Goal: Task Accomplishment & Management: Contribute content

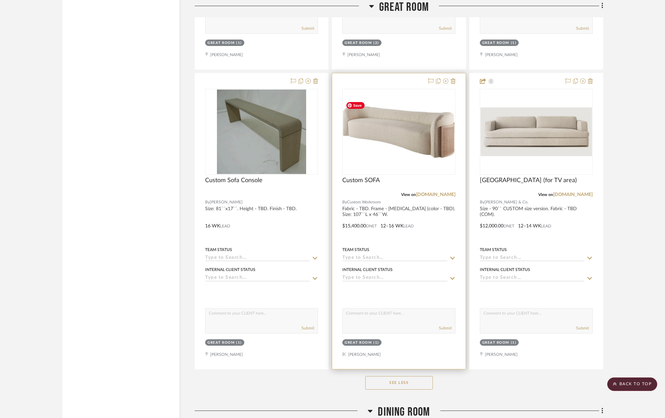
scroll to position [1343, 0]
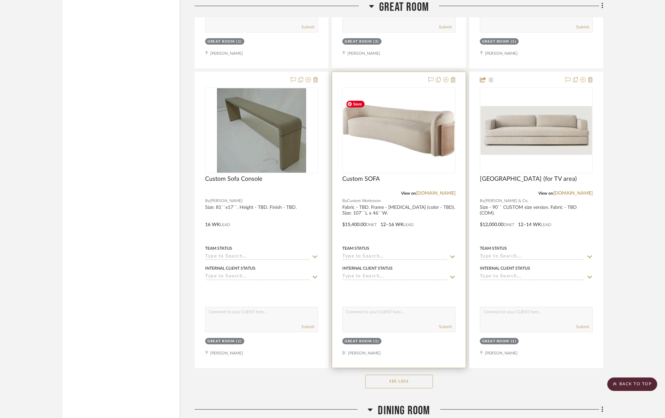
click at [409, 137] on img "0" at bounding box center [399, 130] width 112 height 66
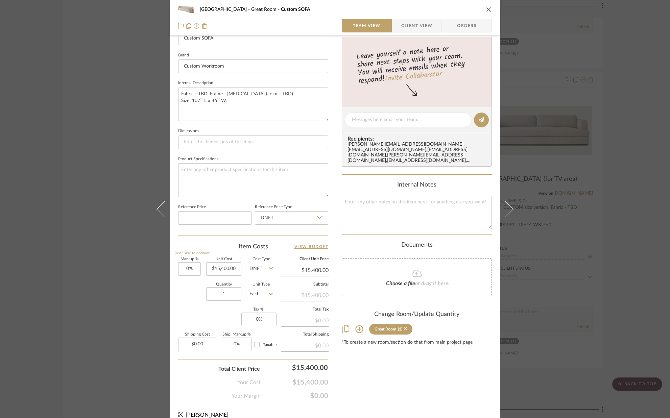
scroll to position [204, 0]
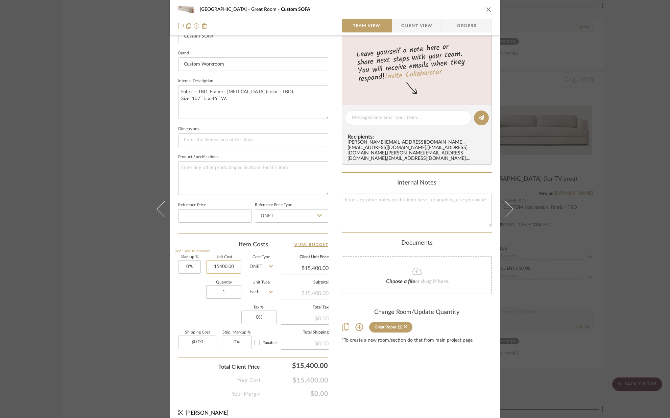
click at [236, 269] on input "15400.00" at bounding box center [223, 267] width 35 height 14
type input "$10,000.00"
click at [189, 290] on div "Quantity 1 Unit Type Each" at bounding box center [226, 293] width 97 height 24
type input "$10,000.00"
click at [237, 101] on textarea "Fabric - TBD. Frame - [MEDICAL_DATA] (color - TBD). Size: 107``L x 46``W." at bounding box center [253, 102] width 150 height 33
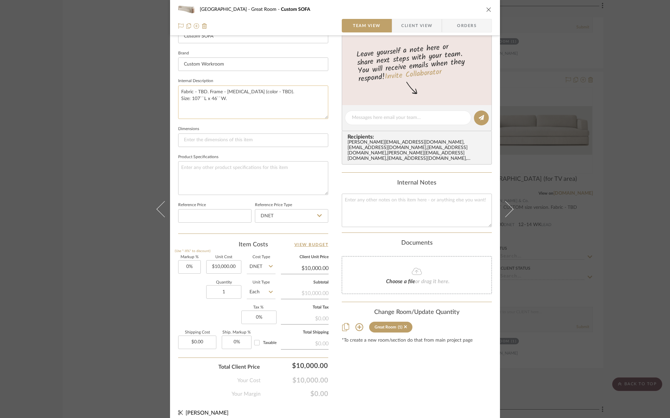
scroll to position [204, 0]
click at [204, 92] on textarea "Fabric - TBD. Frame - [MEDICAL_DATA] (color - TBD). Size: 107``L x 46``W." at bounding box center [253, 101] width 150 height 33
type textarea "Fabric - TBD. Frame - [MEDICAL_DATA] (color - TBD). Size: 107``L x 46``W."
click at [223, 129] on fieldset "Dimensions" at bounding box center [253, 135] width 150 height 23
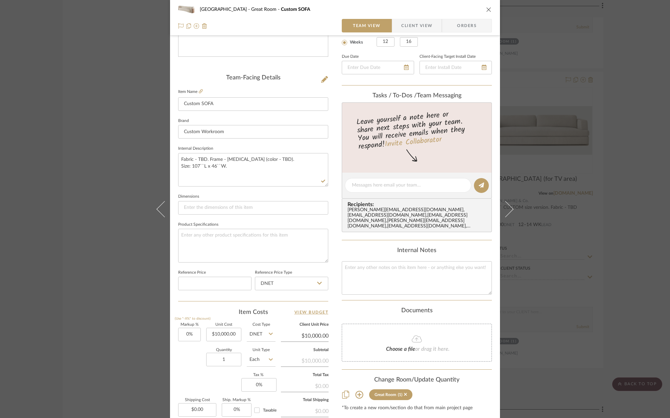
scroll to position [0, 0]
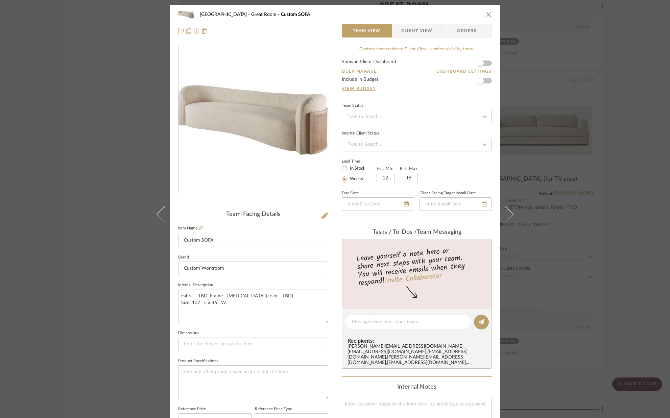
click at [406, 29] on span "Client View" at bounding box center [416, 31] width 31 height 14
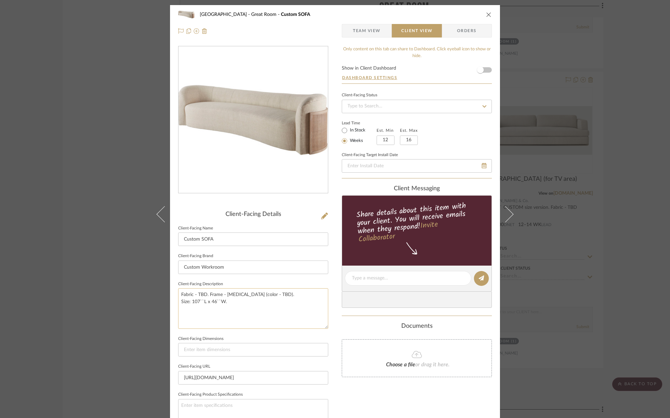
click at [203, 296] on textarea "Fabric - TBD. Frame - [MEDICAL_DATA] (color - TBD). Size: 107``L x 46``W." at bounding box center [253, 308] width 150 height 40
type textarea "Fabric - TBD (Additional cost). Frame - [MEDICAL_DATA] (color - TBD). Size: 107…"
click at [250, 330] on sr-form-field "Client-Facing Description Fabric - TBD (Additional cost). Frame - [MEDICAL_DATA…" at bounding box center [253, 307] width 150 height 55
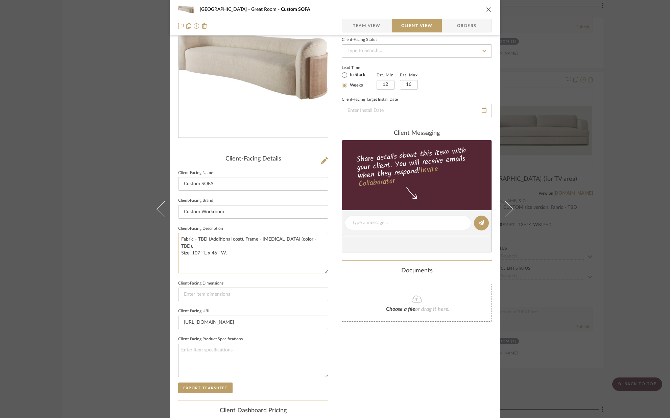
scroll to position [52, 0]
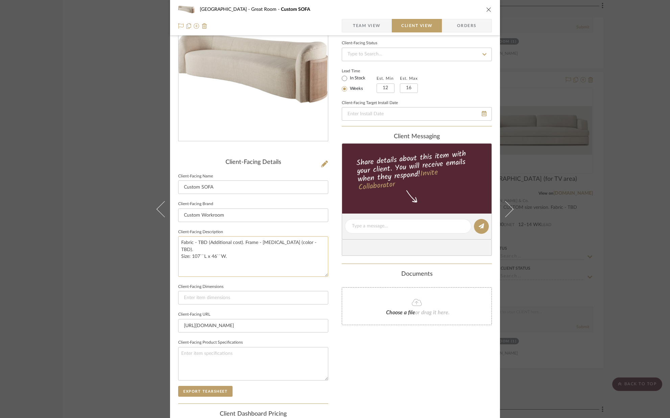
click at [238, 251] on textarea "Fabric - TBD (Additional cost). Frame - [MEDICAL_DATA] (color - TBD). Size: 107…" at bounding box center [253, 256] width 150 height 40
type textarea "Fabric - TBD (Additional cost). Frame - [MEDICAL_DATA] (color - TBD). Size: 107…"
click at [261, 281] on sr-form-field "Client-Facing Description Fabric - TBD (Additional cost). Frame - [MEDICAL_DATA…" at bounding box center [253, 254] width 150 height 55
drag, startPoint x: 247, startPoint y: 256, endPoint x: 230, endPoint y: 256, distance: 16.6
click at [230, 256] on textarea "Fabric - TBD (Additional cost). Frame - [MEDICAL_DATA] (color - TBD). Size: 107…" at bounding box center [253, 256] width 150 height 40
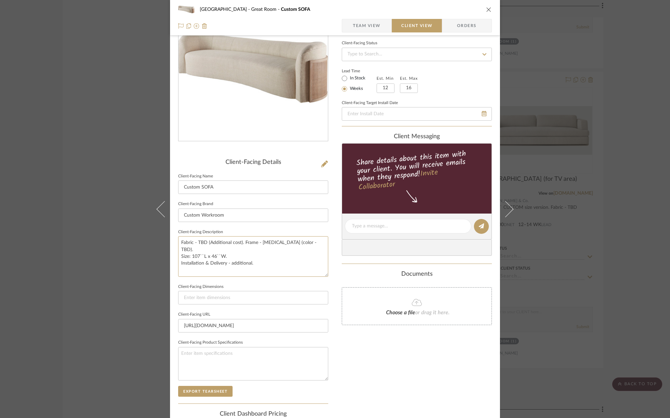
type textarea "Fabric - TBD (Additional cost). Frame - [MEDICAL_DATA] (color - TBD). Size: 107…"
click at [244, 280] on sr-form-field "Client-Facing Description Fabric - TBD (Additional cost). Frame - [MEDICAL_DATA…" at bounding box center [253, 254] width 150 height 55
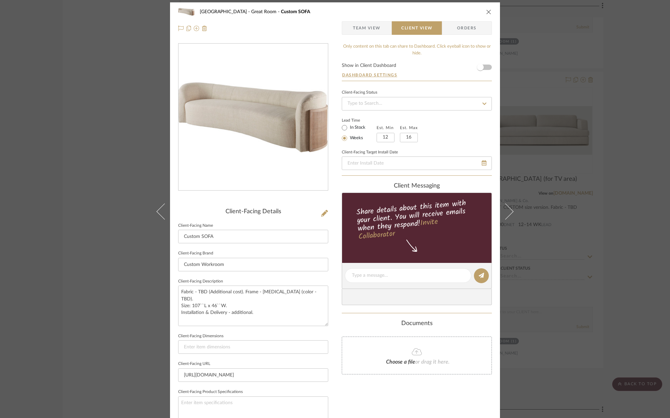
scroll to position [0, 0]
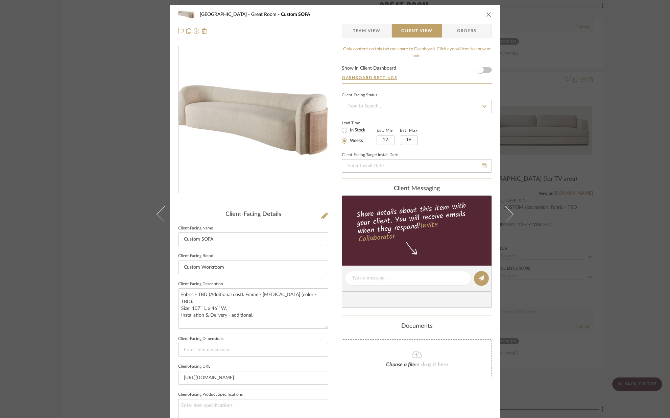
click at [486, 71] on form "Show in Client Dashboard Dashboard Settings" at bounding box center [417, 75] width 150 height 18
click at [484, 70] on span "button" at bounding box center [480, 69] width 15 height 15
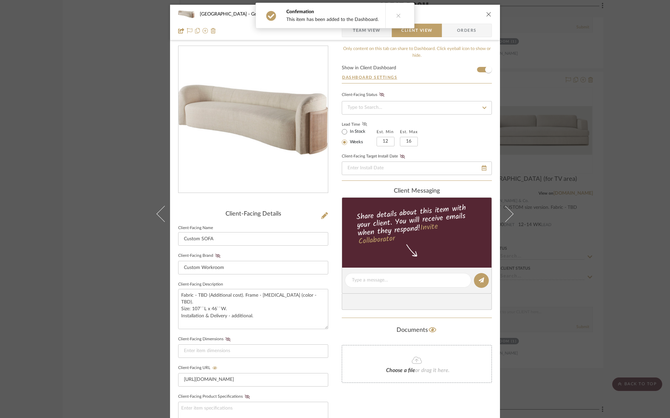
click at [364, 125] on fa-icon at bounding box center [364, 124] width 8 height 6
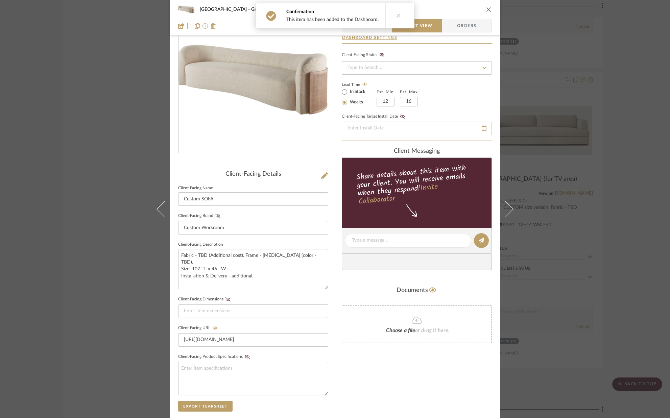
click at [217, 217] on icon at bounding box center [217, 216] width 5 height 4
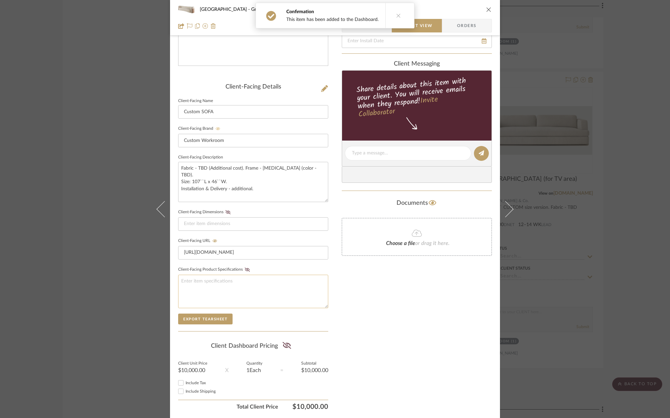
scroll to position [128, 0]
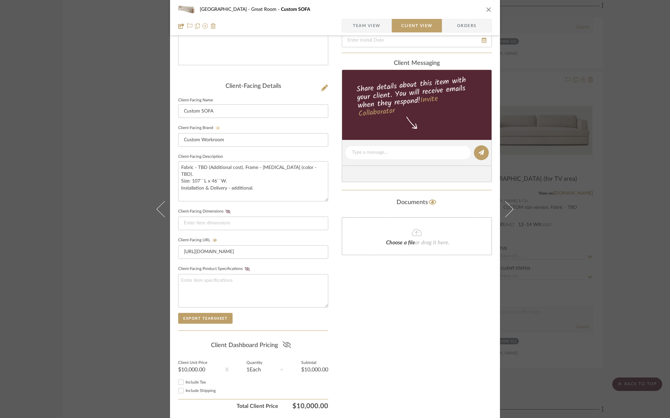
click at [284, 346] on icon at bounding box center [287, 344] width 8 height 7
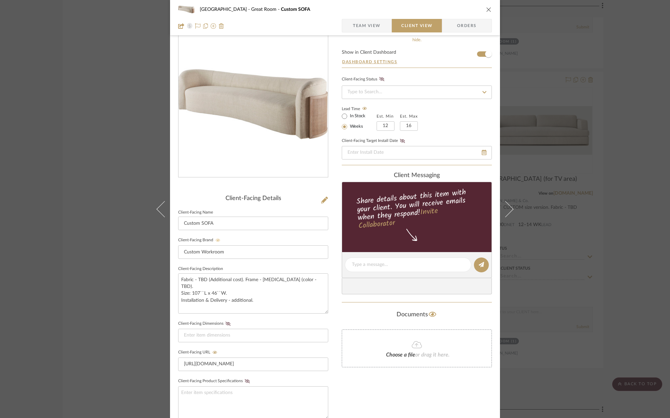
scroll to position [0, 0]
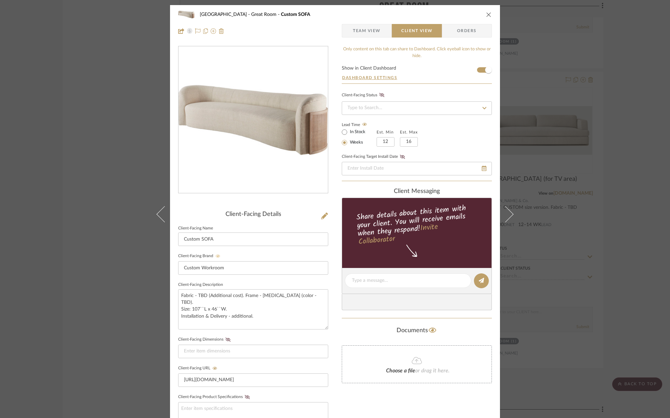
click at [486, 16] on icon "close" at bounding box center [488, 14] width 5 height 5
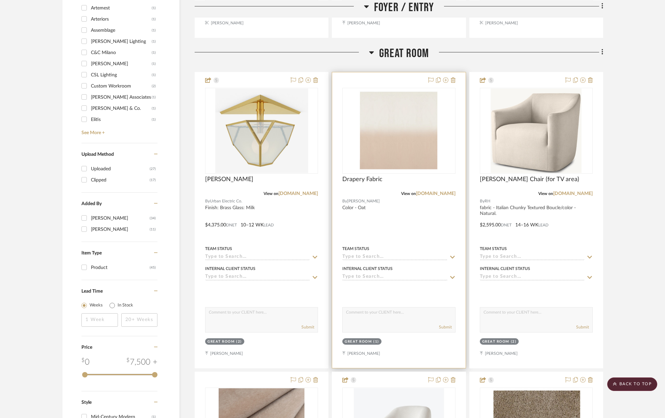
scroll to position [743, 0]
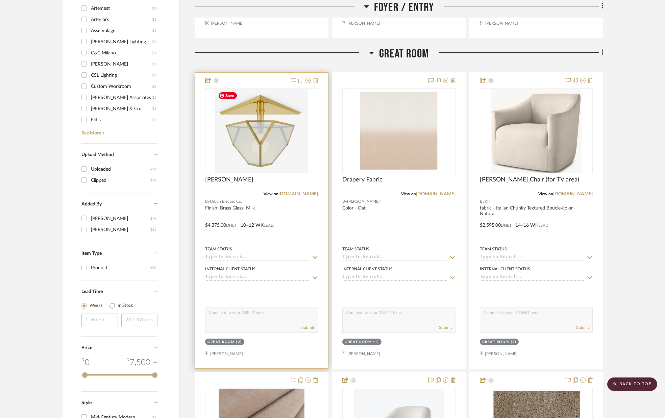
click at [260, 134] on img "0" at bounding box center [261, 131] width 93 height 84
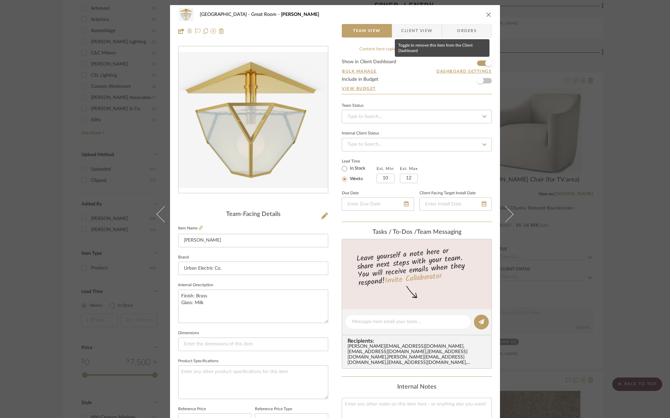
click at [481, 63] on span "button" at bounding box center [488, 63] width 15 height 15
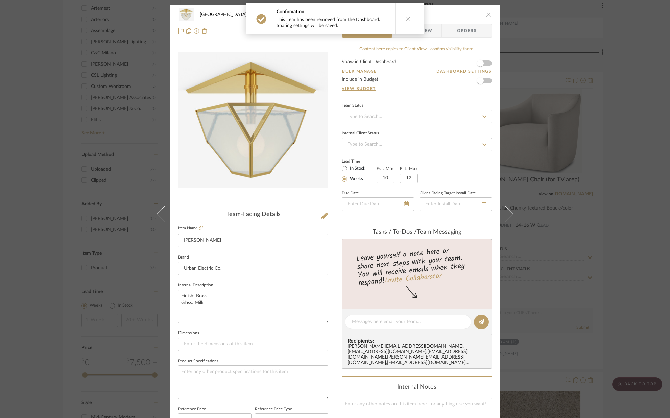
click at [486, 16] on icon "close" at bounding box center [488, 14] width 5 height 5
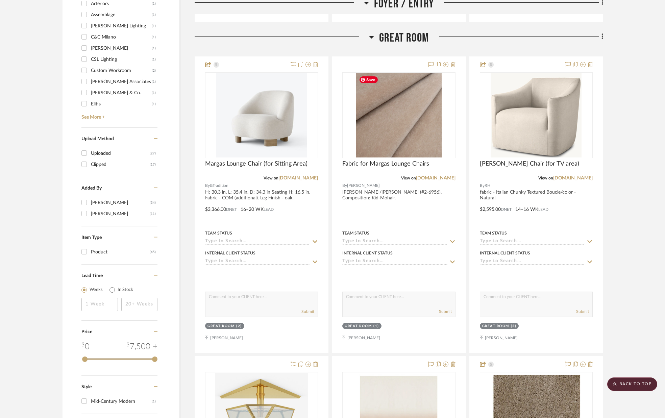
scroll to position [757, 0]
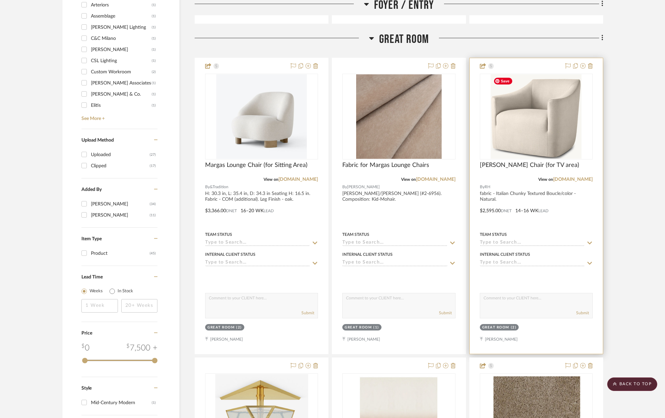
click at [529, 125] on img "0" at bounding box center [536, 116] width 91 height 84
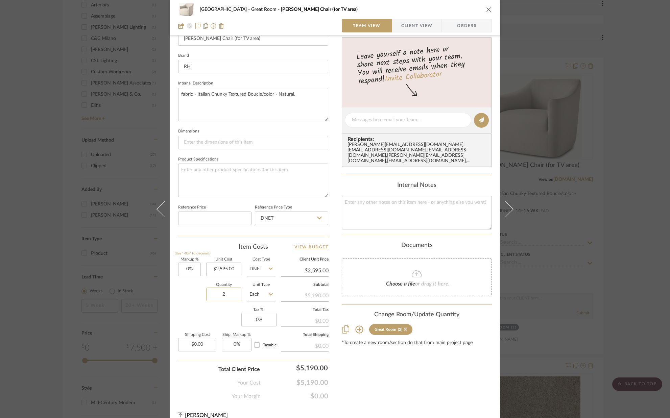
scroll to position [203, 0]
click at [237, 295] on input "2" at bounding box center [223, 293] width 35 height 14
type input "1"
click at [202, 312] on div "Markup % (Use "-X%" to discount) 0% Unit Cost $2,595.00 Cost Type DNET Client U…" at bounding box center [253, 306] width 150 height 99
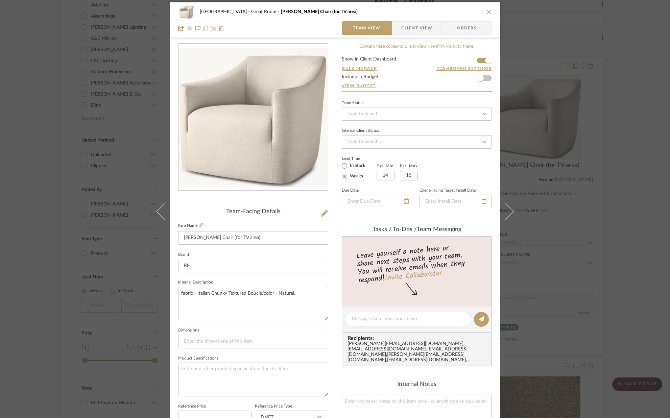
scroll to position [0, 0]
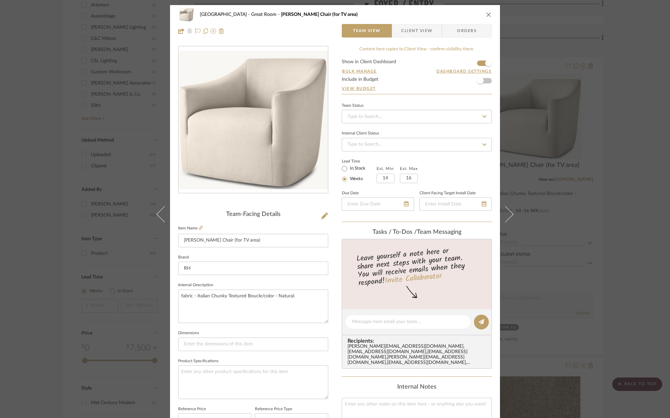
click at [486, 15] on icon "close" at bounding box center [488, 14] width 5 height 5
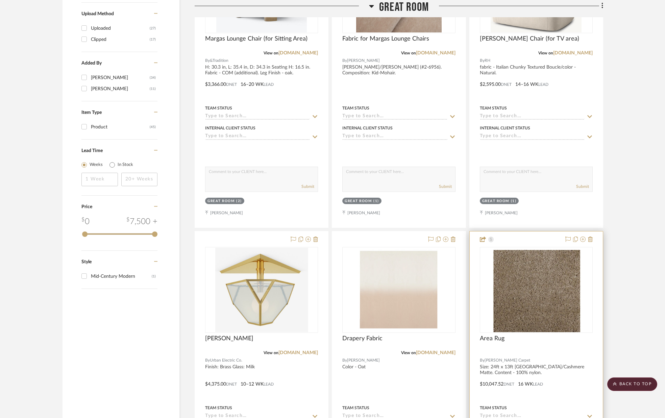
scroll to position [884, 0]
click at [530, 244] on div at bounding box center [536, 379] width 133 height 296
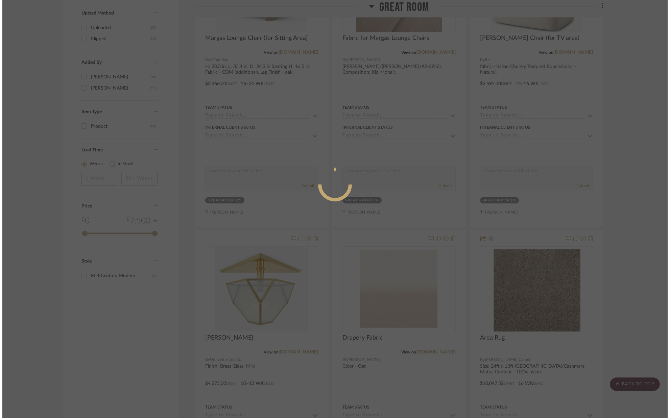
scroll to position [0, 0]
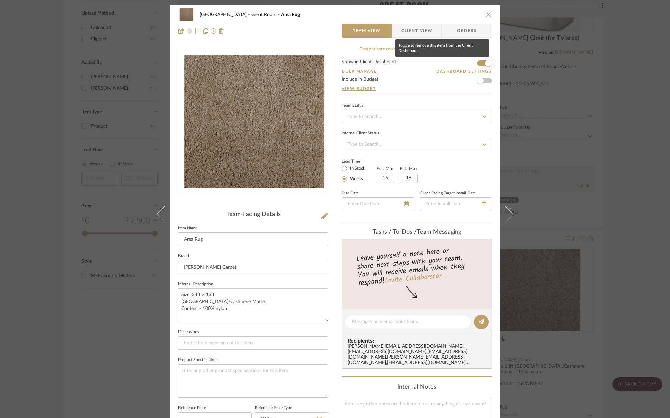
click at [481, 62] on span "button" at bounding box center [488, 63] width 15 height 15
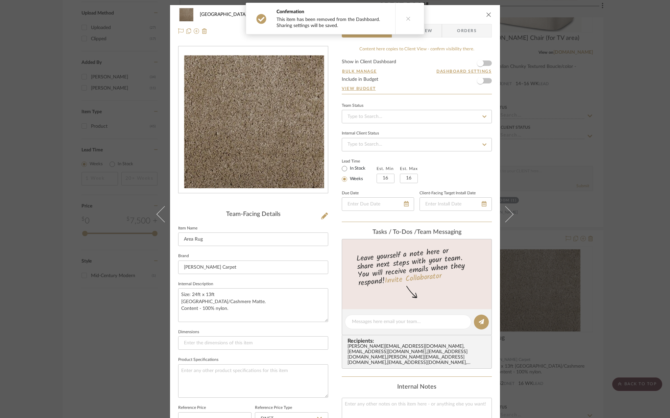
click at [486, 15] on icon "close" at bounding box center [488, 14] width 5 height 5
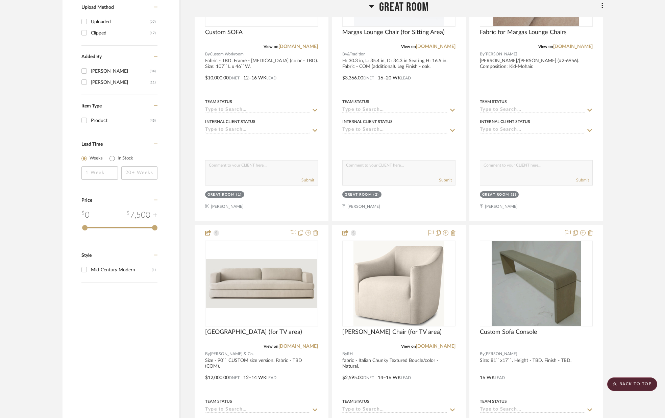
scroll to position [890, 0]
click at [273, 246] on div "0" at bounding box center [261, 283] width 112 height 85
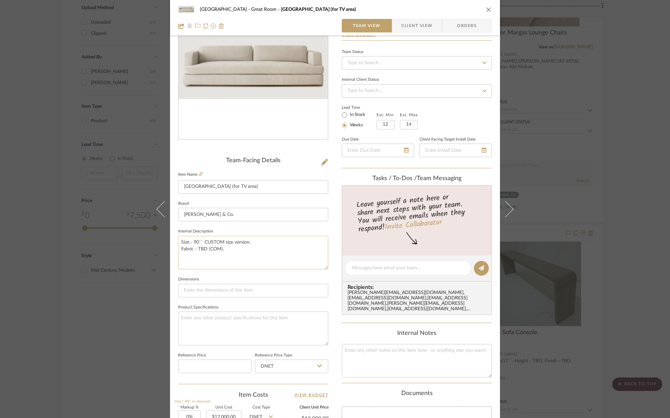
scroll to position [55, 0]
click at [198, 242] on textarea "Size - 90`` CUSTOM size version. Fabric - TBD (COM)." at bounding box center [253, 251] width 150 height 33
drag, startPoint x: 252, startPoint y: 242, endPoint x: 190, endPoint y: 242, distance: 62.2
click at [190, 242] on textarea "Size - 90`` CUSTOM size version. Fabric - TBD (COM)." at bounding box center [253, 251] width 150 height 33
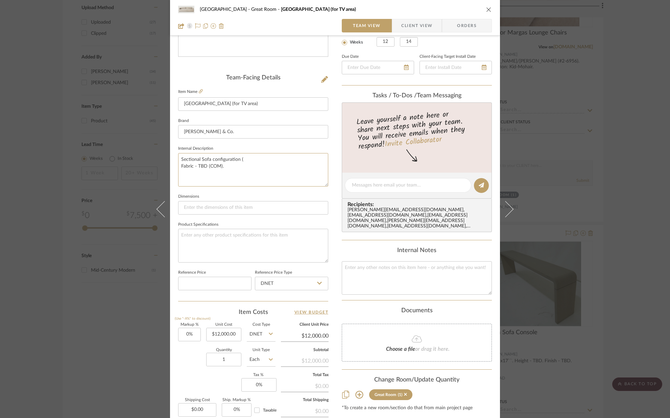
scroll to position [137, 0]
type textarea "Sectional Sofa configuration ( Fabric - TBD (COM)."
type input "12000.00"
click at [237, 333] on input "12000.00" at bounding box center [223, 334] width 35 height 14
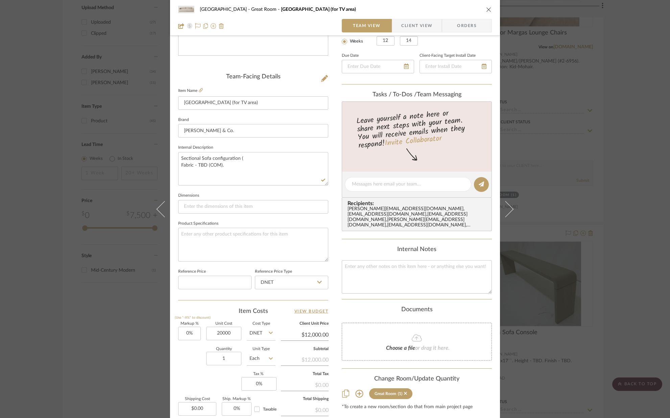
type input "$20,000.00"
click at [190, 354] on div "Quantity 1 Unit Type Each" at bounding box center [226, 359] width 97 height 24
type input "$20,000.00"
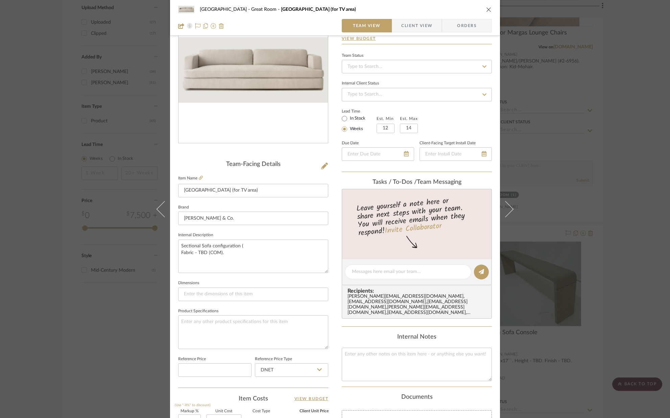
scroll to position [47, 0]
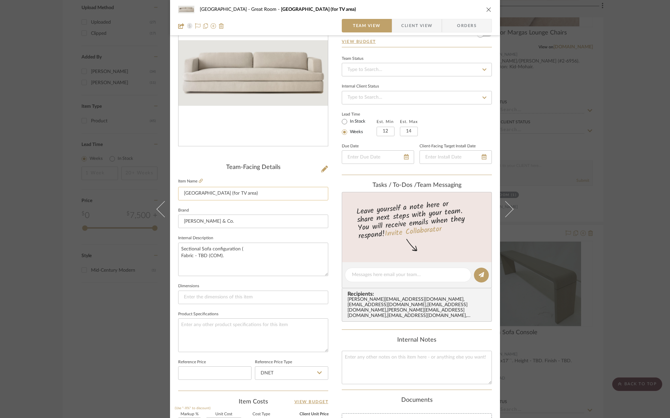
click at [196, 194] on input "[GEOGRAPHIC_DATA] (for TV area)" at bounding box center [253, 194] width 150 height 14
type input "Borgo Sectional Sofa (for TV area)"
click at [233, 206] on fieldset "Brand [PERSON_NAME] & Co." at bounding box center [253, 217] width 150 height 23
click at [248, 247] on textarea "Sectional Sofa configuration ( Fabric - TBD (COM)." at bounding box center [253, 259] width 150 height 33
type textarea "Sectional Sofa configuration (110``x89``). Fabric - TBD (COM)."
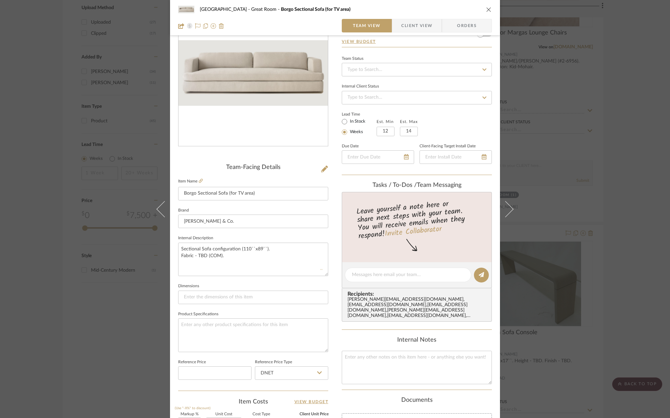
click at [315, 281] on sr-form-field "Internal Description Sectional Sofa configuration (110``x89``). Fabric - TBD (C…" at bounding box center [253, 258] width 150 height 48
click at [323, 171] on icon at bounding box center [324, 169] width 7 height 7
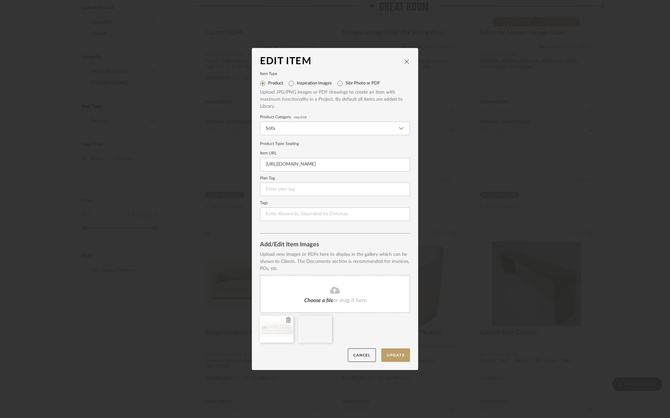
click at [286, 321] on icon at bounding box center [288, 319] width 5 height 5
click at [369, 333] on div at bounding box center [337, 331] width 155 height 31
click at [392, 354] on button "Update" at bounding box center [395, 355] width 29 height 14
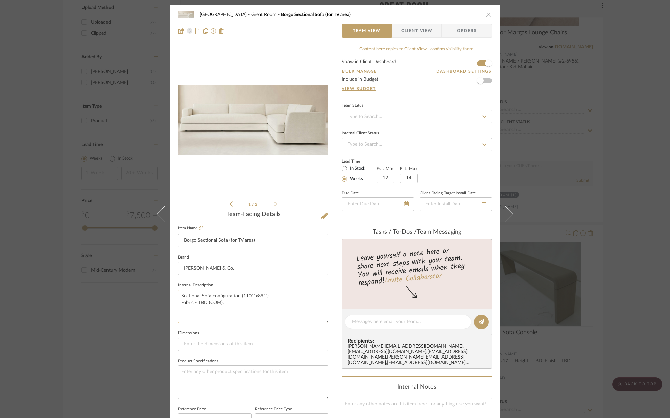
click at [274, 296] on textarea "Sectional Sofa configuration (110``x89``). Fabric - TBD (COM)." at bounding box center [253, 306] width 150 height 33
click at [237, 295] on textarea "Sectional Sofa configuration (110``x89``). Fabric - TBD (COM)." at bounding box center [253, 306] width 150 height 33
type textarea "Sectional Sofa configuration - Partial O (110``x89``). Fabric - TBD (COM)."
click at [274, 204] on icon at bounding box center [275, 204] width 3 height 6
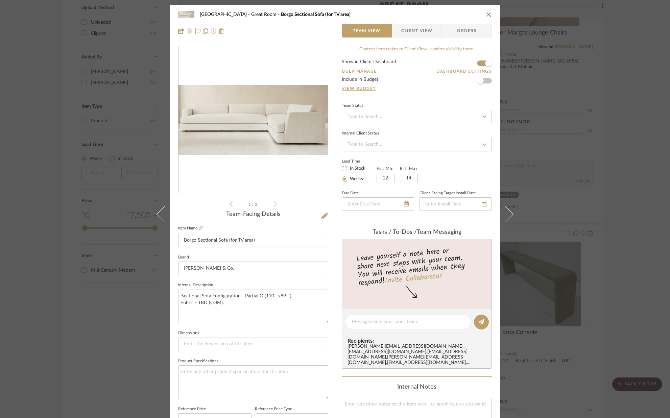
click at [274, 203] on icon at bounding box center [275, 203] width 3 height 5
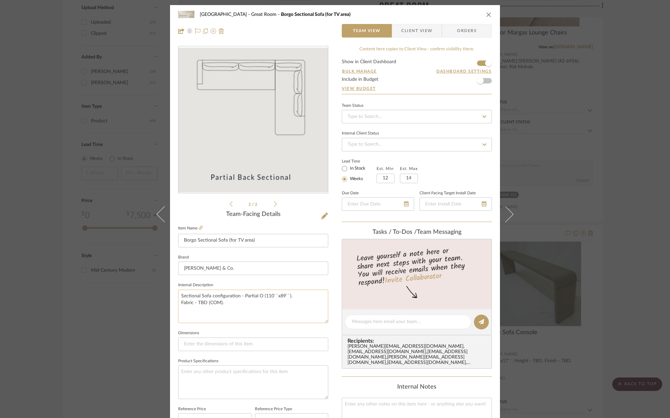
click at [260, 297] on textarea "Sectional Sofa configuration - Partial O (110``x89``). Fabric - TBD (COM)." at bounding box center [253, 306] width 150 height 33
click at [181, 304] on textarea "Sectional Sofa configuration - Partial Back Sectional configuration. (110``x89`…" at bounding box center [253, 306] width 150 height 33
click at [237, 302] on textarea "Sectional Sofa configuration - Partial Back Sectional configuration. Overall Si…" at bounding box center [253, 306] width 150 height 33
type textarea "Sectional Sofa configuration - Partial Back Sectional configuration. Overall Si…"
click at [250, 327] on sr-form-field "Internal Description Sectional Sofa configuration - Partial Back Sectional conf…" at bounding box center [253, 305] width 150 height 48
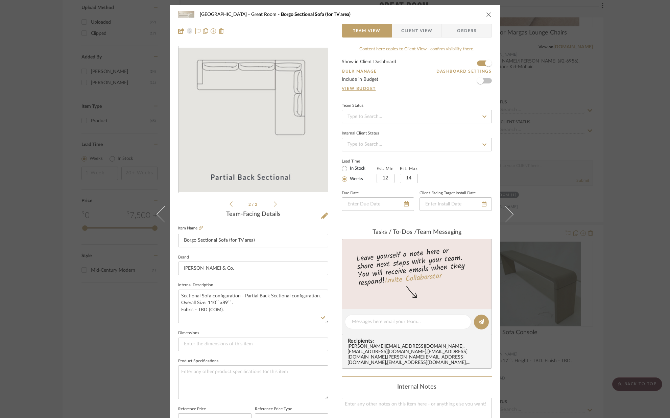
click at [274, 202] on icon at bounding box center [275, 204] width 3 height 6
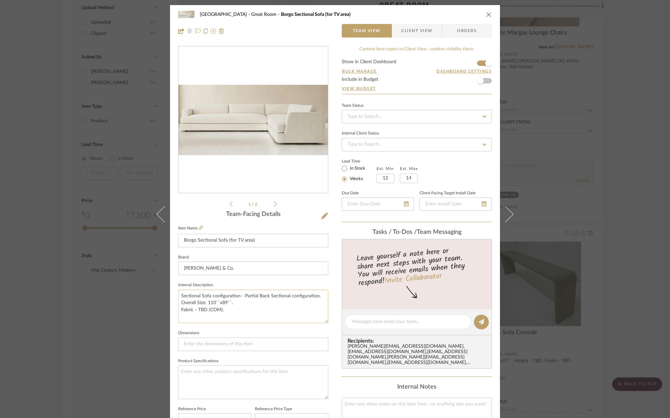
click at [235, 296] on textarea "Sectional Sofa configuration - Partial Back Sectional configuration. Overall Si…" at bounding box center [253, 306] width 150 height 33
click at [236, 296] on textarea "Sectional Sofa configuration - Partial Back Sectional configuration. Overall Si…" at bounding box center [253, 306] width 150 height 33
click at [289, 296] on textarea "Sectional Sofa - Partial Back Sectional configuration. Overall Size: 110``x89``…" at bounding box center [253, 306] width 150 height 33
type textarea "Sectional Sofa - Partial Back Sectional configuration. Overall Size: 110``x89``…"
click at [241, 299] on textarea "Sectional Sofa - Partial Back Sectional configuration. Overall Size: 110``x89``…" at bounding box center [253, 306] width 150 height 33
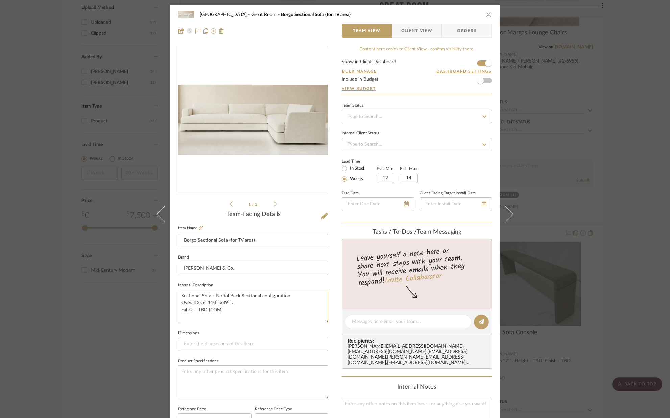
click at [238, 302] on textarea "Sectional Sofa - Partial Back Sectional configuration. Overall Size: 110``x89``…" at bounding box center [253, 306] width 150 height 33
type textarea "Sectional Sofa - Partial Back Sectional configuration. Overall Size: 110``x89``…"
click at [239, 326] on sr-form-field "Internal Description Sectional Sofa - Partial Back Sectional configuration. Ove…" at bounding box center [253, 305] width 150 height 48
click at [486, 17] on icon "close" at bounding box center [488, 14] width 5 height 5
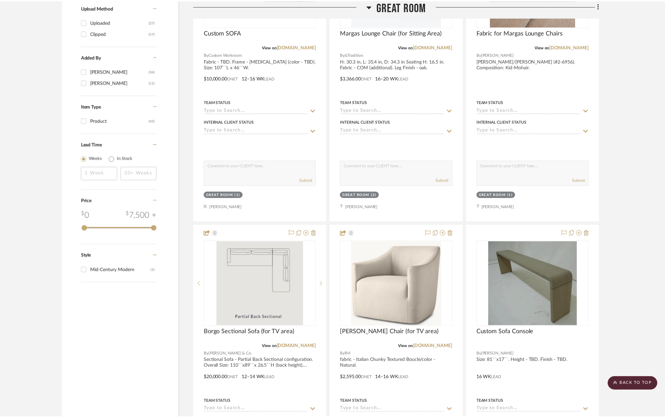
scroll to position [890, 0]
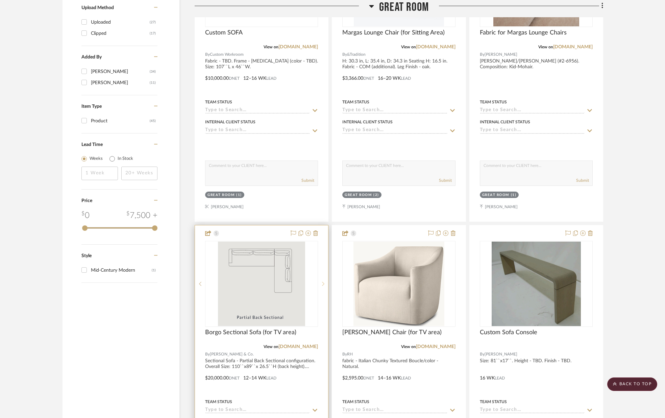
click at [322, 282] on icon at bounding box center [323, 284] width 2 height 5
click at [202, 283] on sr-prev-btn at bounding box center [200, 284] width 10 height 5
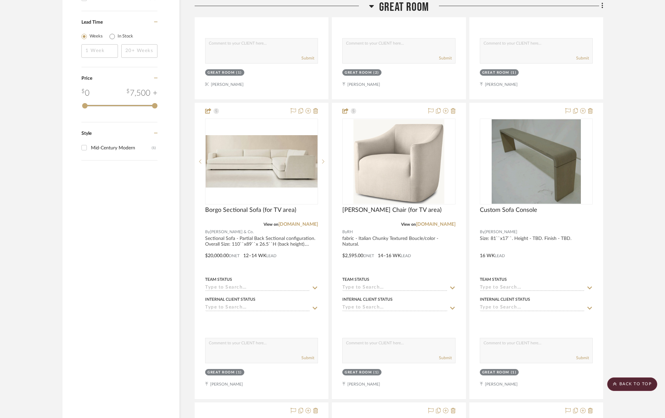
scroll to position [1013, 0]
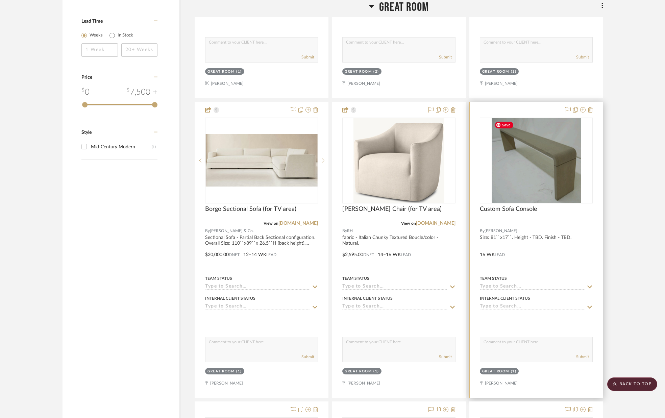
click at [550, 165] on img "0" at bounding box center [536, 160] width 89 height 84
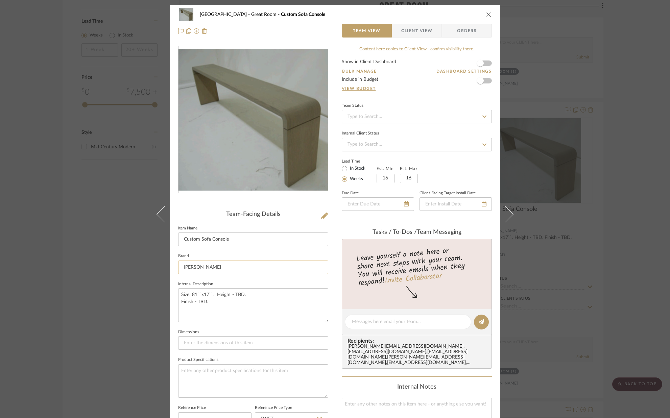
click at [221, 268] on input "[PERSON_NAME]" at bounding box center [253, 268] width 150 height 14
type input "N"
type input "Custom Workroom"
click at [218, 284] on span "Custom Workroom" at bounding box center [254, 285] width 130 height 6
click at [331, 281] on div "[GEOGRAPHIC_DATA] Great Room Custom Sofa Console Team View Client View Orders T…" at bounding box center [335, 316] width 330 height 623
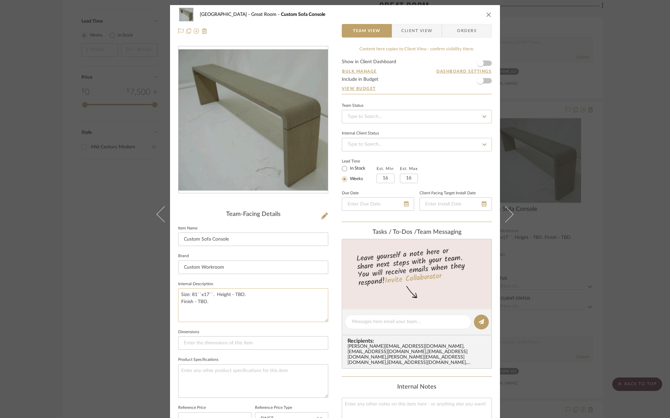
drag, startPoint x: 244, startPoint y: 293, endPoint x: 233, endPoint y: 294, distance: 11.5
click at [233, 294] on textarea "Size: 81``x17``. Height - TBD. Finish - TBD." at bounding box center [253, 304] width 150 height 33
type textarea "Size: 81``x17``. Height - 25``[PERSON_NAME] Finish - TBD."
click at [229, 329] on fieldset "Dimensions" at bounding box center [253, 339] width 150 height 23
click at [219, 303] on textarea "Size: 81``x17``. Height - 25``[PERSON_NAME] Finish - TBD." at bounding box center [253, 304] width 150 height 33
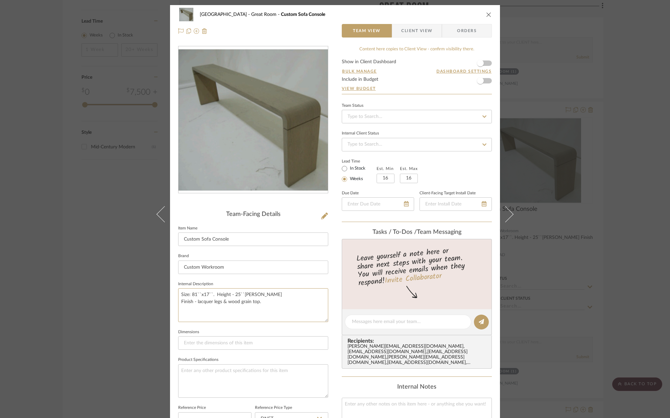
type textarea "Size: 81``x17``. Height - 25``[PERSON_NAME] Finish - lacquer legs & wood grain …"
click at [219, 326] on sr-form-field "Internal Description Size: 81``x17``. Height - 25``[PERSON_NAME] Finish - lacqu…" at bounding box center [253, 304] width 150 height 48
click at [388, 179] on input "16" at bounding box center [386, 178] width 18 height 9
type input "12"
click at [411, 178] on input "16" at bounding box center [409, 178] width 18 height 9
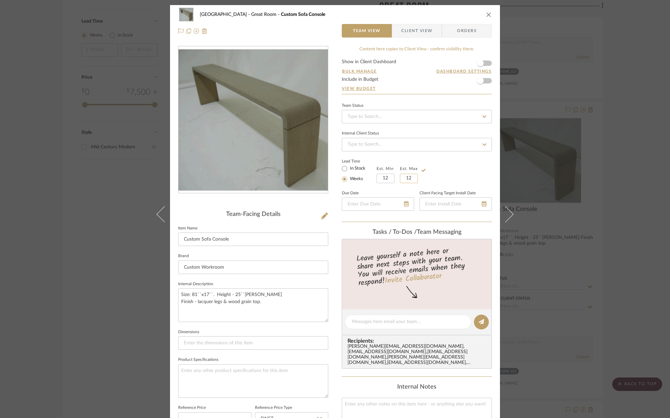
type input "12"
click at [429, 180] on div "Lead Time In Stock Weeks Est. Min 12 Est. Max 12" at bounding box center [417, 170] width 150 height 26
click at [486, 16] on icon "close" at bounding box center [488, 14] width 5 height 5
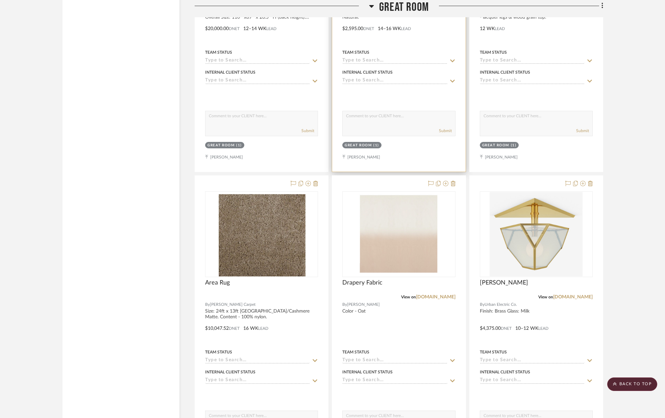
scroll to position [1242, 0]
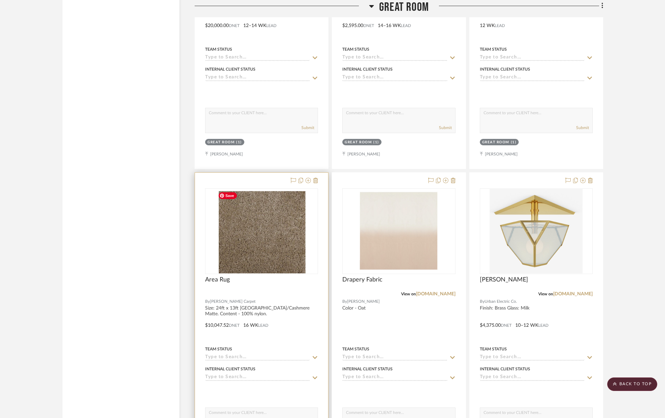
click at [279, 207] on img "0" at bounding box center [261, 231] width 92 height 84
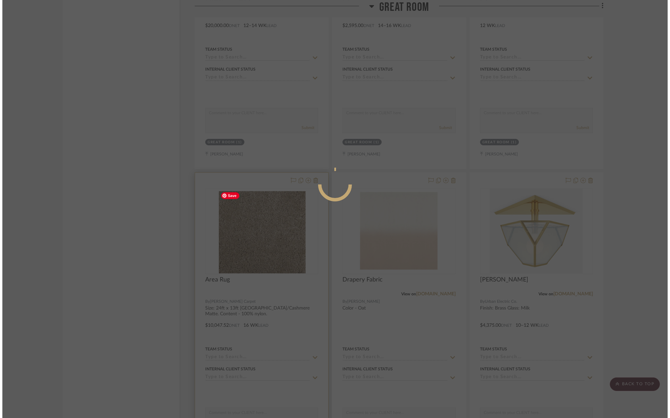
scroll to position [0, 0]
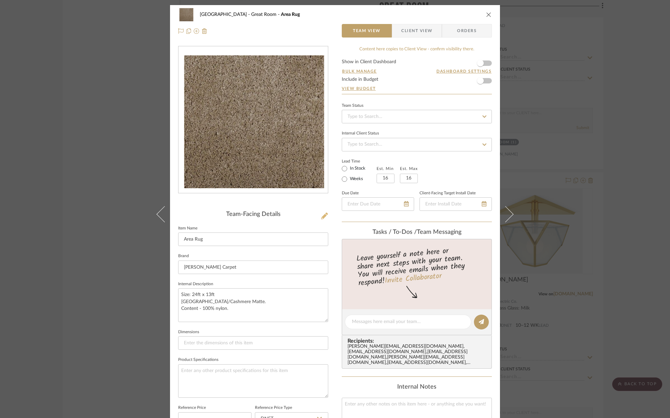
click at [321, 214] on icon at bounding box center [324, 216] width 7 height 7
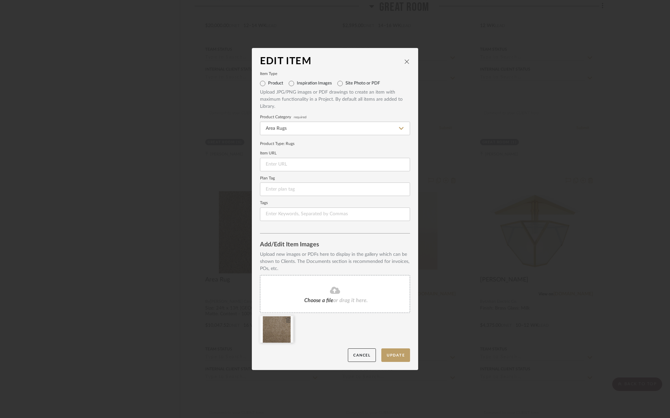
click at [286, 320] on icon at bounding box center [288, 319] width 5 height 5
click at [287, 164] on input at bounding box center [335, 165] width 150 height 14
paste input "[URL][DOMAIN_NAME]"
type input "[URL][DOMAIN_NAME]"
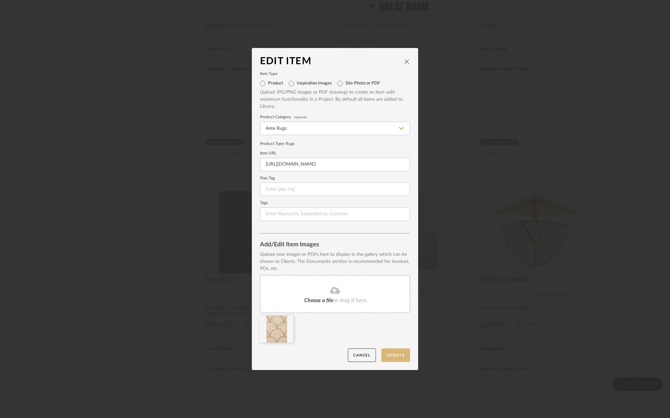
click at [398, 351] on button "Update" at bounding box center [395, 355] width 29 height 14
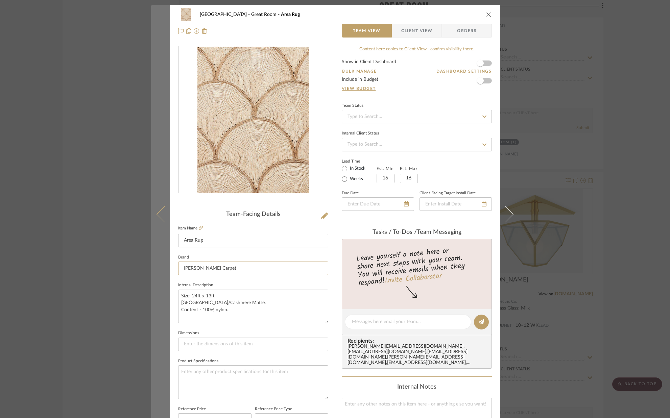
drag, startPoint x: 215, startPoint y: 268, endPoint x: 167, endPoint y: 267, distance: 48.3
click at [167, 268] on mat-dialog-content "[GEOGRAPHIC_DATA] Area Rug Team View Client View Orders Team-Facing Details Ite…" at bounding box center [335, 317] width 368 height 624
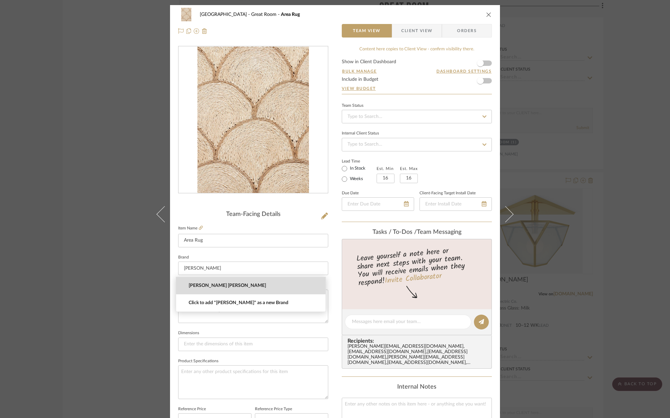
click at [198, 286] on span "[PERSON_NAME] [PERSON_NAME]" at bounding box center [254, 286] width 130 height 6
type input "[PERSON_NAME] [PERSON_NAME]"
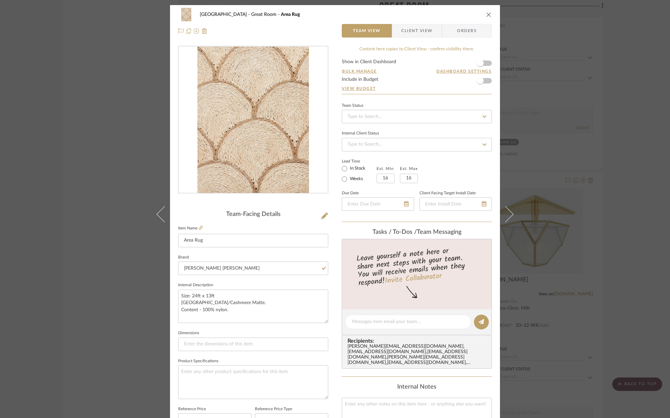
click at [230, 282] on fieldset "Internal Description Size: 24ft x 13ft [GEOGRAPHIC_DATA]/Cashmere Matte. Conten…" at bounding box center [253, 302] width 150 height 43
drag, startPoint x: 235, startPoint y: 304, endPoint x: 170, endPoint y: 300, distance: 65.3
click at [170, 300] on div "[GEOGRAPHIC_DATA] Area Rug Team View Client View Orders Team-Facing Details Ite…" at bounding box center [335, 317] width 330 height 624
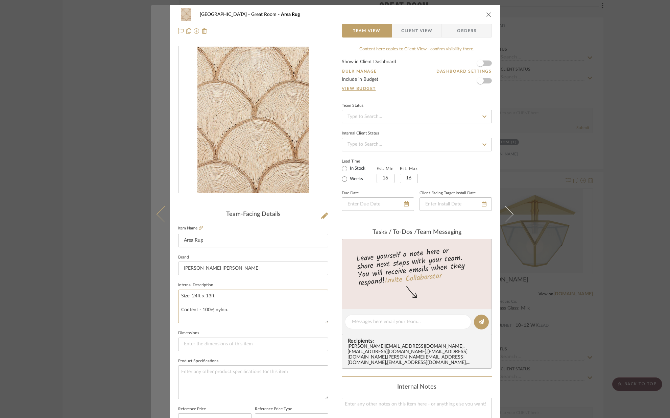
drag, startPoint x: 228, startPoint y: 309, endPoint x: 166, endPoint y: 306, distance: 62.6
click at [166, 306] on mat-dialog-content "[GEOGRAPHIC_DATA] Area Rug Team View Client View Orders Team-Facing Details Ite…" at bounding box center [335, 317] width 368 height 624
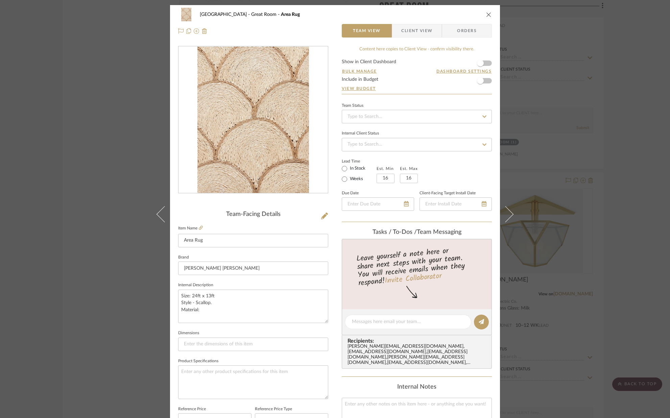
type textarea "Size: 24ft x 13ft Style - Scallop. Material:"
type textarea "Size: 24ft x 13ft Style - Scallop. Material: Abaca."
click at [236, 329] on fieldset "Dimensions" at bounding box center [253, 340] width 150 height 23
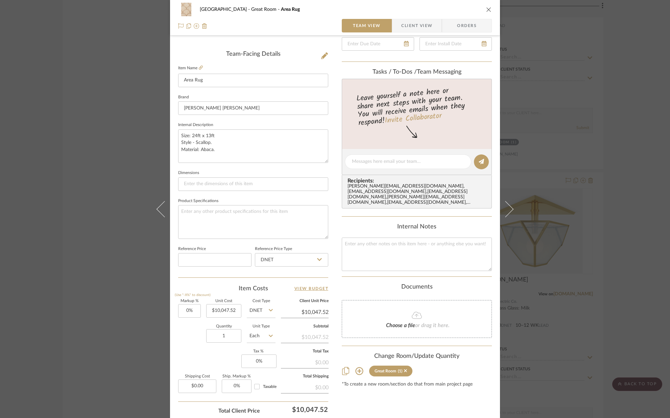
scroll to position [166, 0]
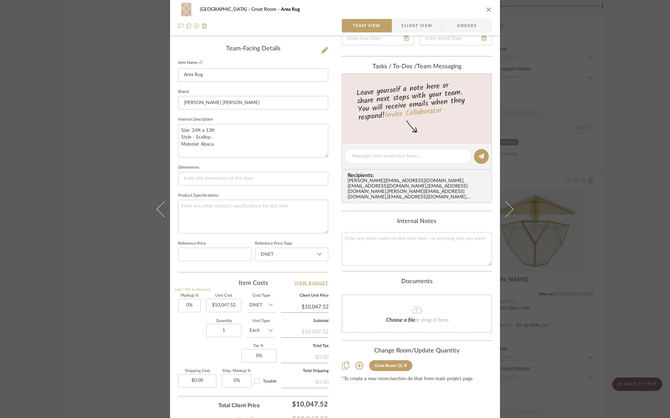
click at [239, 308] on div "Markup % (Use "-X%" to discount) 0% Unit Cost $10,047.52 Cost Type DNET Client …" at bounding box center [253, 343] width 150 height 99
click at [238, 305] on input "10047.52" at bounding box center [223, 305] width 35 height 14
type input "$29,500.00"
click at [174, 327] on div "[GEOGRAPHIC_DATA] Area Rug Team View Client View Orders Team-Facing Details Ite…" at bounding box center [335, 151] width 330 height 624
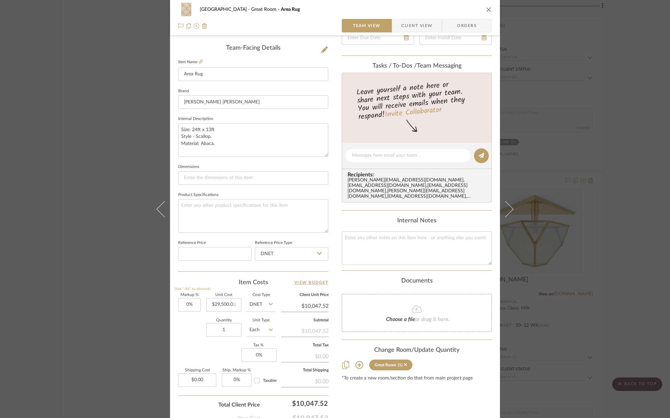
type input "$29,500.00"
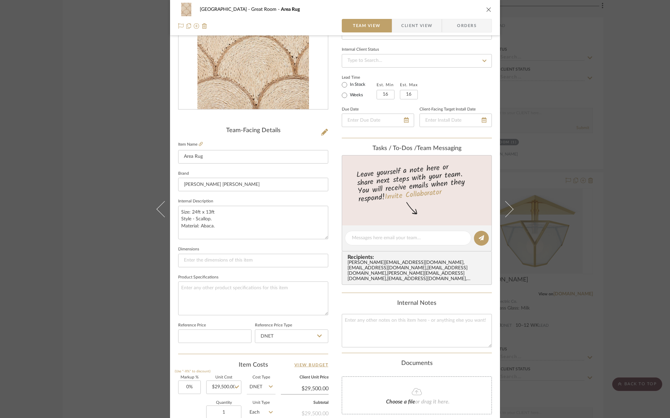
scroll to position [0, 0]
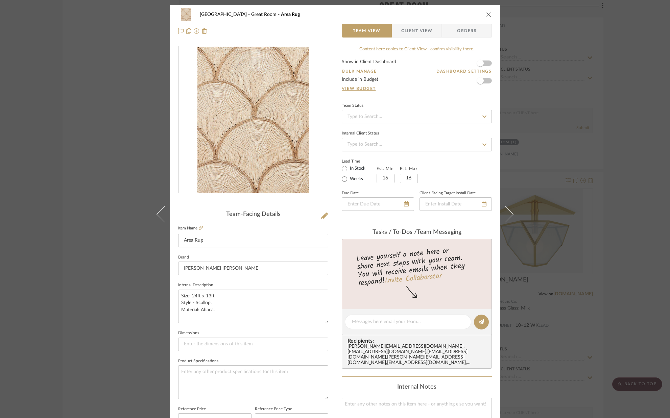
click at [486, 14] on icon "close" at bounding box center [488, 14] width 5 height 5
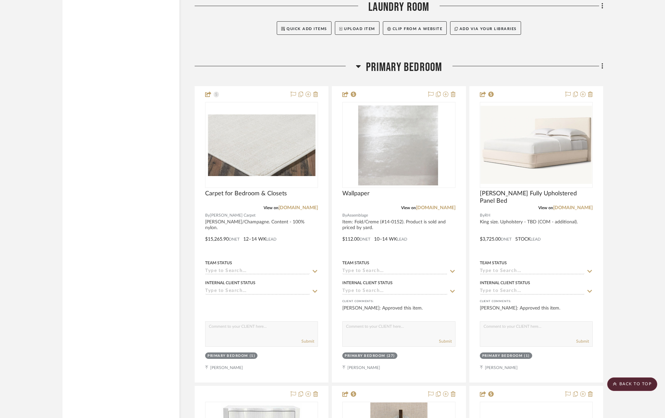
scroll to position [3043, 0]
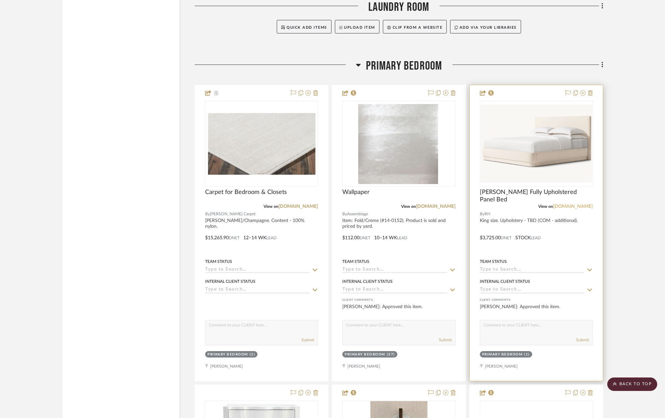
click at [589, 205] on link "[DOMAIN_NAME]" at bounding box center [573, 206] width 40 height 5
click at [583, 204] on link "[DOMAIN_NAME]" at bounding box center [573, 206] width 40 height 5
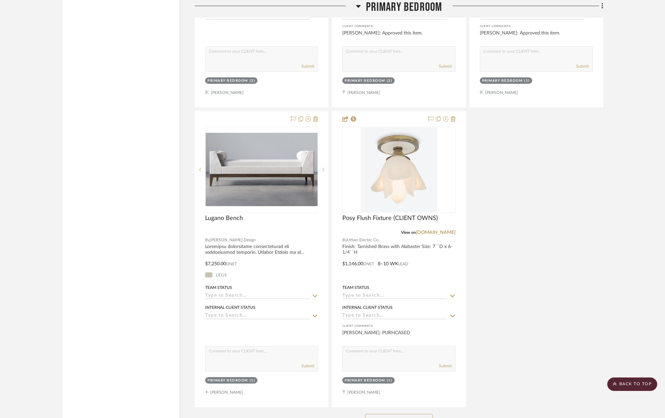
scroll to position [3617, 0]
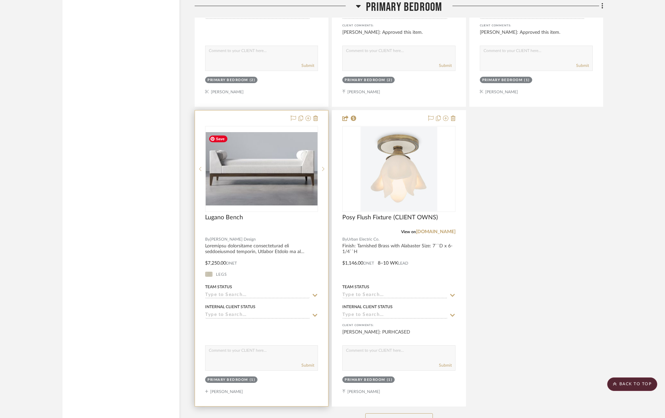
click at [285, 184] on img "0" at bounding box center [262, 168] width 112 height 73
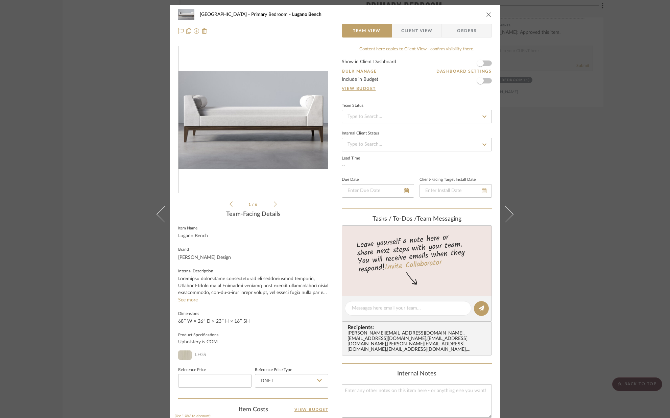
click at [205, 245] on fieldset "[PERSON_NAME] Design" at bounding box center [253, 253] width 150 height 16
click at [200, 236] on div "Lugano Bench" at bounding box center [193, 236] width 30 height 7
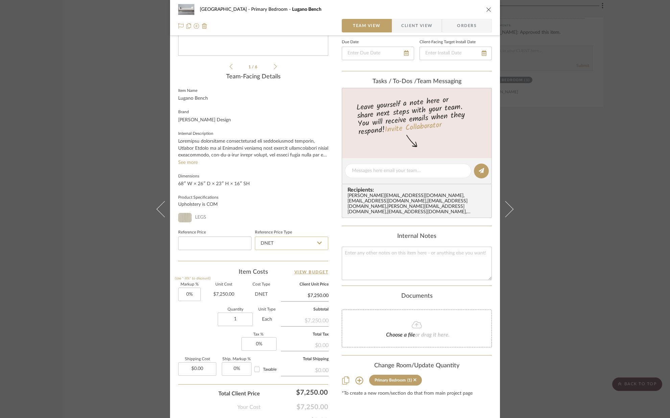
scroll to position [172, 0]
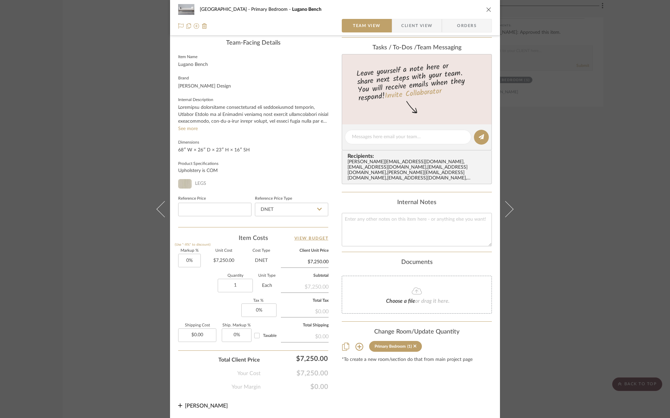
click at [392, 168] on div "[PERSON_NAME][EMAIL_ADDRESS][DOMAIN_NAME] , [EMAIL_ADDRESS][DOMAIN_NAME] , [EMA…" at bounding box center [417, 171] width 141 height 22
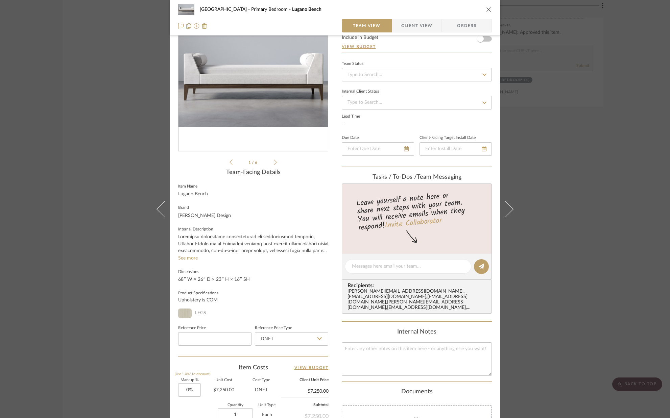
scroll to position [0, 0]
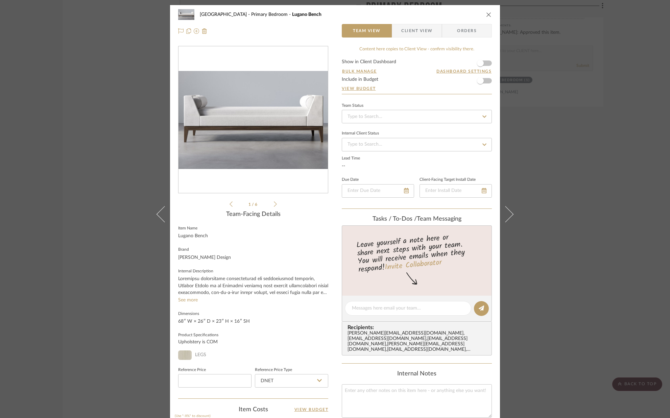
click at [487, 15] on icon "close" at bounding box center [488, 14] width 5 height 5
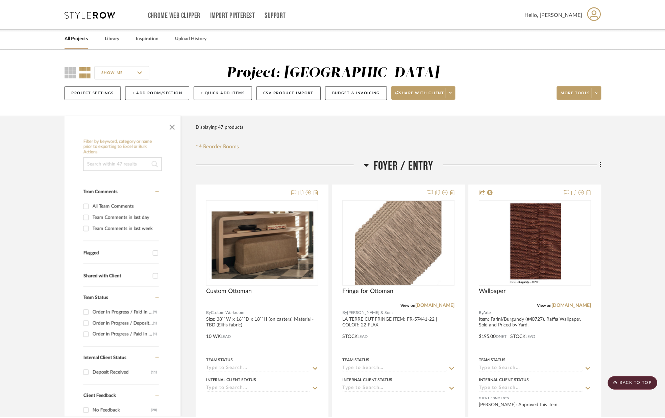
scroll to position [3617, 0]
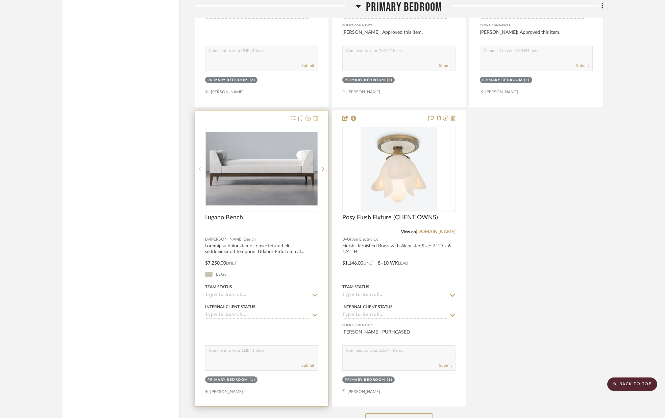
click at [316, 118] on icon at bounding box center [315, 118] width 5 height 5
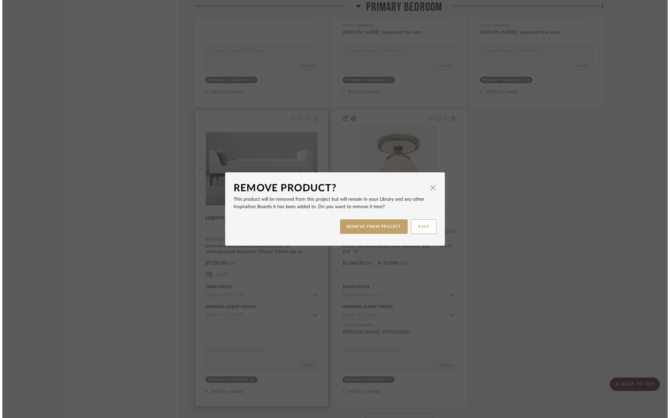
scroll to position [0, 0]
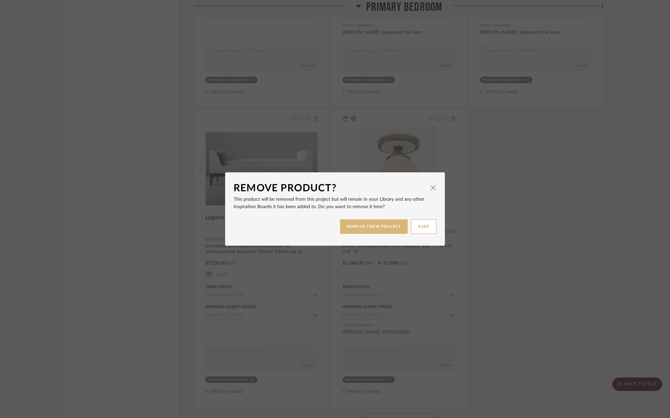
click at [388, 228] on button "REMOVE FROM PROJECT" at bounding box center [374, 226] width 68 height 15
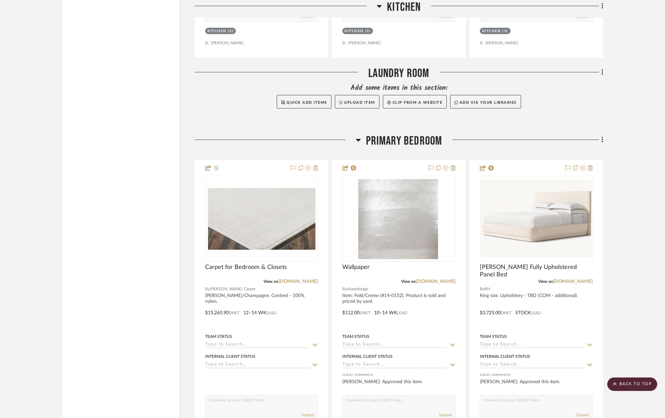
scroll to position [2969, 0]
click at [602, 139] on icon at bounding box center [602, 139] width 1 height 6
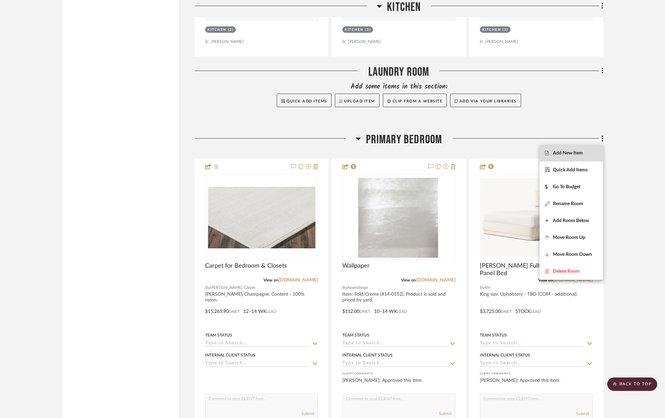
click at [575, 150] on span "Add New Item" at bounding box center [568, 153] width 30 height 6
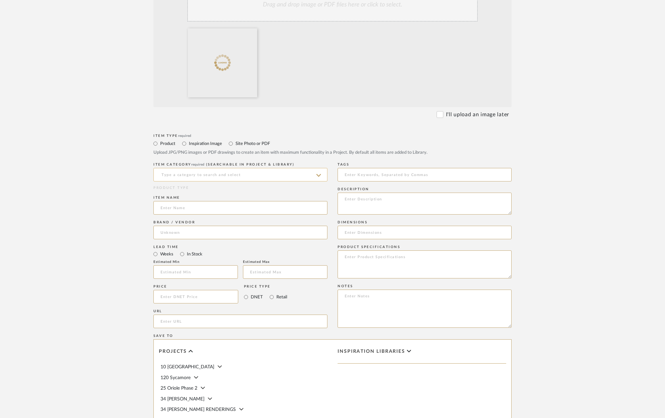
scroll to position [175, 0]
click at [220, 175] on input at bounding box center [240, 173] width 174 height 14
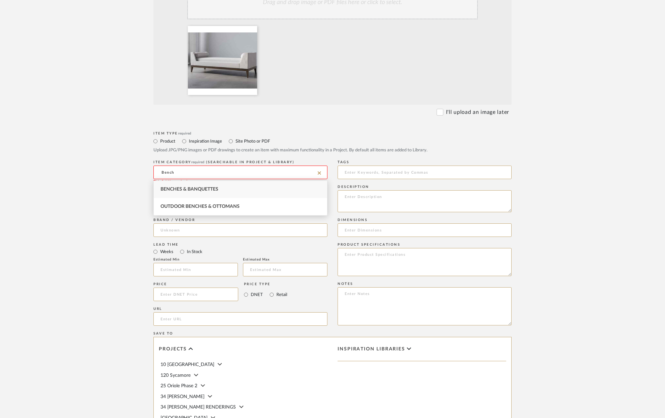
click at [209, 188] on span "Benches & Banquettes" at bounding box center [190, 189] width 58 height 5
type input "Benches & Banquettes"
click at [204, 201] on input at bounding box center [240, 206] width 174 height 14
type input "B"
type input "Custom Bench"
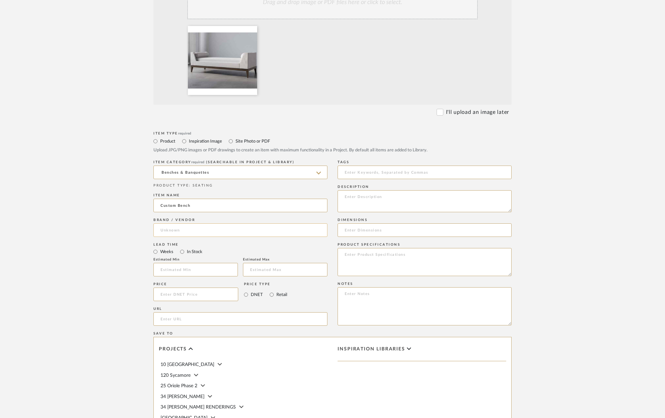
click at [200, 230] on input at bounding box center [240, 230] width 174 height 14
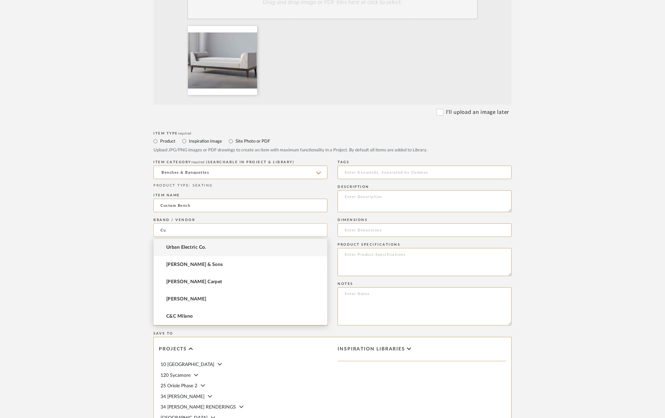
type input "C"
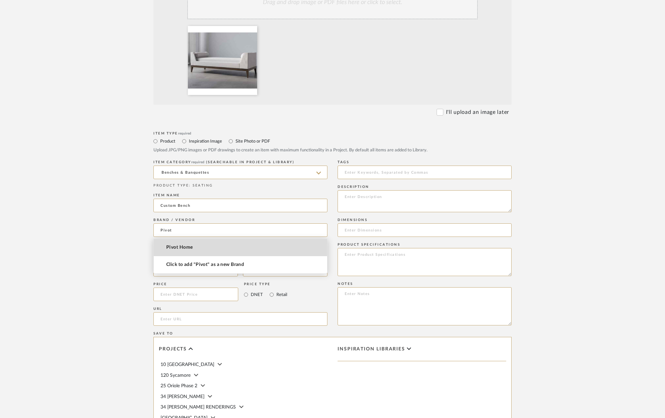
click at [193, 246] on mat-option "Pivot Home" at bounding box center [240, 247] width 173 height 17
type input "Pivot Home"
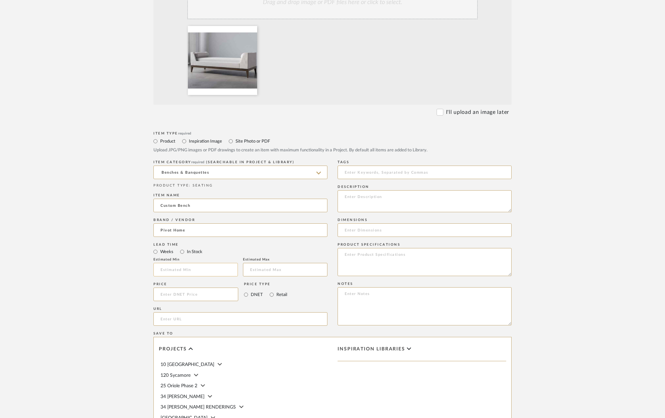
click at [181, 268] on input "text" at bounding box center [195, 270] width 84 height 14
type input "12"
click at [261, 272] on input "text" at bounding box center [285, 270] width 84 height 14
type input "14"
click at [292, 256] on mat-radio-group "Weeks In Stock" at bounding box center [240, 251] width 174 height 8
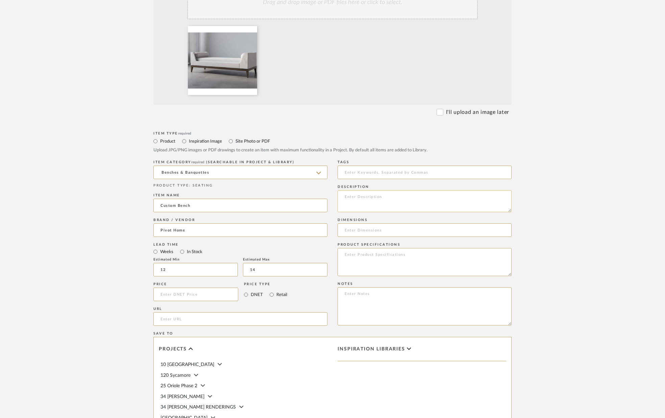
click at [385, 201] on textarea at bounding box center [425, 201] width 174 height 22
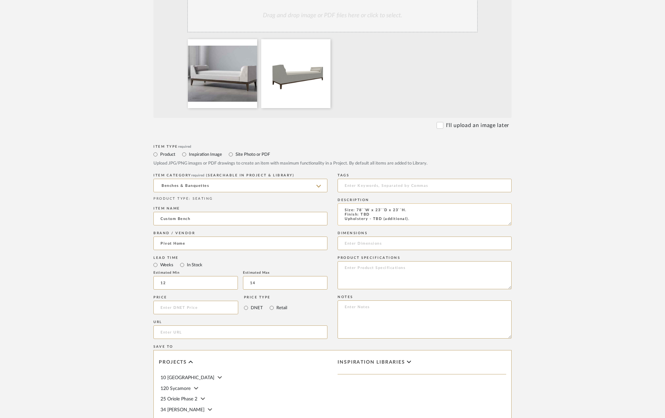
scroll to position [157, 0]
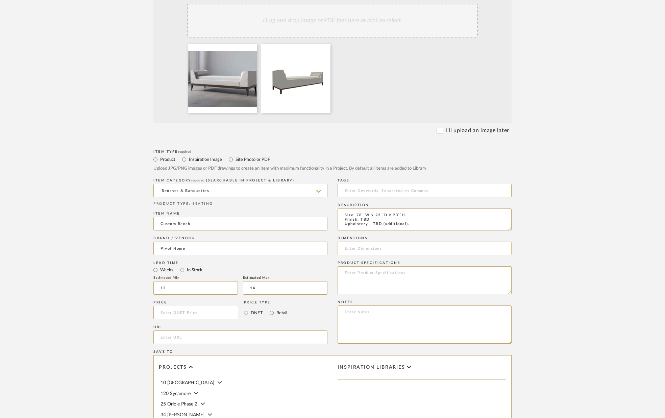
type textarea "Size: 78``W x 23``D x 23``H. Finish: TBD Upholstery - TBD (additional)."
click at [349, 252] on input at bounding box center [425, 249] width 174 height 14
click at [379, 244] on input at bounding box center [425, 249] width 174 height 14
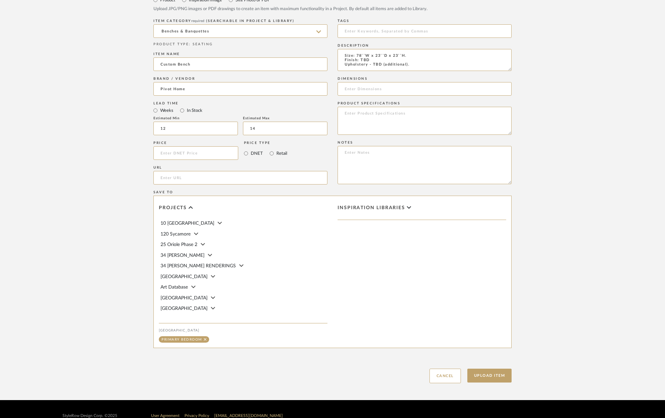
scroll to position [330, 0]
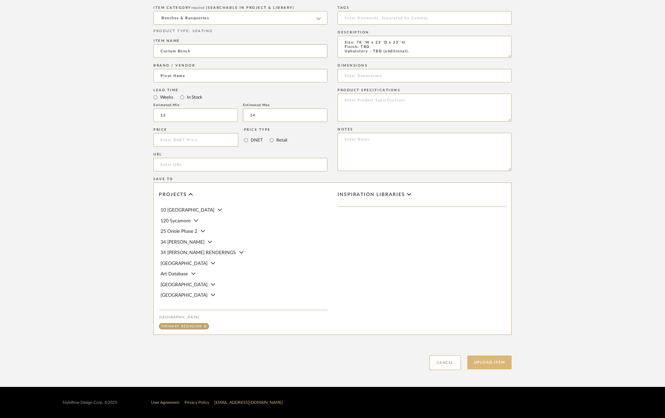
click at [482, 362] on button "Upload Item" at bounding box center [489, 363] width 45 height 14
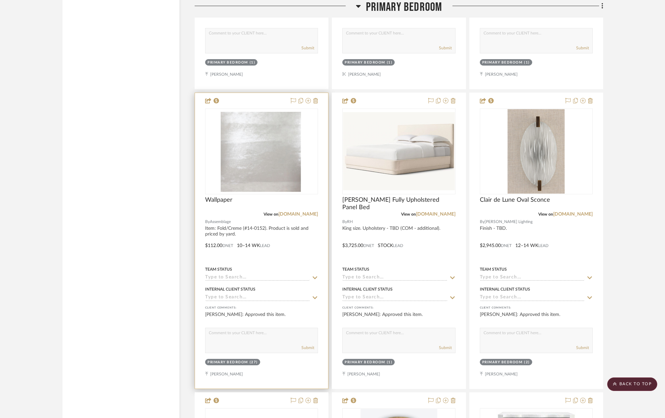
scroll to position [3336, 0]
click at [302, 213] on link "[DOMAIN_NAME]" at bounding box center [298, 213] width 40 height 5
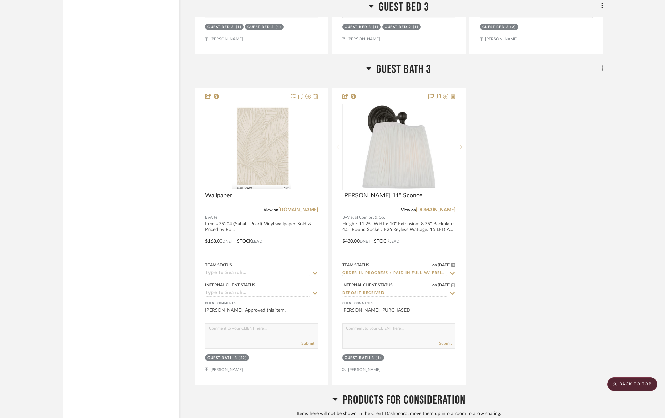
scroll to position [5620, 0]
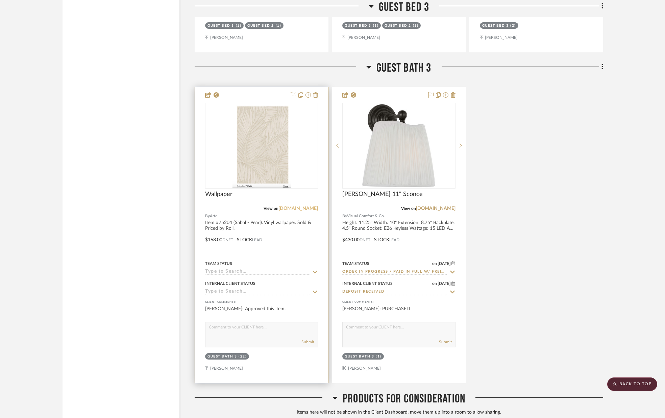
click at [298, 208] on link "[DOMAIN_NAME]" at bounding box center [298, 208] width 40 height 5
click at [270, 154] on img "0" at bounding box center [262, 145] width 58 height 84
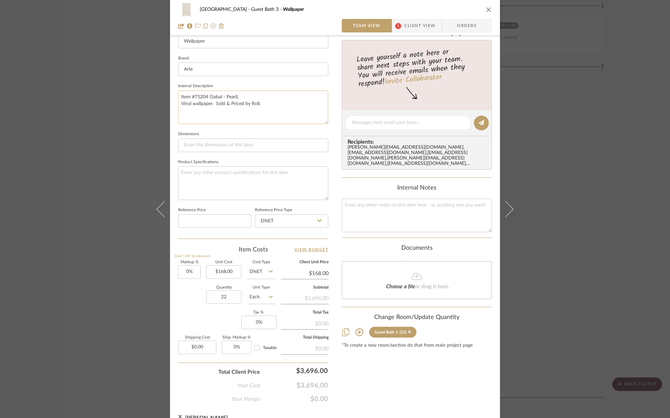
scroll to position [211, 0]
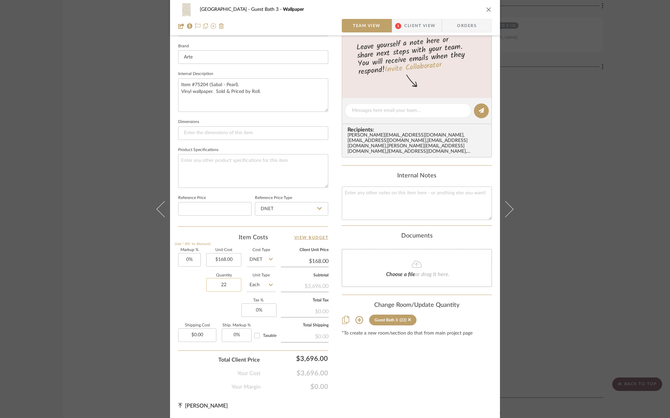
click at [232, 282] on input "22" at bounding box center [223, 285] width 35 height 14
click at [234, 285] on input "22" at bounding box center [223, 285] width 35 height 14
type input "2"
type input "1"
click at [226, 300] on div "Markup % (Use "-X%" to discount) 0% Unit Cost $168.00 Cost Type DNET Client Uni…" at bounding box center [253, 297] width 150 height 99
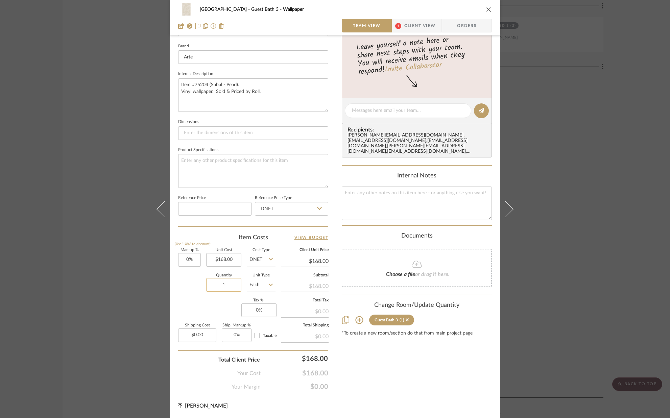
click at [229, 285] on input "1" at bounding box center [223, 285] width 35 height 14
type input "11"
click at [216, 302] on div "Markup % (Use "-X%" to discount) 0% Unit Cost $168.00 Cost Type DNET Client Uni…" at bounding box center [253, 297] width 150 height 99
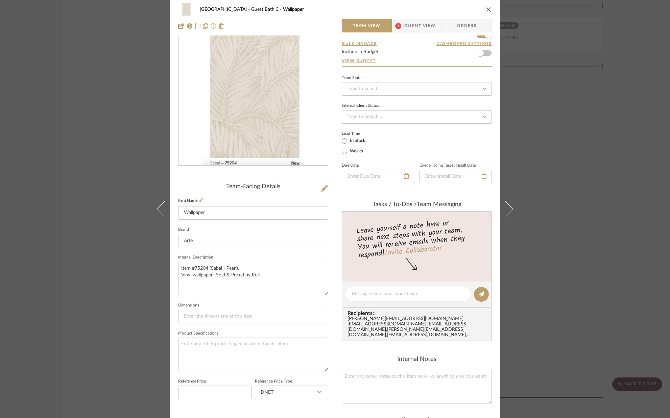
scroll to position [0, 0]
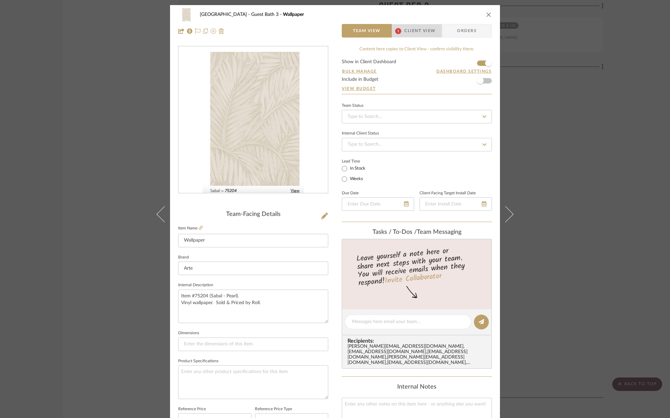
click at [428, 31] on span "Client View" at bounding box center [419, 31] width 31 height 14
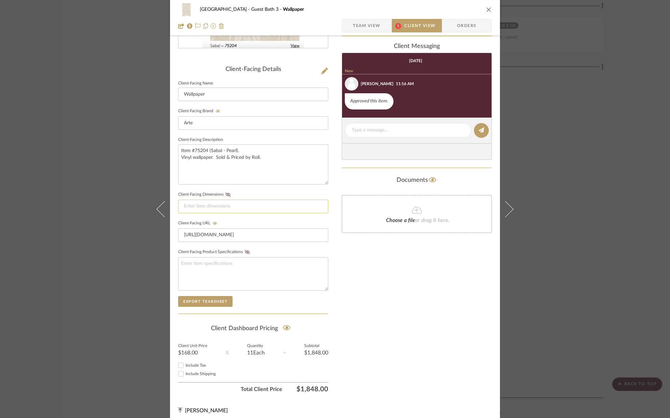
scroll to position [150, 0]
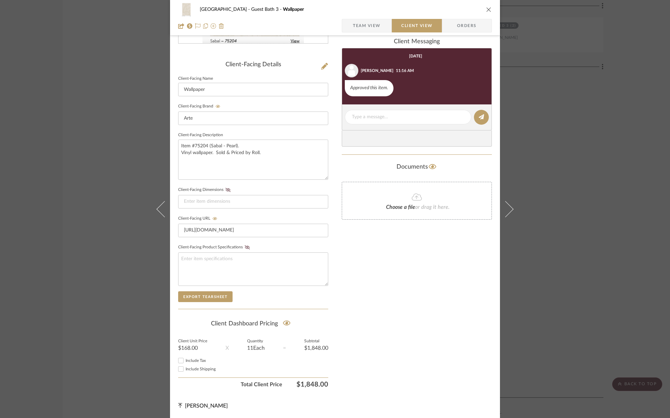
click at [488, 10] on icon "close" at bounding box center [488, 9] width 5 height 5
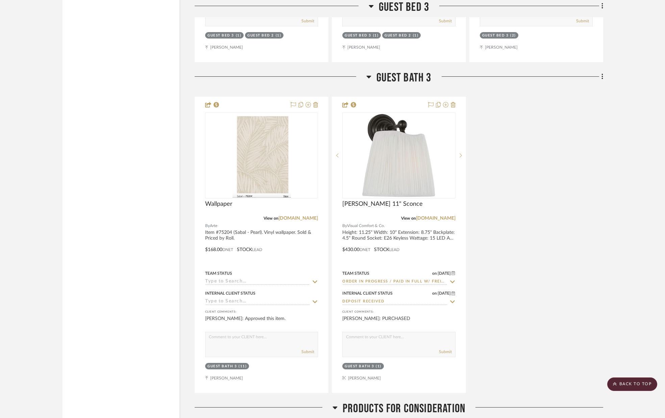
scroll to position [5604, 0]
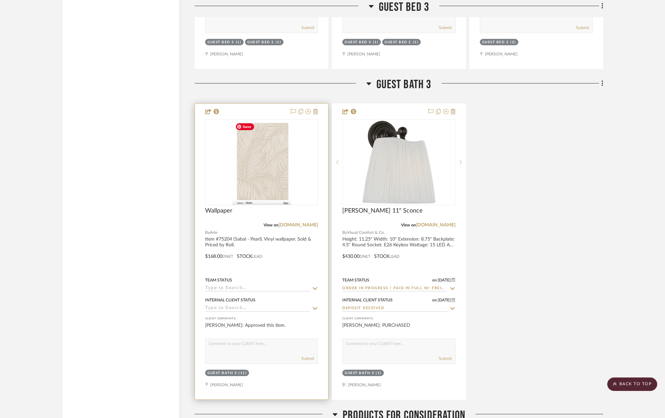
click at [273, 148] on img "0" at bounding box center [262, 162] width 58 height 84
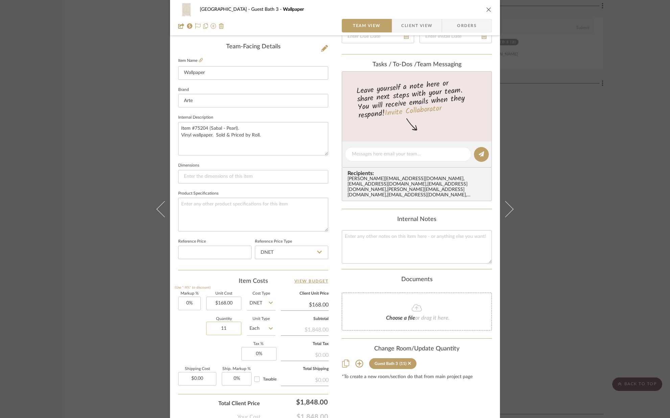
scroll to position [168, 0]
click at [229, 328] on input "11" at bounding box center [223, 328] width 35 height 14
type input "1"
click at [220, 346] on div "Markup % (Use "-X%" to discount) 0% Unit Cost $168.00 Cost Type DNET Client Uni…" at bounding box center [253, 341] width 150 height 99
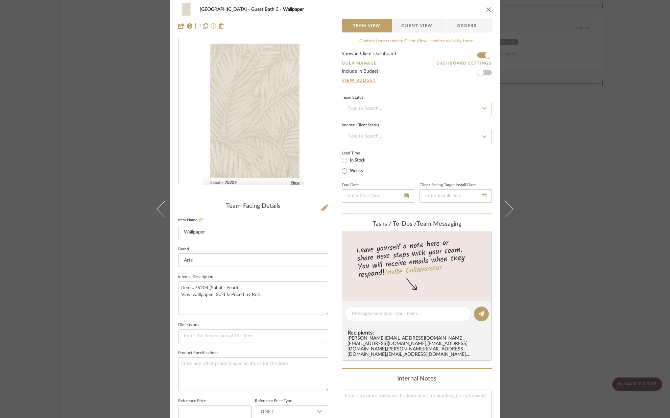
scroll to position [0, 0]
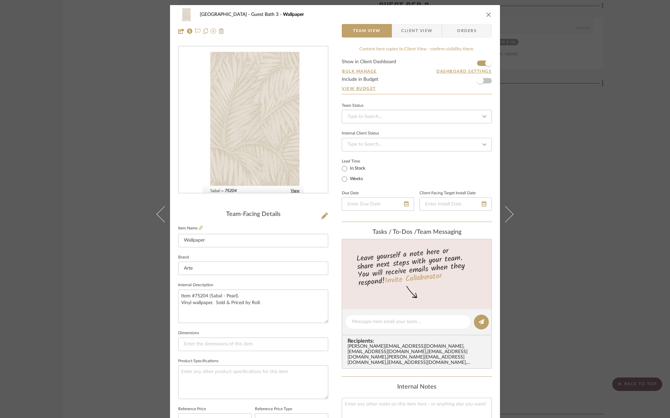
click at [486, 16] on icon "close" at bounding box center [488, 14] width 5 height 5
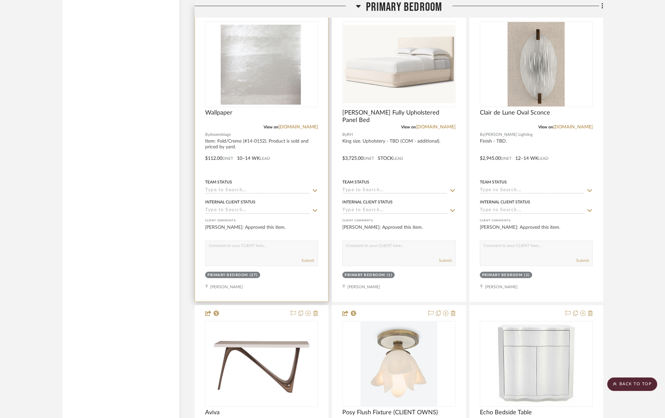
scroll to position [3424, 0]
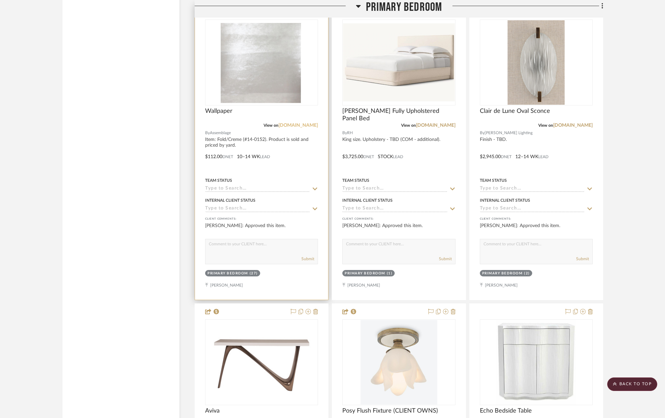
click at [304, 125] on link "[DOMAIN_NAME]" at bounding box center [298, 125] width 40 height 5
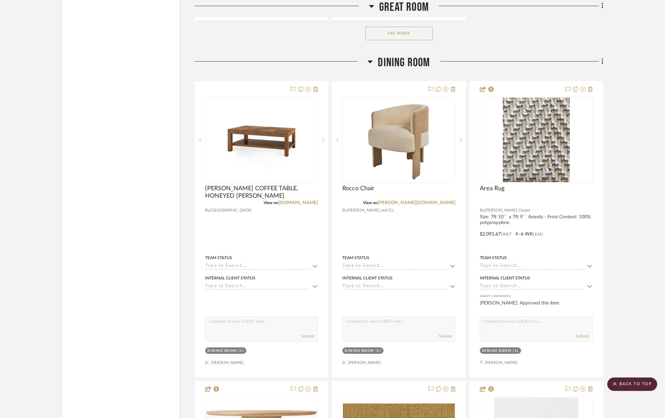
scroll to position [1692, 0]
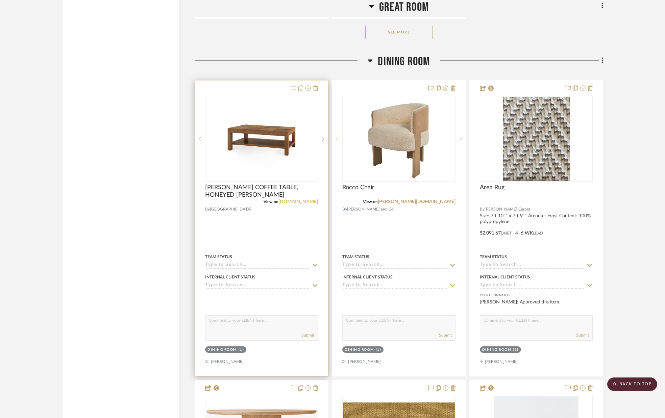
click at [309, 202] on link "[DOMAIN_NAME]" at bounding box center [298, 201] width 40 height 5
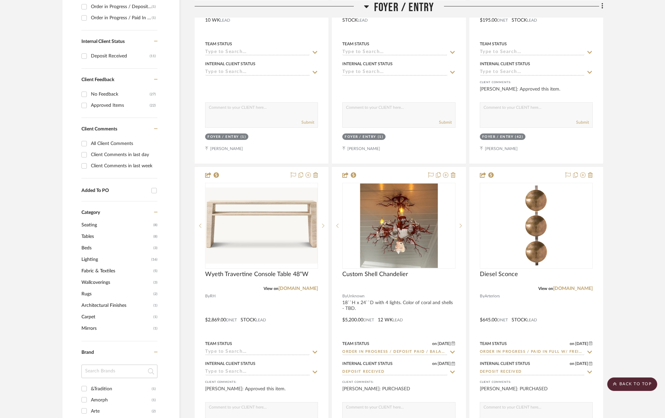
scroll to position [0, 0]
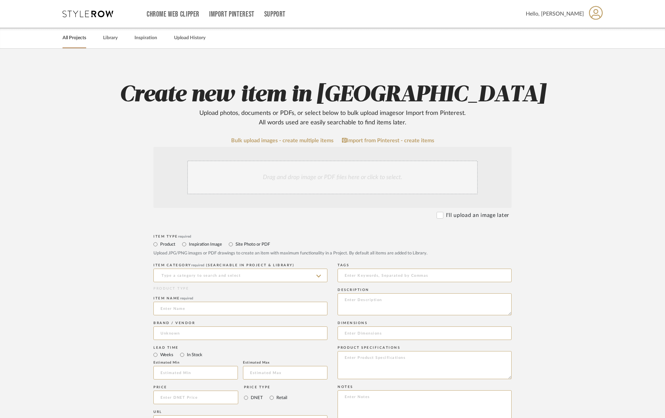
click at [77, 40] on link "All Projects" at bounding box center [75, 37] width 24 height 9
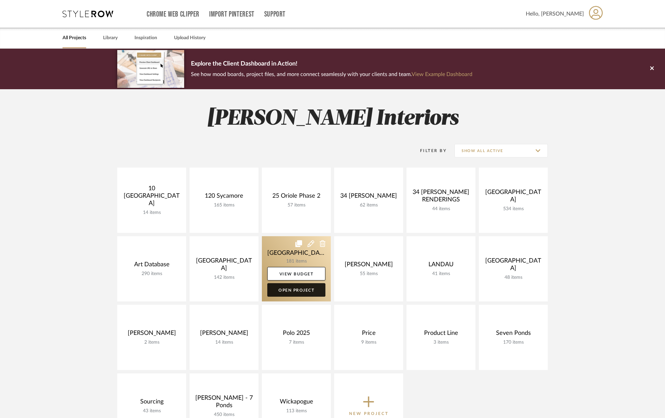
click at [292, 290] on link "Open Project" at bounding box center [296, 290] width 58 height 14
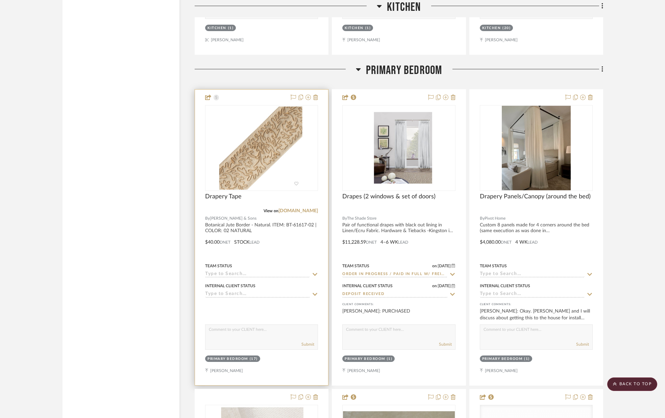
scroll to position [4234, 0]
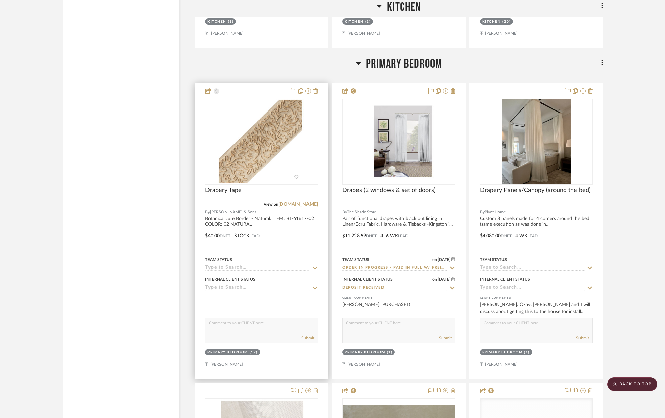
click at [315, 269] on icon at bounding box center [315, 268] width 5 height 3
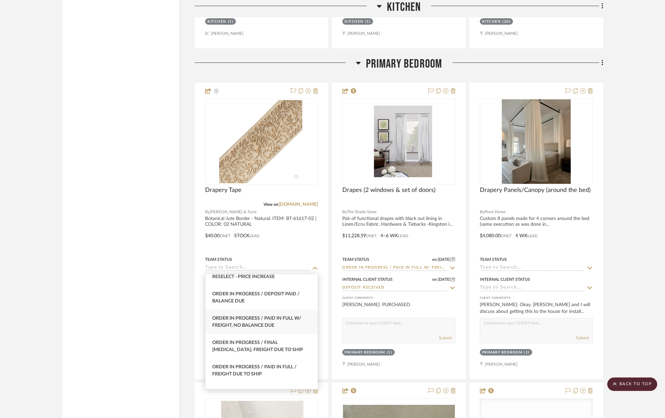
scroll to position [694, 0]
click at [283, 316] on span "Order In Progress / Paid In Full w/ Freight, No Balance due" at bounding box center [256, 321] width 89 height 12
type input "[DATE]"
type input "Order In Progress / Paid In Full w/ Freight, No Balance due"
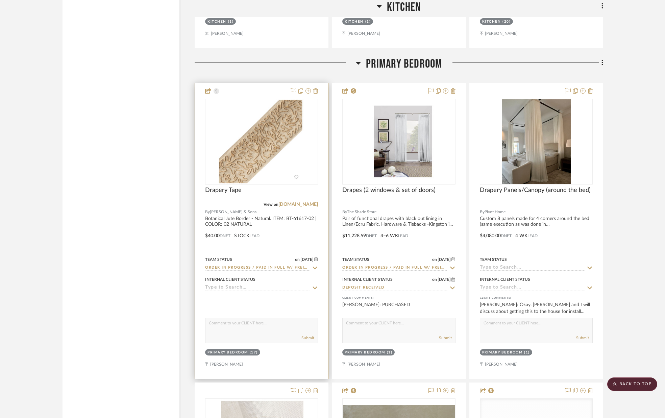
click at [315, 287] on icon at bounding box center [315, 287] width 6 height 5
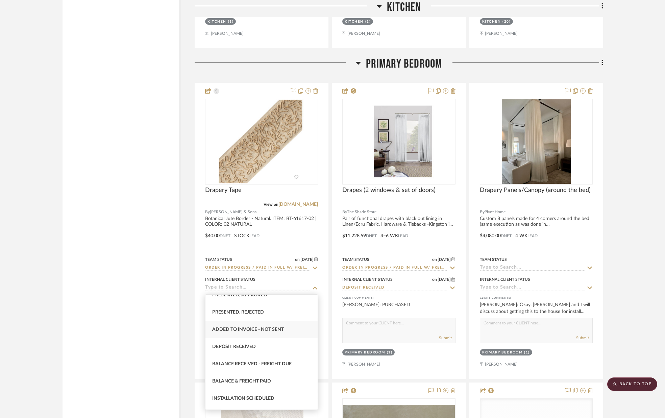
scroll to position [103, 0]
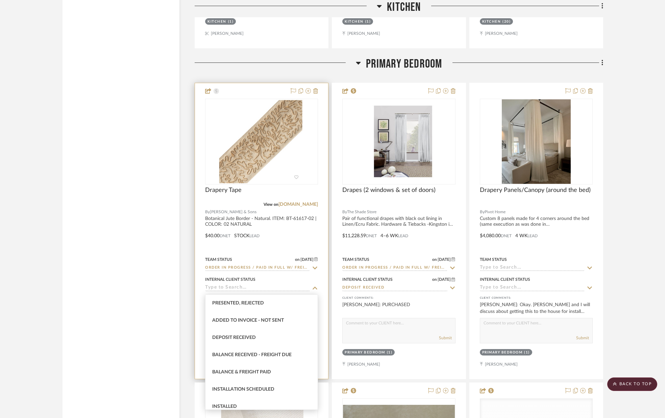
click at [270, 335] on div "Deposit Received" at bounding box center [261, 337] width 112 height 17
type input "[DATE]"
type input "Deposit Received"
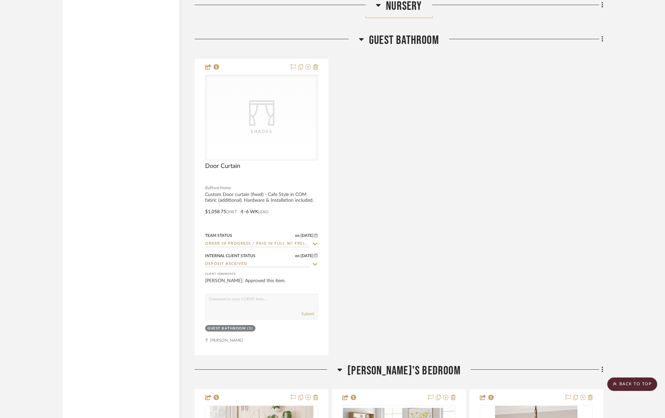
scroll to position [10403, 0]
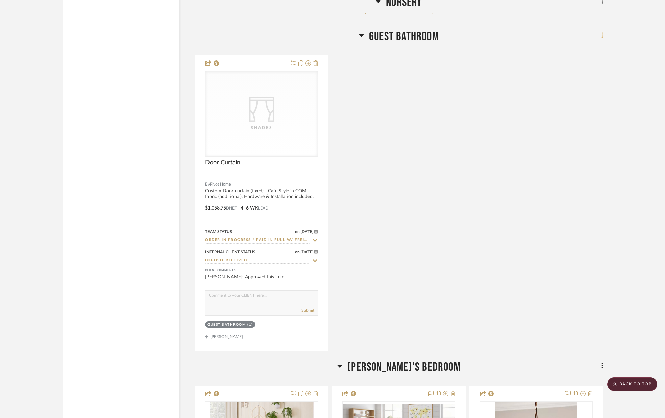
click at [602, 35] on icon at bounding box center [603, 35] width 2 height 7
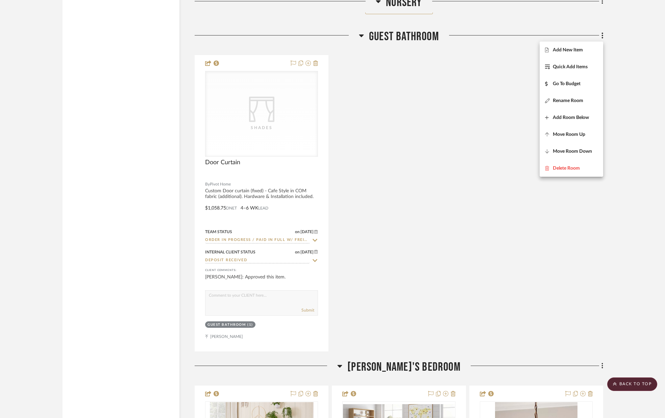
click at [568, 49] on span "Add New Item" at bounding box center [568, 50] width 30 height 6
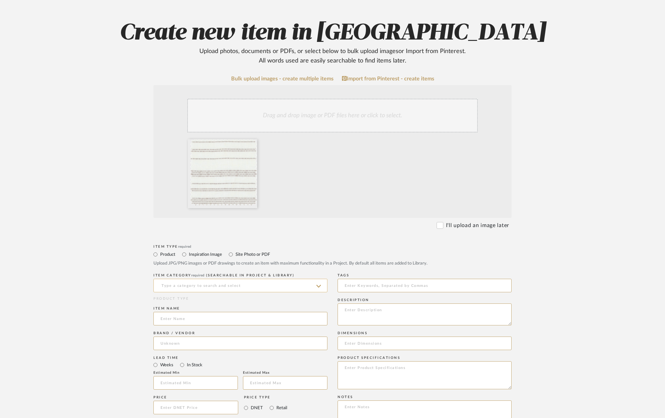
scroll to position [63, 0]
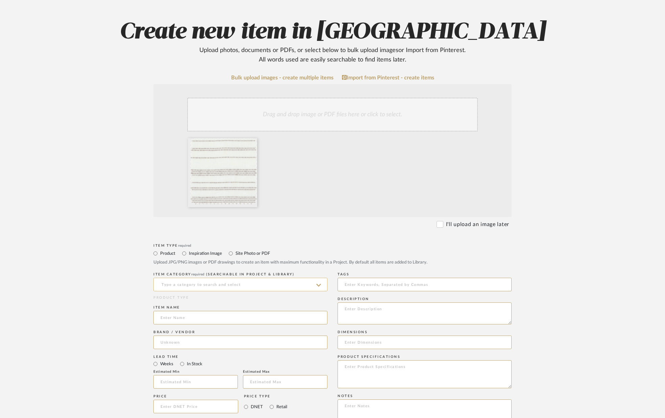
click at [196, 283] on input at bounding box center [240, 285] width 174 height 14
click at [182, 301] on div "Fabrics" at bounding box center [240, 301] width 173 height 17
type input "Fabrics"
click at [180, 318] on input at bounding box center [240, 318] width 174 height 14
type input "T"
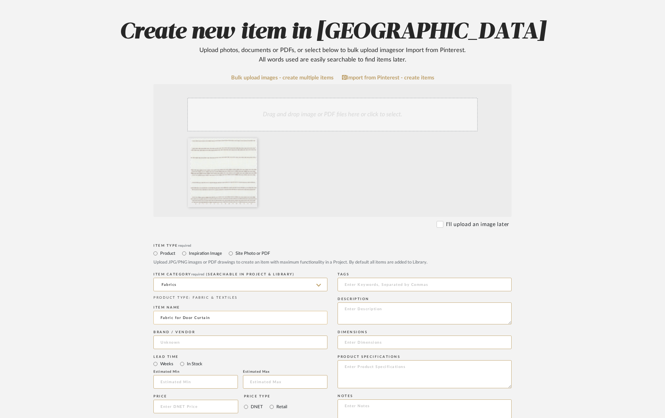
type input "Fabric for Door Curtain"
type input "The Shade Store"
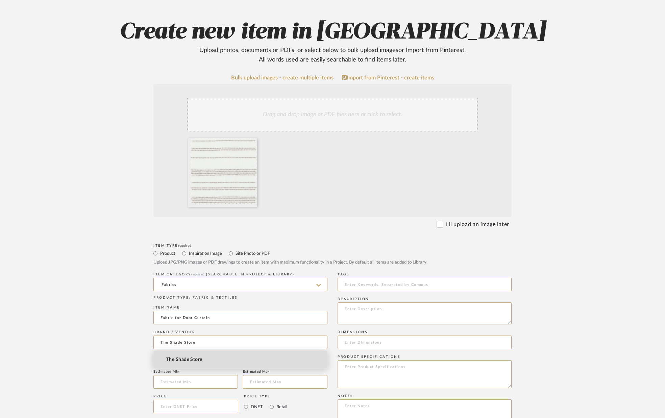
click at [193, 359] on span "The Shade Store" at bounding box center [184, 360] width 36 height 6
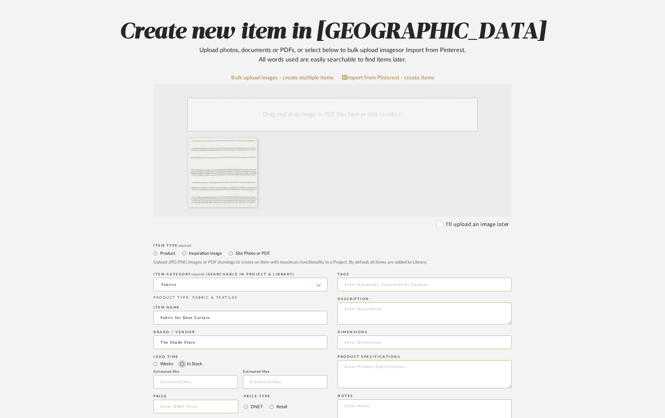
click at [186, 367] on input "In Stock" at bounding box center [182, 364] width 8 height 8
radio input "true"
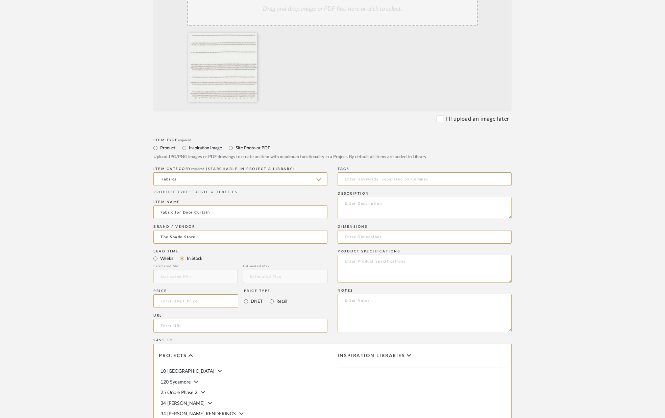
scroll to position [169, 0]
click at [386, 203] on textarea at bounding box center [425, 207] width 174 height 22
type textarea "Tidal Line/Buff"
click at [378, 237] on input at bounding box center [425, 236] width 174 height 14
click at [194, 301] on input at bounding box center [195, 301] width 85 height 14
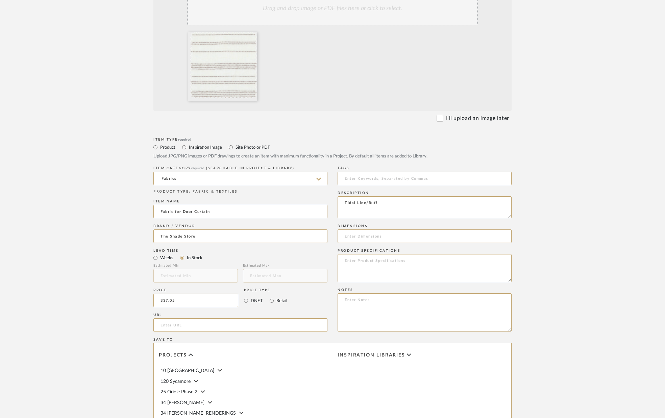
type input "$337.05"
click at [127, 106] on form "Bulk upload images - create multiple items Import from Pinterest - create items…" at bounding box center [332, 250] width 431 height 562
click at [383, 201] on textarea "Tidal Line/Buff" at bounding box center [425, 207] width 174 height 22
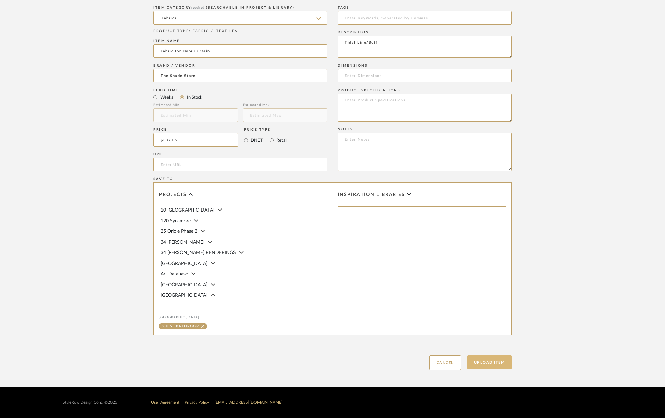
click at [481, 363] on button "Upload Item" at bounding box center [489, 363] width 45 height 14
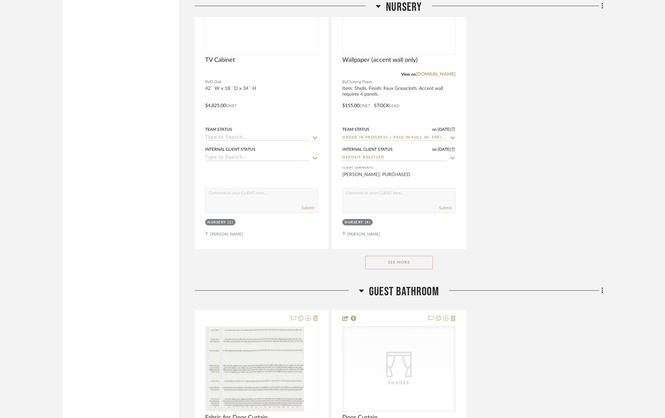
scroll to position [10412, 0]
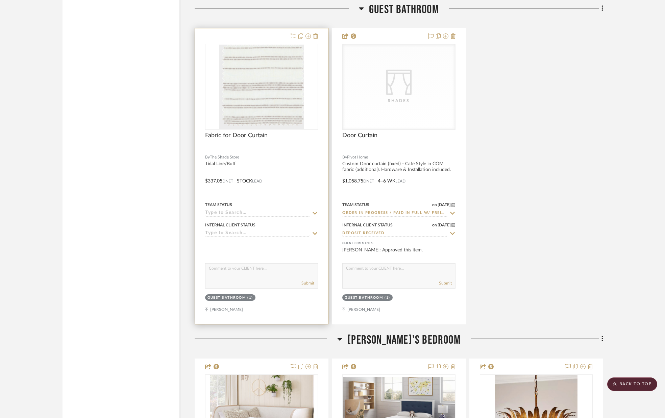
click at [315, 212] on icon at bounding box center [315, 213] width 6 height 5
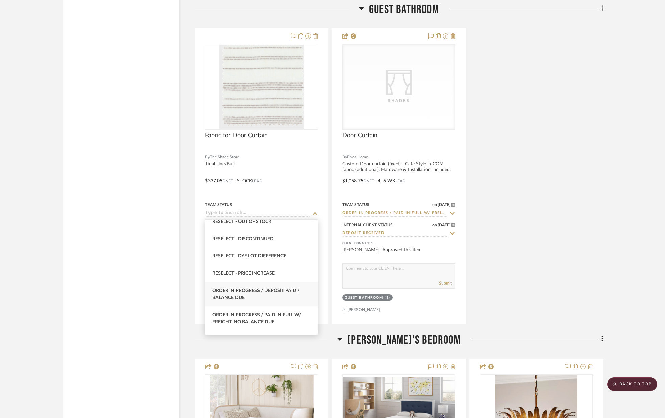
scroll to position [641, 0]
click at [263, 312] on span "Order In Progress / Paid In Full w/ Freight, No Balance due" at bounding box center [256, 318] width 89 height 12
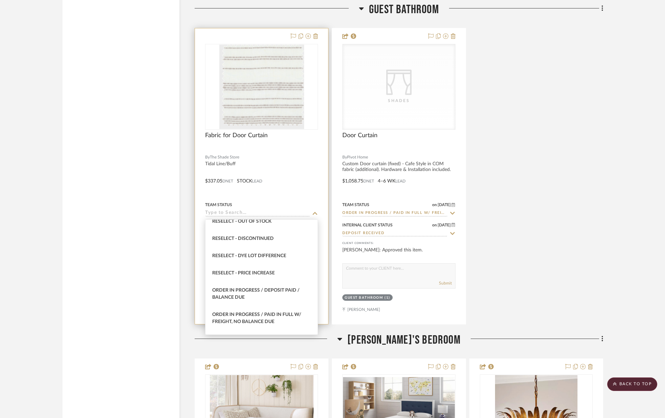
type input "[DATE]"
type input "Order In Progress / Paid In Full w/ Freight, No Balance due"
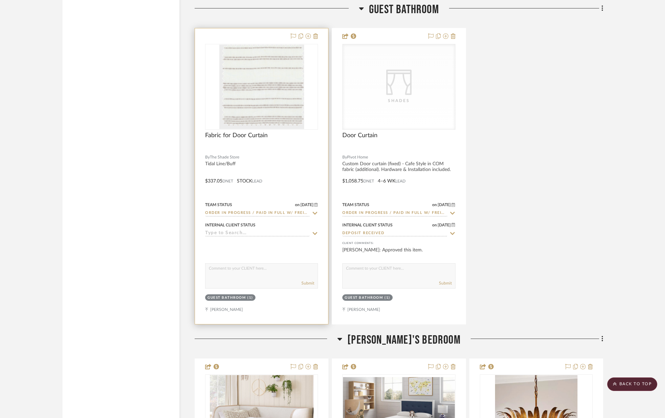
click at [313, 235] on icon at bounding box center [315, 233] width 6 height 5
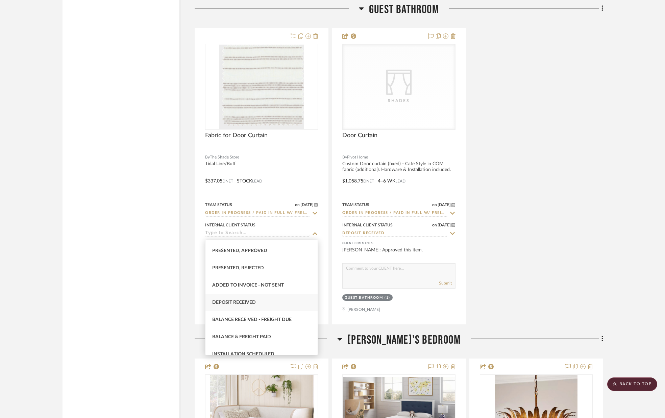
scroll to position [85, 0]
click at [257, 301] on div "Deposit Received" at bounding box center [261, 301] width 112 height 17
type input "[DATE]"
type input "Deposit Received"
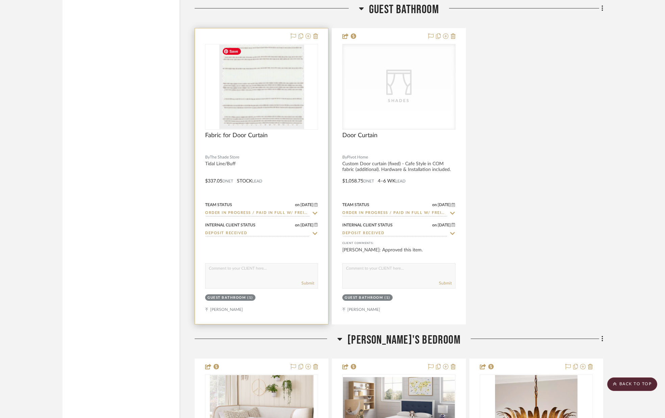
click at [258, 111] on img "0" at bounding box center [261, 87] width 85 height 84
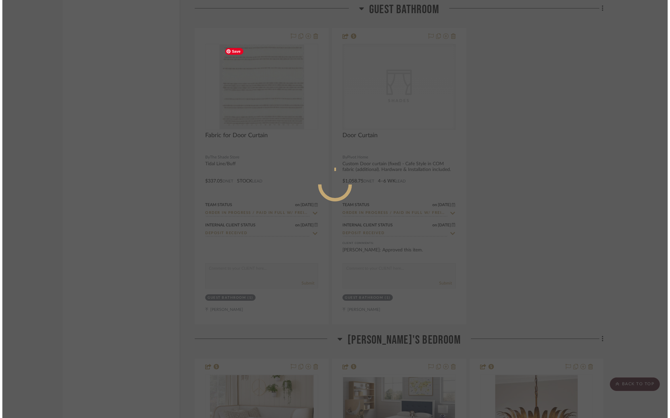
scroll to position [0, 0]
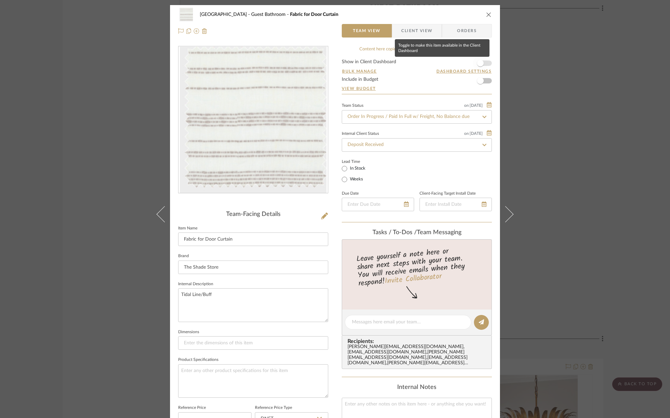
click at [478, 65] on span "button" at bounding box center [480, 63] width 7 height 7
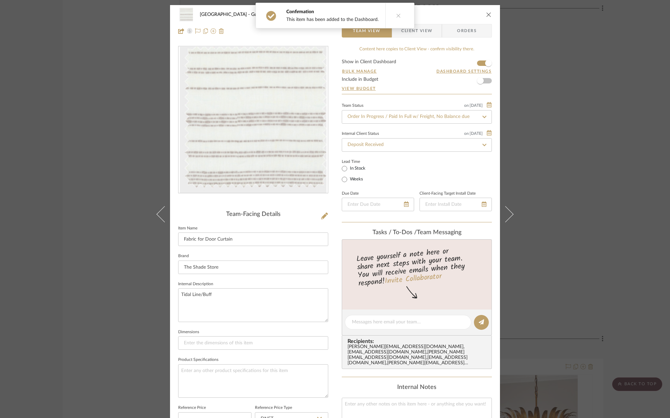
click at [430, 35] on span "Client View" at bounding box center [416, 31] width 49 height 14
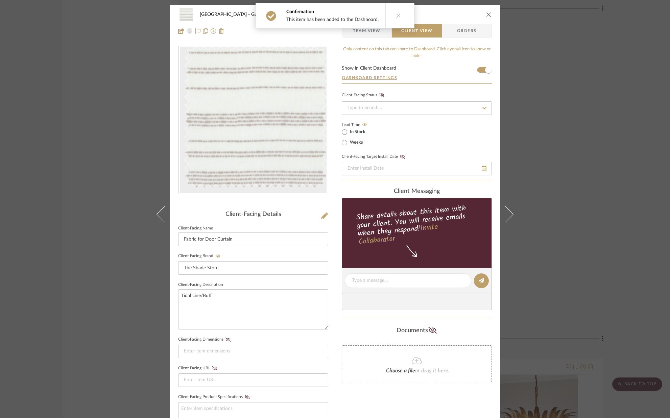
click at [486, 13] on icon "close" at bounding box center [488, 14] width 5 height 5
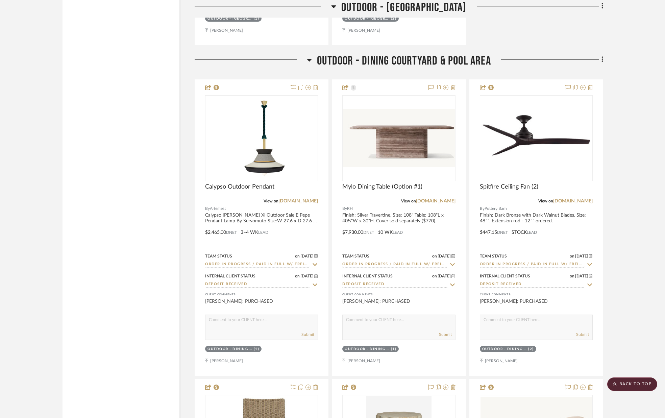
scroll to position [12345, 0]
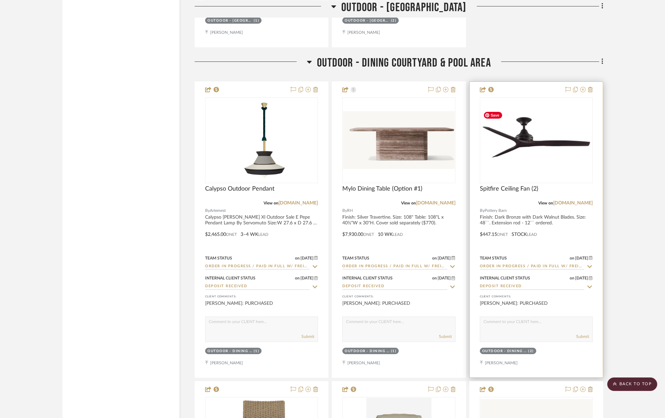
click at [552, 117] on img "0" at bounding box center [537, 139] width 112 height 63
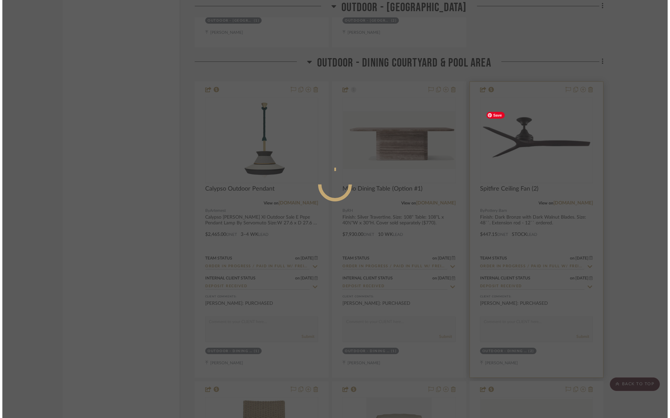
scroll to position [0, 0]
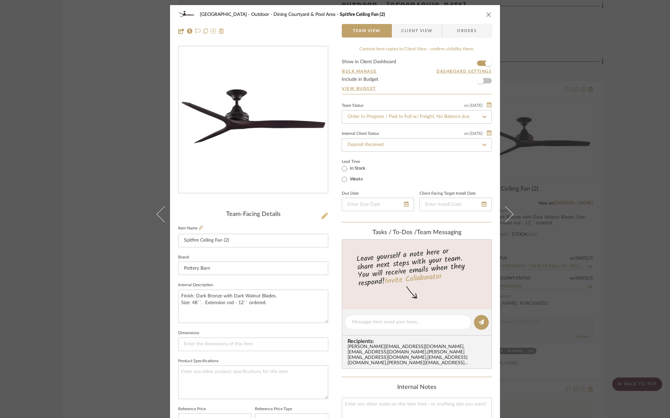
click at [321, 217] on icon at bounding box center [324, 216] width 7 height 7
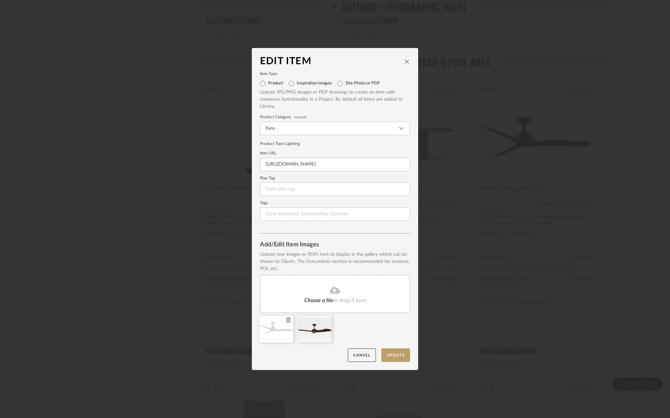
click at [286, 322] on icon at bounding box center [288, 319] width 5 height 5
drag, startPoint x: 261, startPoint y: 163, endPoint x: 429, endPoint y: 174, distance: 167.7
click at [429, 174] on div "Edit Item Item Type Product Inspiration Images Site Photo or PDF Upload JPG/PNG…" at bounding box center [335, 209] width 670 height 418
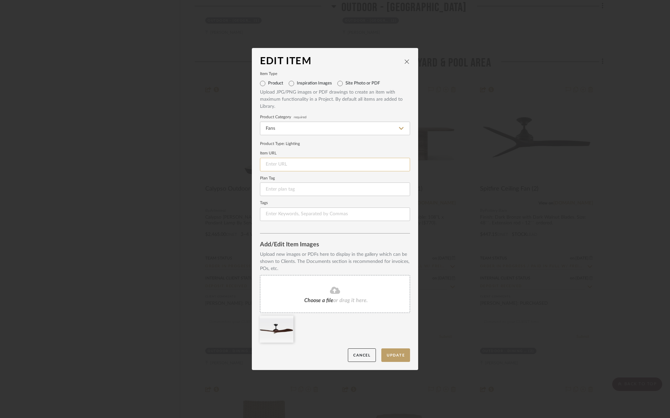
paste input "[URL][DOMAIN_NAME]"
type input "[URL][DOMAIN_NAME]"
click at [403, 355] on button "Update" at bounding box center [395, 355] width 29 height 14
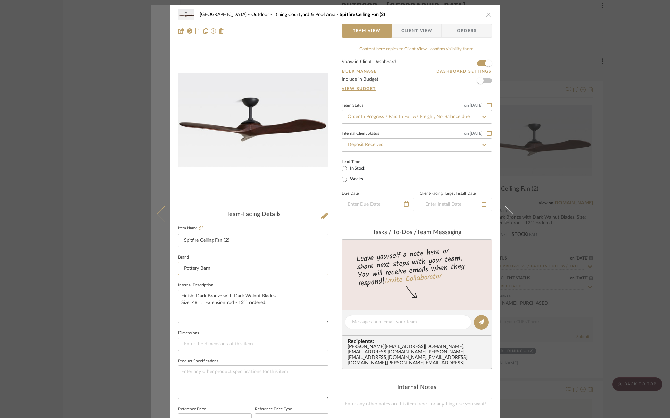
drag, startPoint x: 215, startPoint y: 268, endPoint x: 159, endPoint y: 268, distance: 56.8
click at [159, 268] on mat-dialog-content "Coconut Grove Outdoor - Dining Courtyard & Pool Area Spitfire Ceiling Fan (2) T…" at bounding box center [335, 317] width 368 height 624
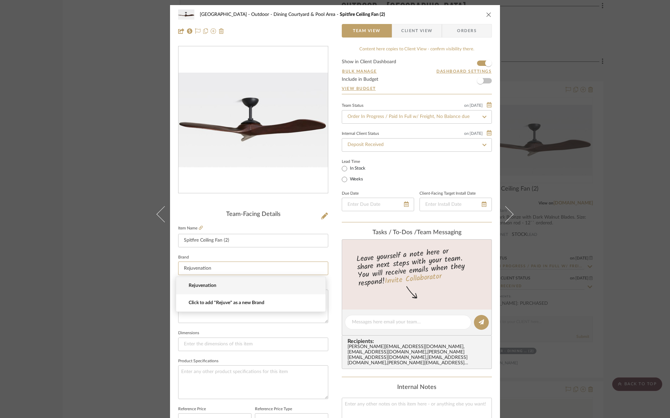
type input "Rejuvenation"
click at [186, 283] on mat-option "Rejuvenation" at bounding box center [250, 285] width 149 height 17
drag, startPoint x: 198, startPoint y: 240, endPoint x: 173, endPoint y: 240, distance: 25.0
click at [173, 241] on div "Coconut Grove Outdoor - Dining Courtyard & Pool Area Spitfire Ceiling Fan (2) T…" at bounding box center [335, 317] width 330 height 624
type input "Puffin Ceiling Fan (2)"
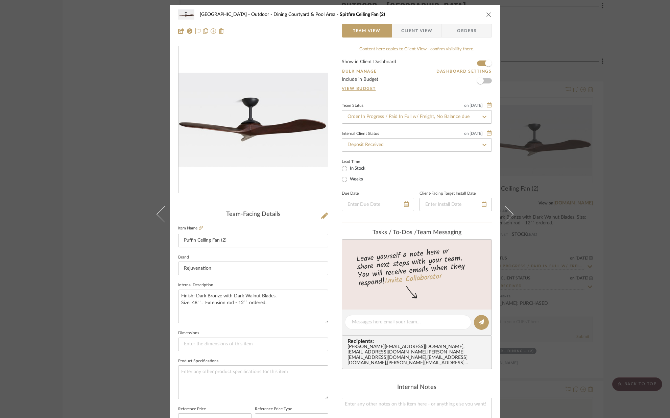
click at [196, 251] on sr-form-field "Item Name Puffin Ceiling Fan (2)" at bounding box center [253, 238] width 150 height 29
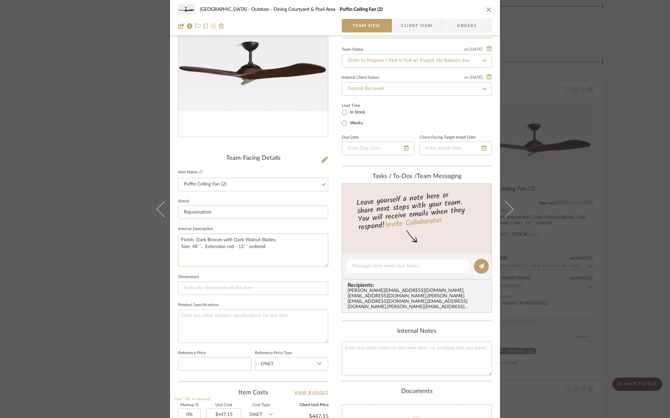
scroll to position [59, 0]
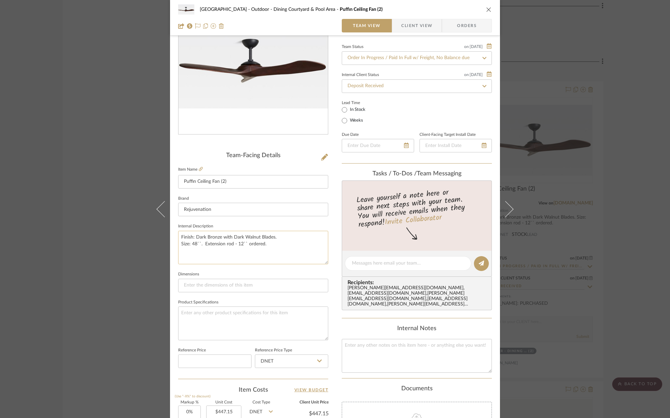
click at [240, 245] on textarea "Finish: Dark Bronze with Dark Walnut Blades. Size: 48``. Extension rod - 12`` o…" at bounding box center [253, 247] width 150 height 33
drag, startPoint x: 265, startPoint y: 245, endPoint x: 203, endPoint y: 243, distance: 61.2
click at [205, 243] on textarea "Finish: Dark Bronze with Dark Walnut Blades. Size: 48``. Extension rod - 12`` o…" at bounding box center [253, 247] width 150 height 33
type textarea "Finish: Dark Bronze with Dark Walnut Blades. Size: 48``. Height: 31``."
click at [212, 270] on fieldset "Dimensions" at bounding box center [253, 281] width 150 height 23
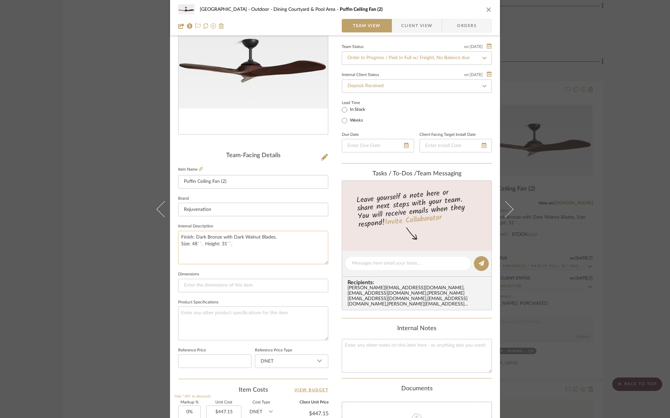
click at [196, 244] on textarea "Finish: Dark Bronze with Dark Walnut Blades. Size: 48``. Height: 31``." at bounding box center [253, 247] width 150 height 33
type textarea "Finish: Dark Bronze with Dark Walnut Blades. Size: 51``. Height: 31``."
click at [227, 269] on sr-form-field "Internal Description Finish: Dark Bronze with Dark Walnut Blades. Size: 51``. H…" at bounding box center [253, 246] width 150 height 48
click at [241, 245] on textarea "Finish: Dark Bronze with Dark Walnut Blades. Size: 51``. Height: 31``." at bounding box center [253, 247] width 150 height 33
drag, startPoint x: 267, startPoint y: 236, endPoint x: 196, endPoint y: 238, distance: 71.4
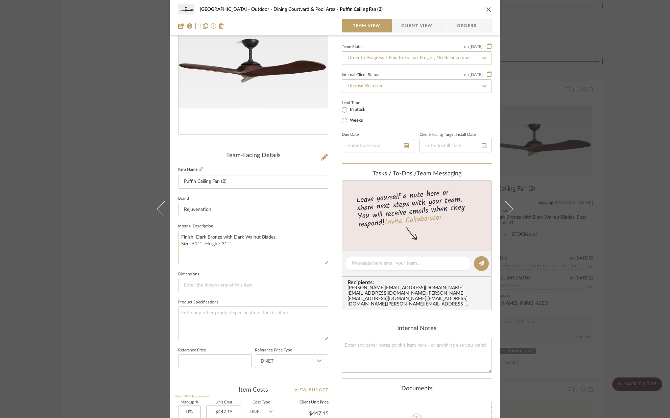
click at [196, 239] on textarea "Finish: Dark Bronze with Dark Walnut Blades. Size: 51``. Height: 31``." at bounding box center [253, 247] width 150 height 33
type textarea "Finish: [PERSON_NAME]. Size: 51``. Height: 31``."
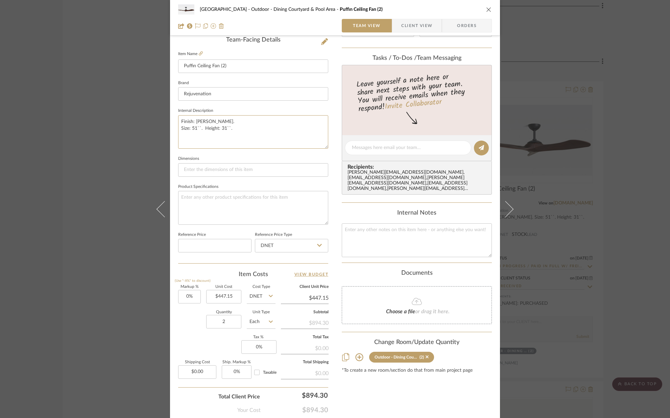
scroll to position [177, 0]
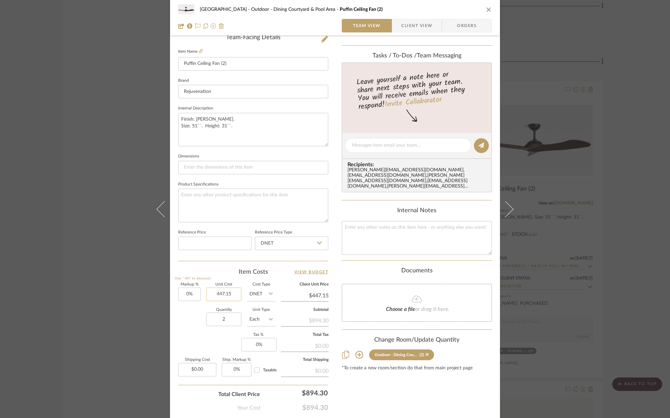
click at [238, 293] on input "447.15" at bounding box center [223, 295] width 35 height 14
type input "$535.20"
click at [190, 313] on div "Quantity 2 Unit Type Each" at bounding box center [226, 320] width 97 height 24
type input "$535.20"
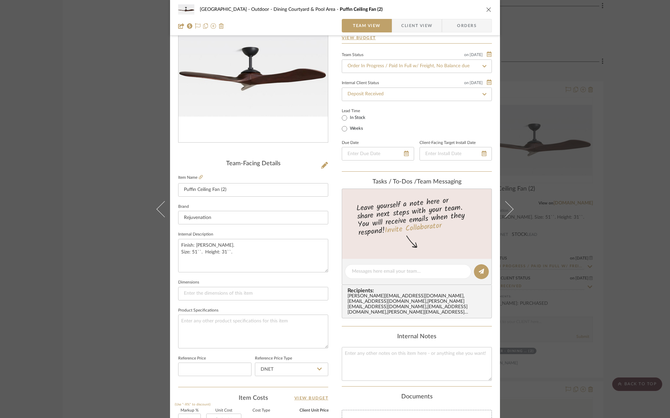
scroll to position [50, 0]
click at [322, 168] on icon at bounding box center [324, 166] width 7 height 7
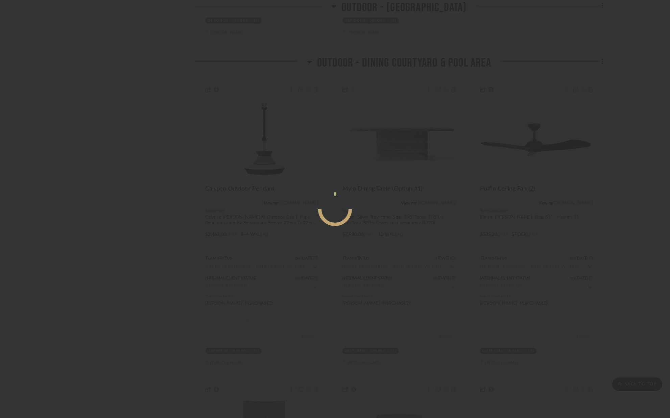
scroll to position [0, 0]
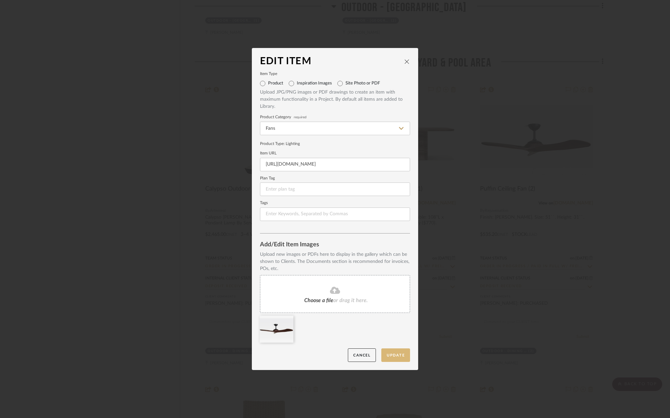
click at [389, 353] on button "Update" at bounding box center [395, 355] width 29 height 14
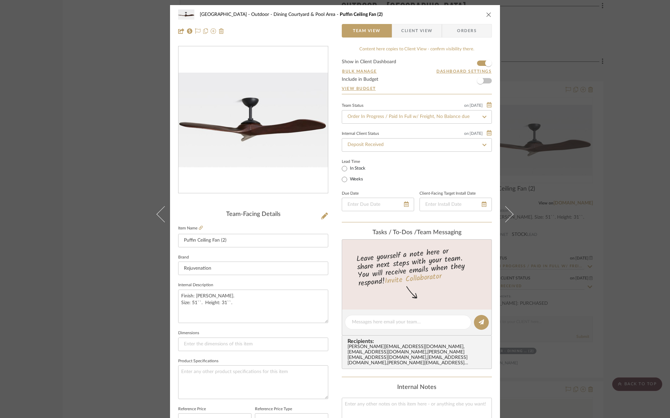
click at [486, 15] on icon "close" at bounding box center [488, 14] width 5 height 5
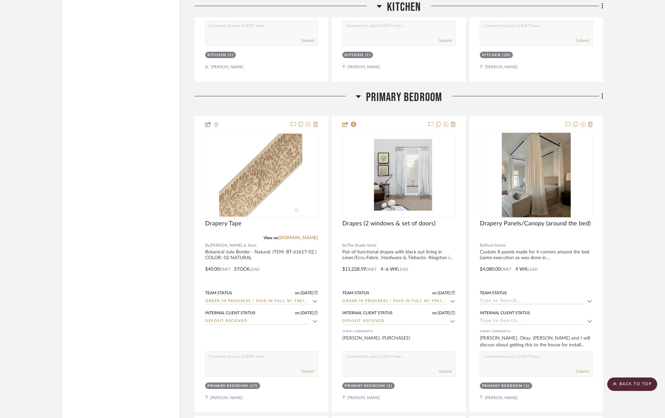
scroll to position [4192, 0]
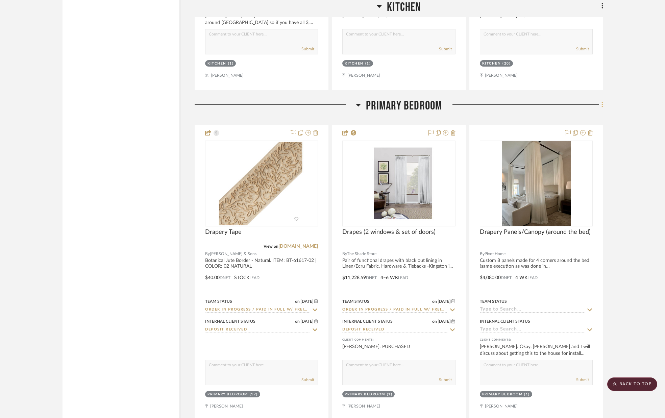
click at [602, 105] on icon at bounding box center [602, 105] width 1 height 6
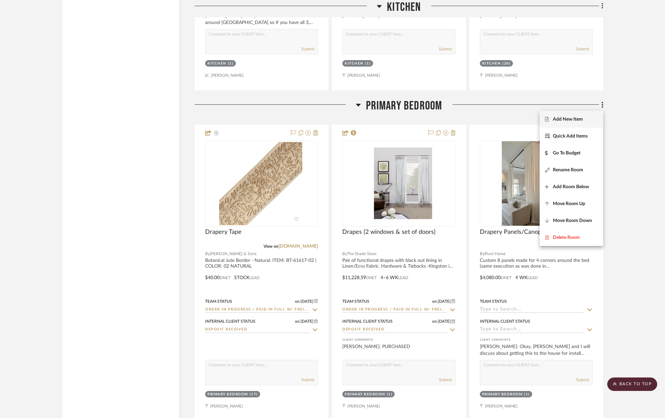
click at [588, 117] on span "Add New Item" at bounding box center [571, 120] width 53 height 6
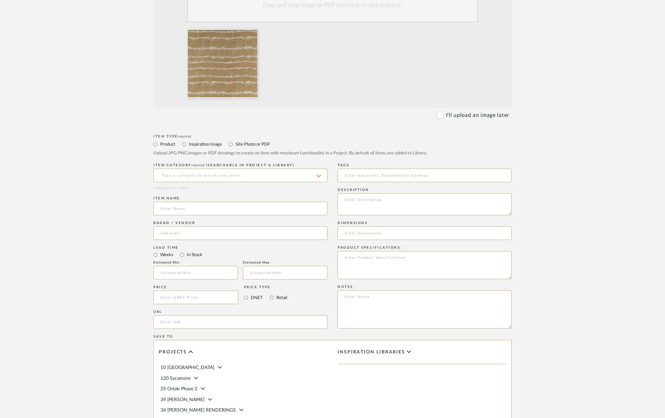
scroll to position [173, 0]
click at [194, 319] on input "url" at bounding box center [240, 322] width 174 height 14
paste input "[URL][DOMAIN_NAME]"
type input "[URL][DOMAIN_NAME]"
click at [197, 177] on input at bounding box center [240, 175] width 174 height 14
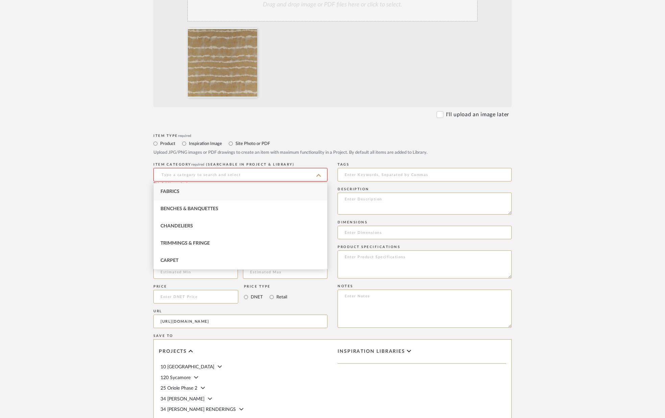
click at [194, 189] on div "Fabrics" at bounding box center [240, 191] width 173 height 17
type input "Fabrics"
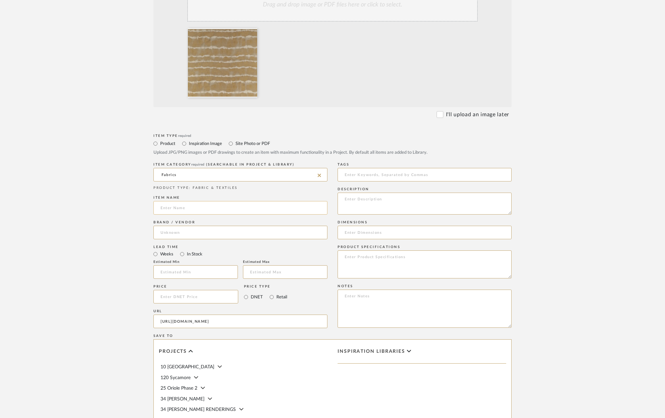
click at [193, 209] on input at bounding box center [240, 208] width 174 height 14
type input "Fabric for Daybed"
click at [193, 235] on input at bounding box center [240, 233] width 174 height 14
type input "Kravet"
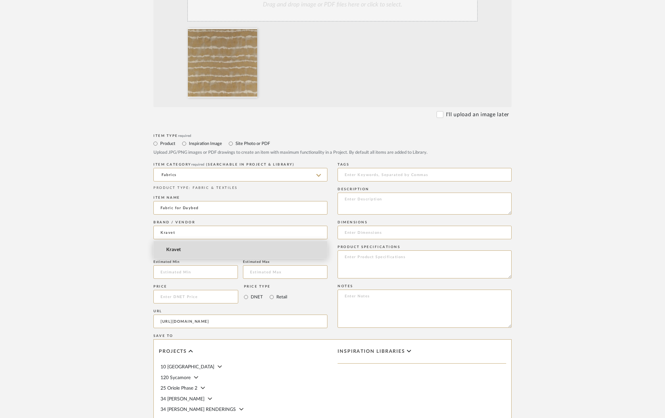
click at [189, 247] on mat-option "Kravet" at bounding box center [240, 249] width 173 height 17
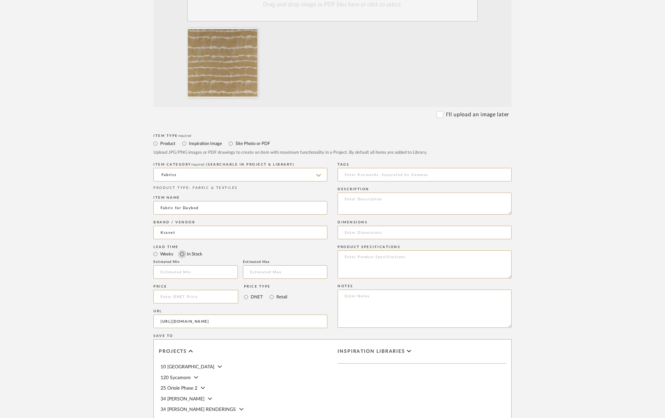
click at [185, 254] on input "In Stock" at bounding box center [182, 254] width 8 height 8
radio input "true"
click at [358, 204] on textarea at bounding box center [425, 204] width 174 height 22
type textarea "B"
type textarea "Item: Baturi/Gold"
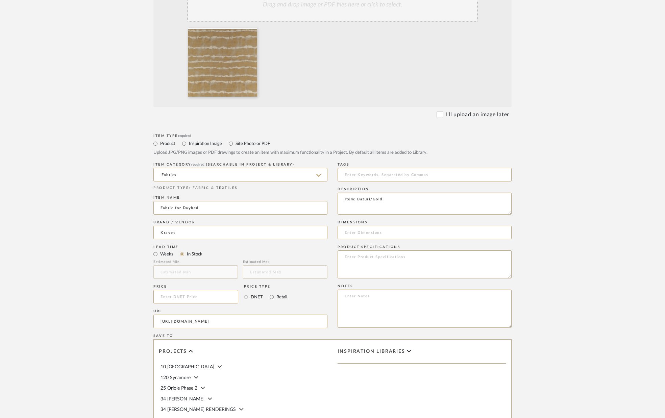
click at [372, 220] on div "Dimensions" at bounding box center [425, 222] width 174 height 4
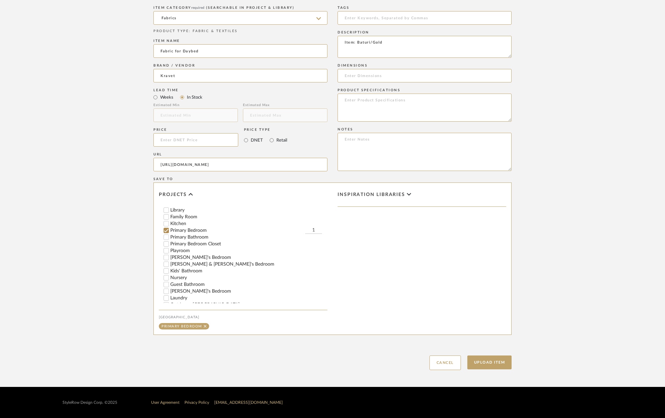
scroll to position [126, 0]
click at [320, 227] on input "1" at bounding box center [313, 228] width 17 height 7
type input "3"
click at [482, 362] on button "Upload Item" at bounding box center [489, 363] width 45 height 14
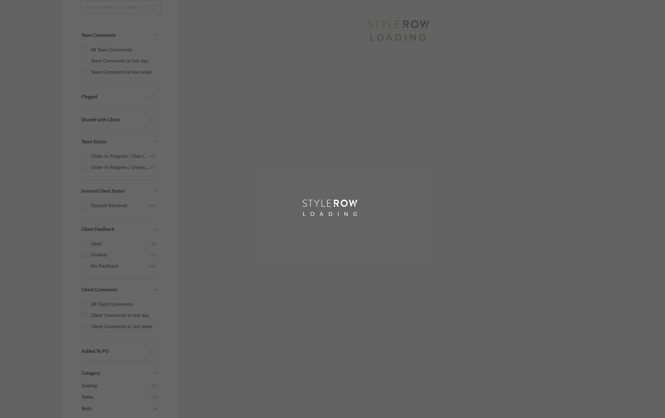
scroll to position [59, 0]
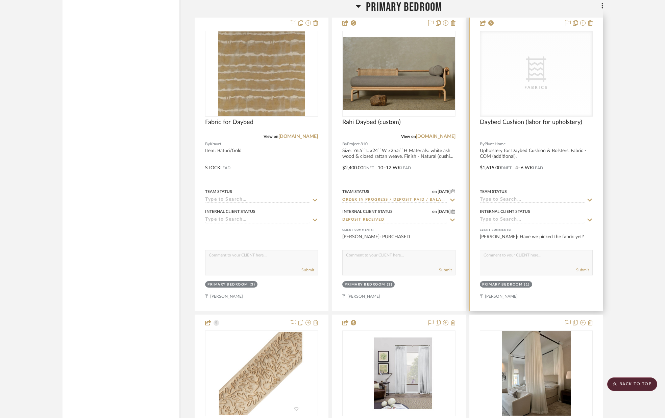
scroll to position [4298, 0]
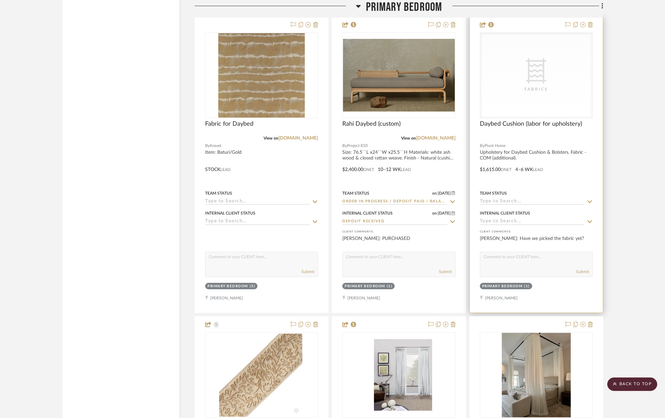
click at [550, 257] on textarea at bounding box center [536, 258] width 112 height 13
type textarea "y"
type textarea "Yes - it is Kravet Baturi-Gold"
click at [585, 272] on button "Submit" at bounding box center [582, 272] width 13 height 6
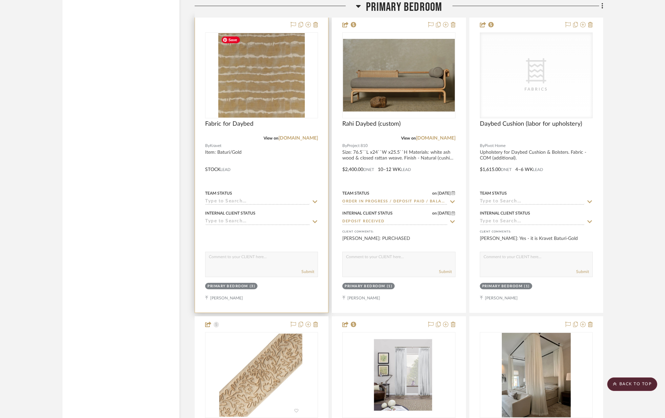
click at [253, 81] on img "0" at bounding box center [261, 75] width 87 height 84
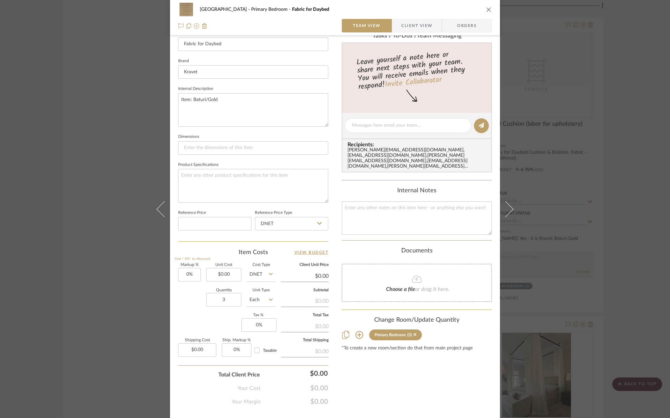
scroll to position [198, 0]
click at [235, 297] on input "3" at bounding box center [223, 298] width 35 height 14
type input "6"
click at [187, 300] on div "Quantity 6 Unit Type Each" at bounding box center [226, 299] width 97 height 24
click at [486, 11] on icon "close" at bounding box center [488, 9] width 5 height 5
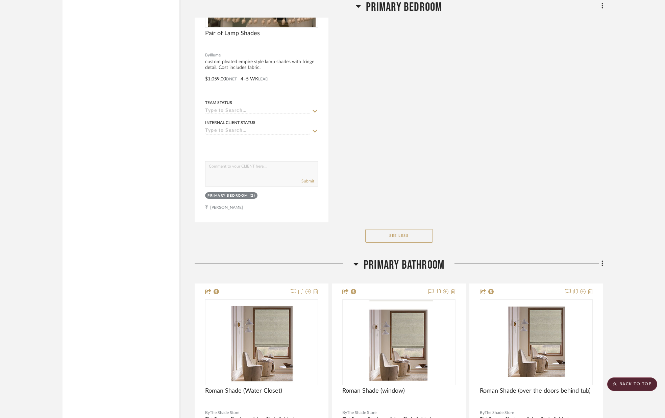
scroll to position [6524, 0]
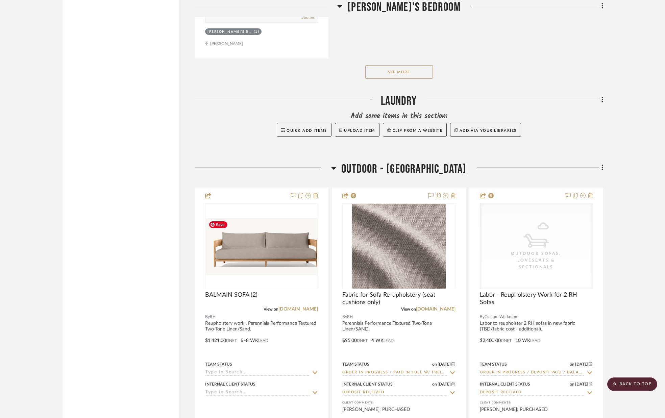
scroll to position [13097, 0]
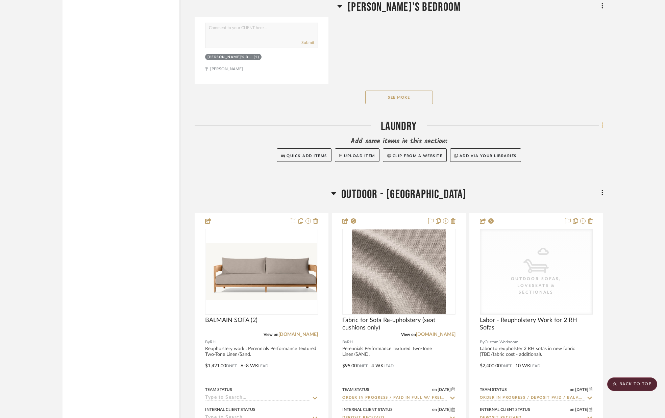
click at [602, 126] on icon at bounding box center [603, 125] width 2 height 7
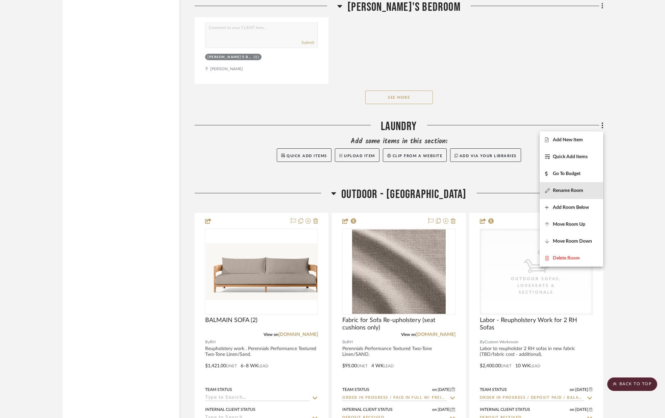
click at [582, 191] on span "Rename Room" at bounding box center [568, 191] width 30 height 6
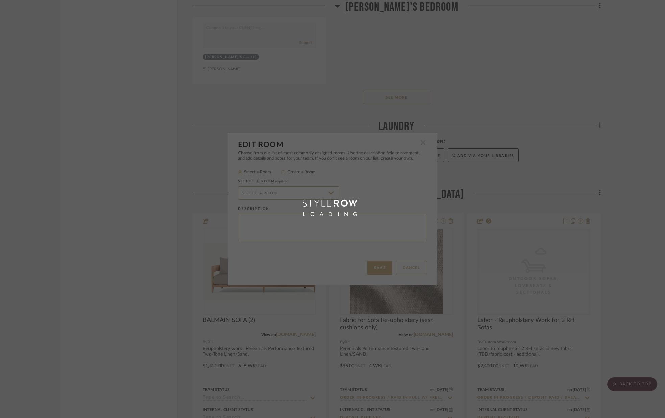
radio input "false"
radio input "true"
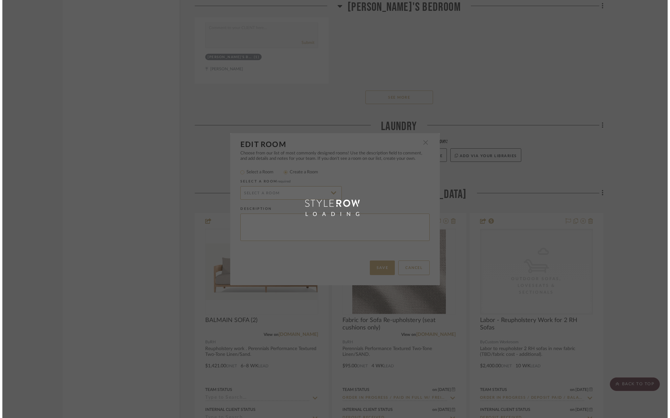
scroll to position [0, 0]
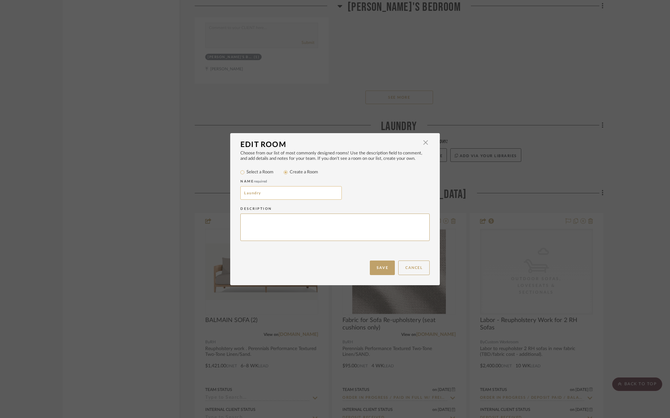
click at [279, 192] on input "Laundry" at bounding box center [290, 193] width 101 height 14
type input "L"
type input "<"
type input "Mudroom"
click at [375, 270] on button "Save" at bounding box center [382, 268] width 25 height 15
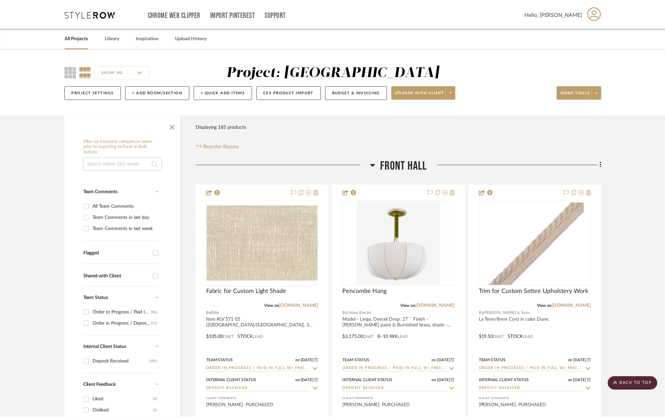
scroll to position [13097, 0]
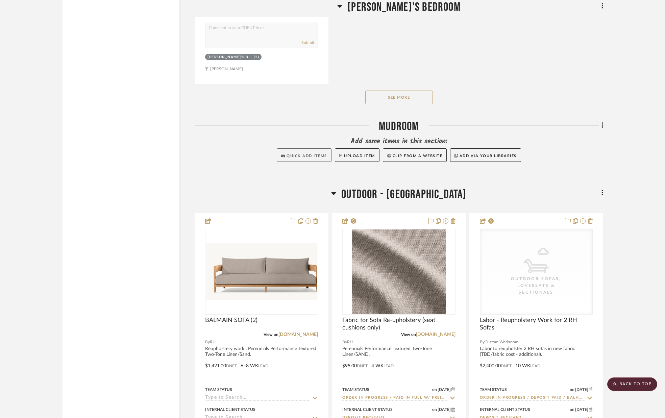
click at [314, 154] on span "Quick Add Items" at bounding box center [307, 156] width 41 height 4
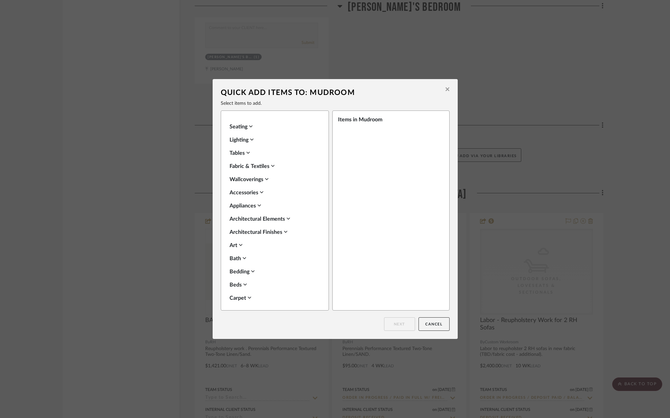
click at [445, 91] on icon at bounding box center [447, 90] width 4 height 4
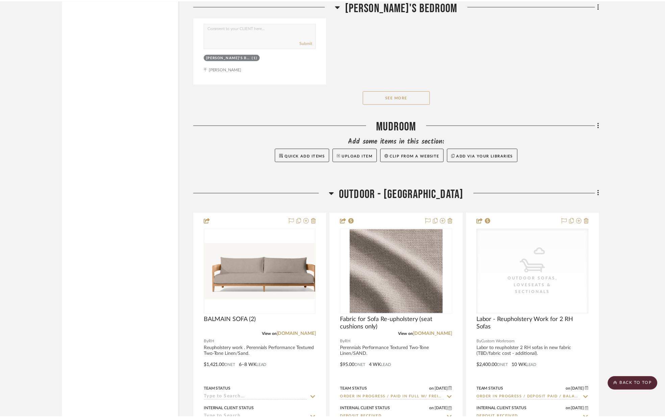
scroll to position [13097, 0]
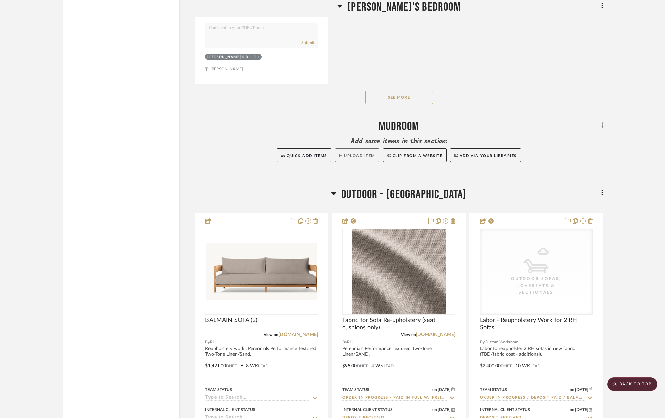
click at [365, 156] on button "Upload Item" at bounding box center [357, 155] width 45 height 14
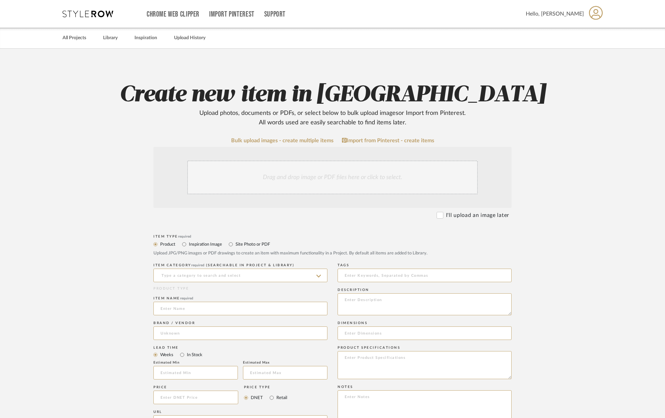
click at [325, 171] on div "Drag and drop image or PDF files here or click to select." at bounding box center [332, 178] width 291 height 34
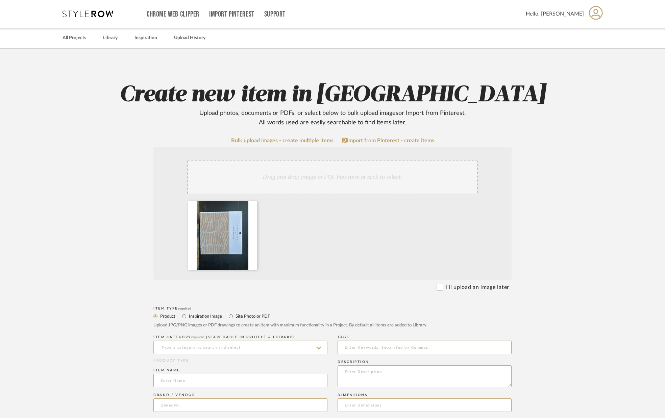
click at [183, 346] on input at bounding box center [240, 348] width 174 height 14
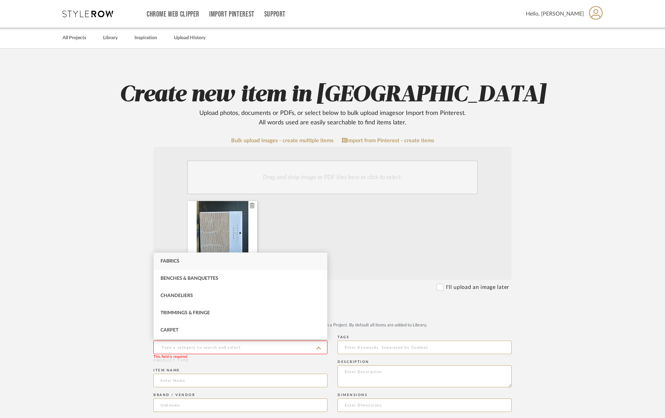
click at [192, 263] on div "Fabrics" at bounding box center [240, 261] width 173 height 17
type input "Fabrics"
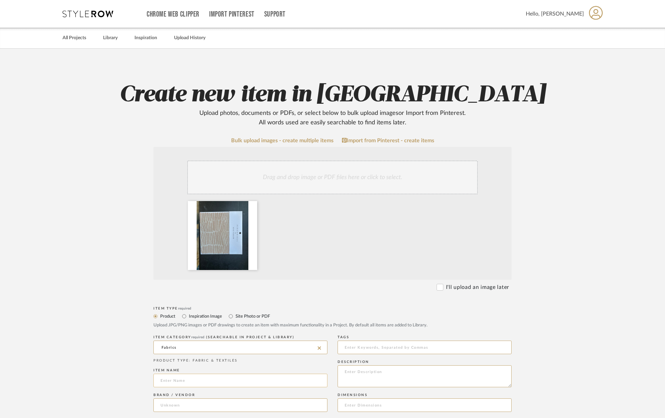
click at [166, 380] on input at bounding box center [240, 381] width 174 height 14
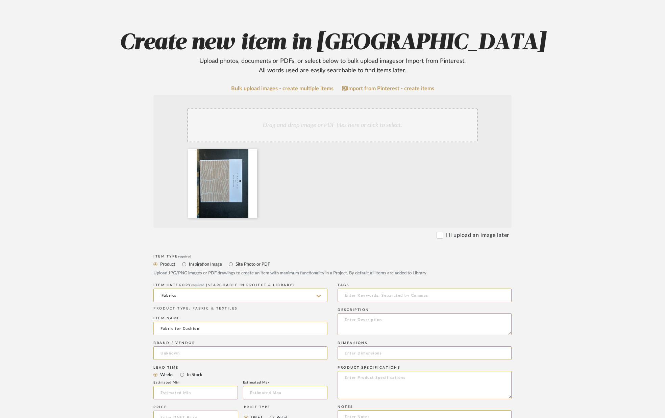
scroll to position [55, 0]
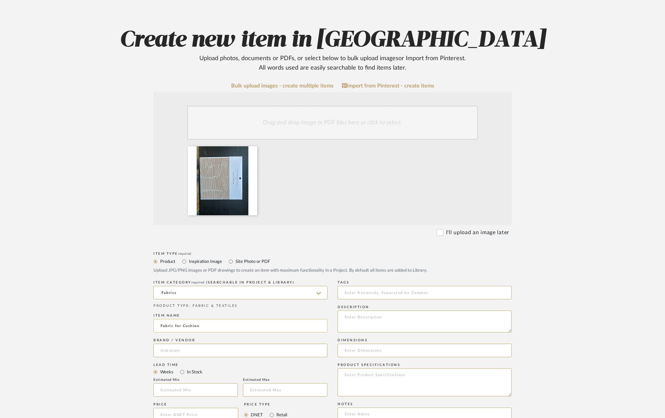
click at [183, 325] on input "Fabric for Cushion" at bounding box center [240, 326] width 174 height 14
type input "Fabric for Bench Cushion"
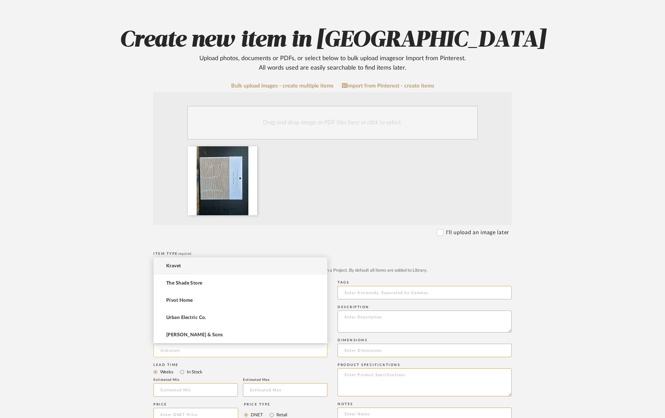
click at [180, 348] on input at bounding box center [240, 351] width 174 height 14
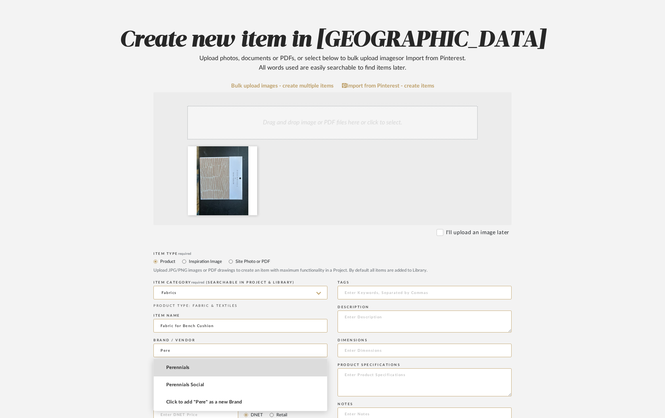
click at [196, 366] on mat-option "Perennials" at bounding box center [240, 367] width 173 height 17
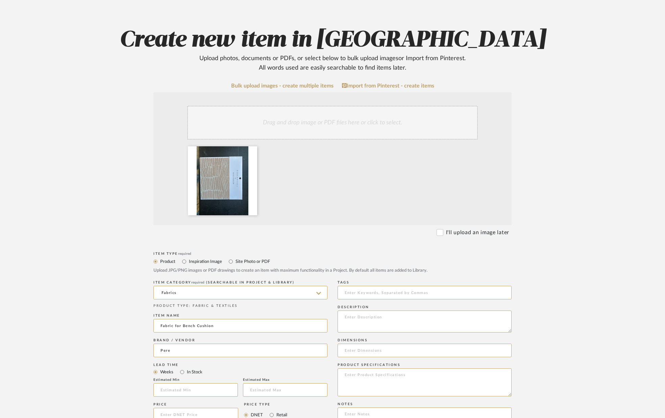
type input "Perennials"
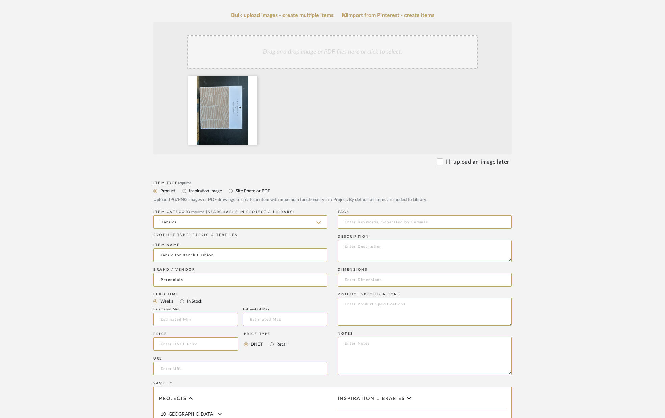
scroll to position [128, 0]
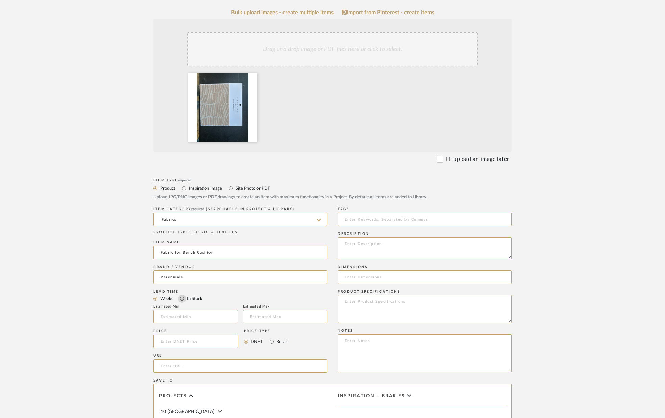
click at [184, 301] on input "In Stock" at bounding box center [182, 299] width 8 height 8
radio input "true"
click at [359, 249] on textarea at bounding box center [425, 248] width 174 height 22
type textarea "Bramblewood/Shell (#813-128)."
click at [382, 275] on input at bounding box center [425, 277] width 174 height 14
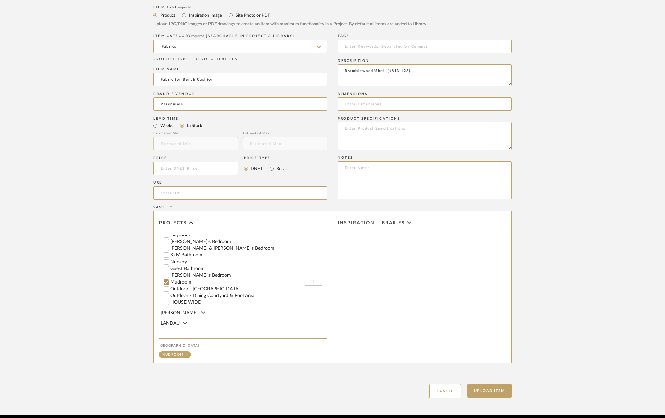
scroll to position [170, 0]
click at [320, 277] on input "1" at bounding box center [313, 280] width 17 height 7
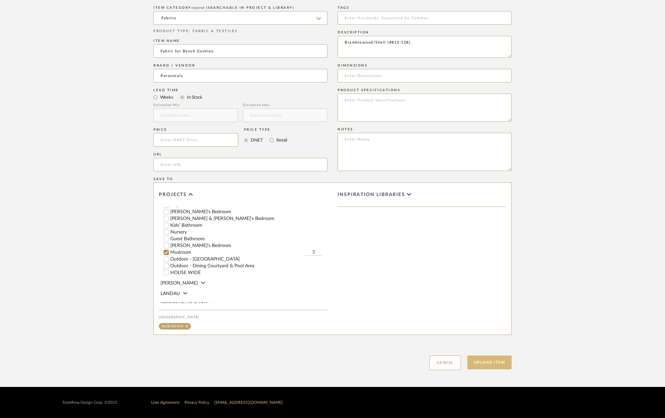
type input "3"
drag, startPoint x: 496, startPoint y: 360, endPoint x: 493, endPoint y: 357, distance: 4.1
click at [496, 360] on button "Upload Item" at bounding box center [489, 363] width 45 height 14
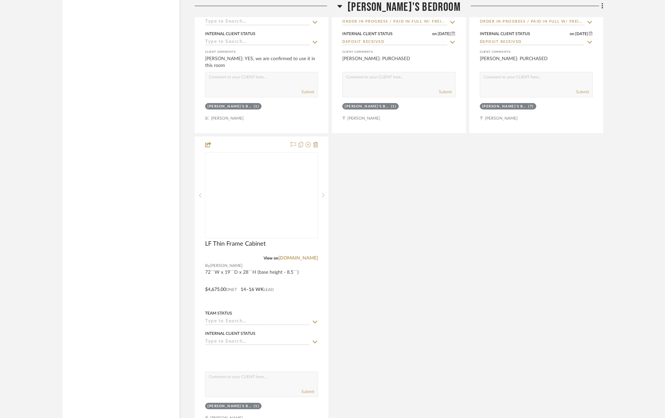
scroll to position [11696, 0]
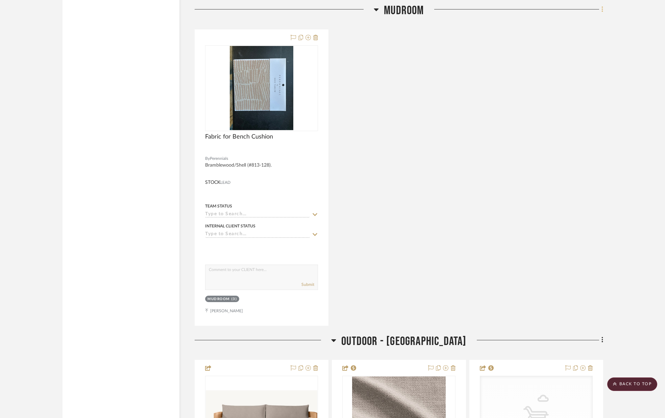
click at [602, 10] on icon at bounding box center [603, 9] width 2 height 7
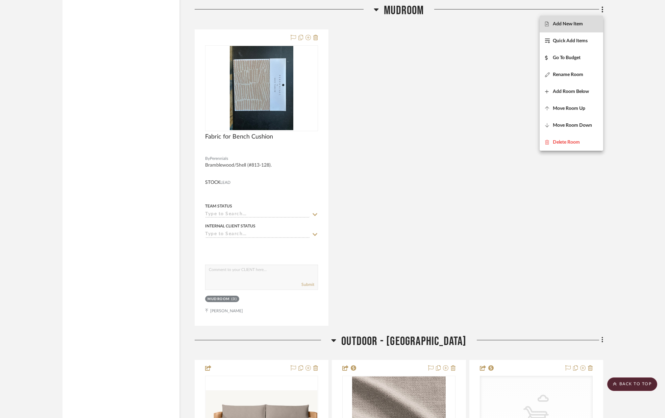
click at [582, 25] on span "Add New Item" at bounding box center [568, 24] width 30 height 6
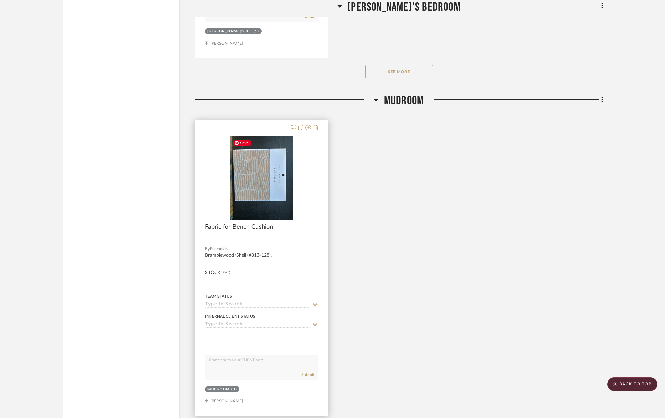
scroll to position [11633, 0]
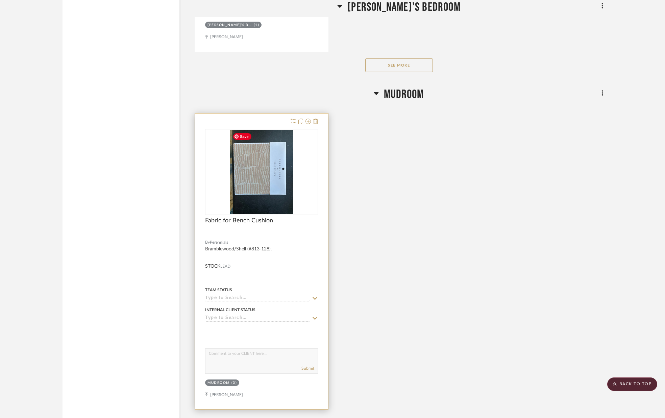
click at [266, 182] on img "0" at bounding box center [262, 172] width 64 height 84
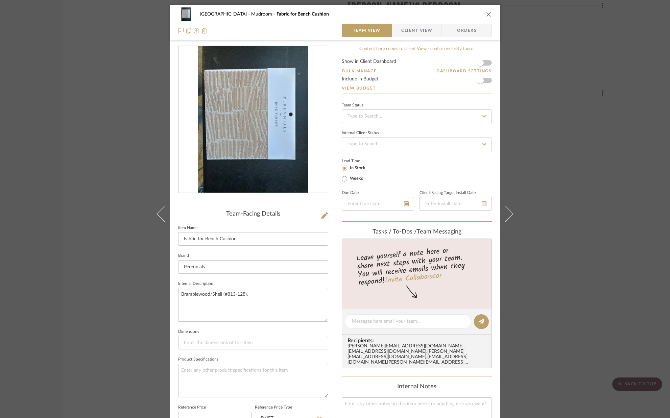
scroll to position [0, 0]
click at [323, 218] on icon at bounding box center [324, 216] width 7 height 7
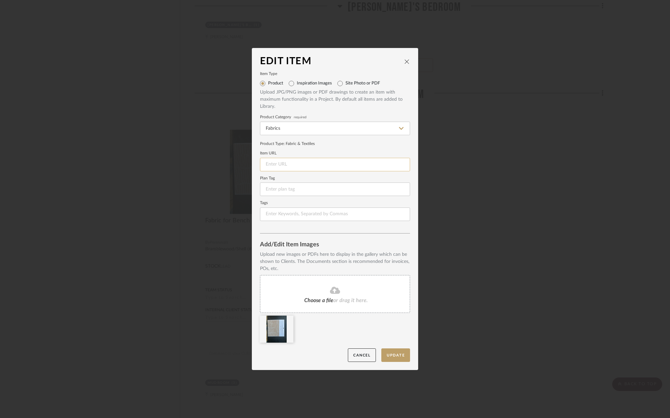
click at [289, 165] on input at bounding box center [335, 165] width 150 height 14
paste input "https://www.perennialsfabrics.com/product/bramblewood/?sku=813-128&id=104130"
type input "https://www.perennialsfabrics.com/product/bramblewood/?sku=813-128&id=104130"
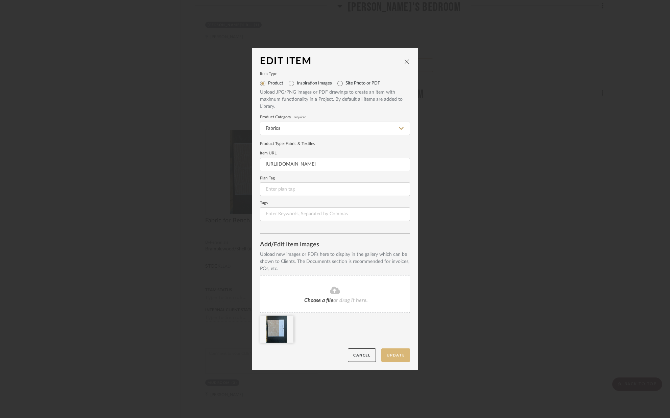
click at [395, 355] on button "Update" at bounding box center [395, 355] width 29 height 14
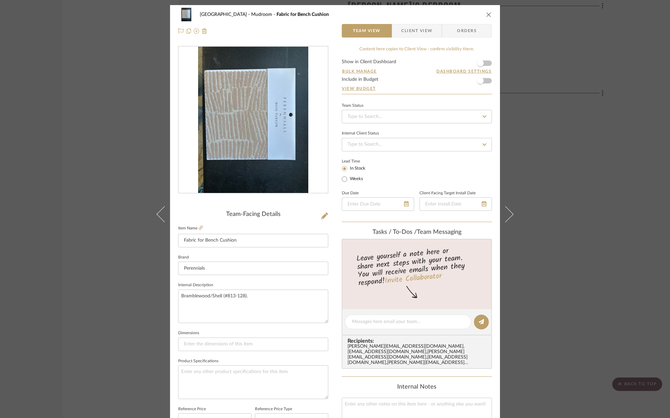
scroll to position [0, 0]
click at [488, 14] on icon "close" at bounding box center [488, 13] width 5 height 5
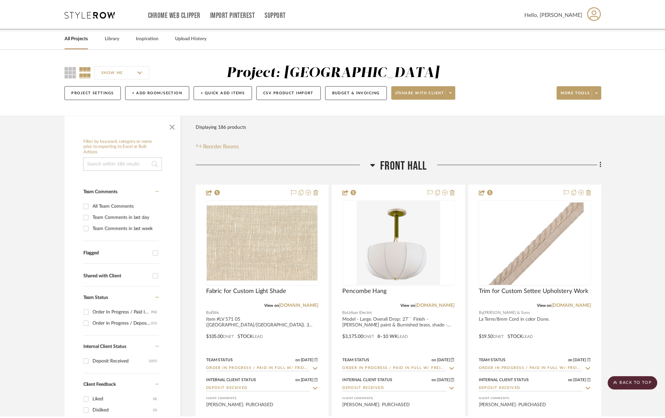
scroll to position [11633, 0]
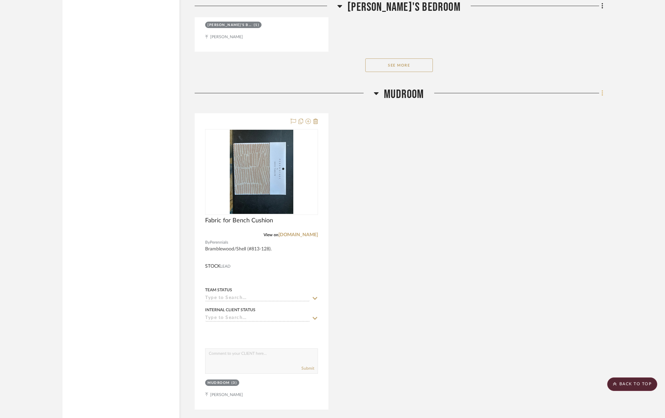
click at [602, 95] on icon at bounding box center [603, 93] width 2 height 7
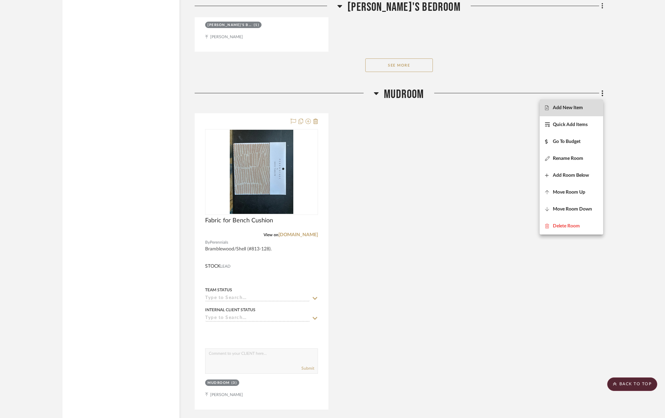
click at [552, 109] on fa-icon at bounding box center [549, 107] width 8 height 5
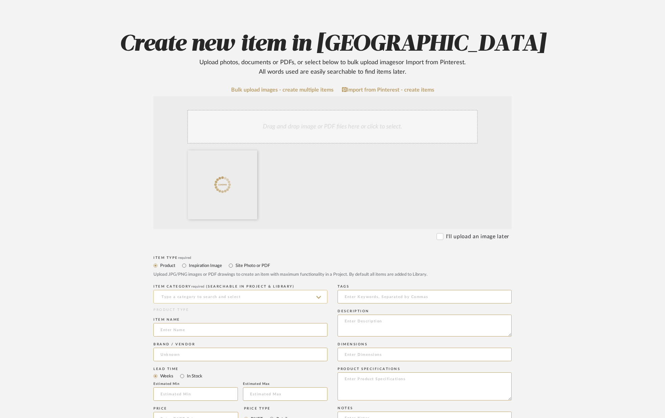
scroll to position [53, 0]
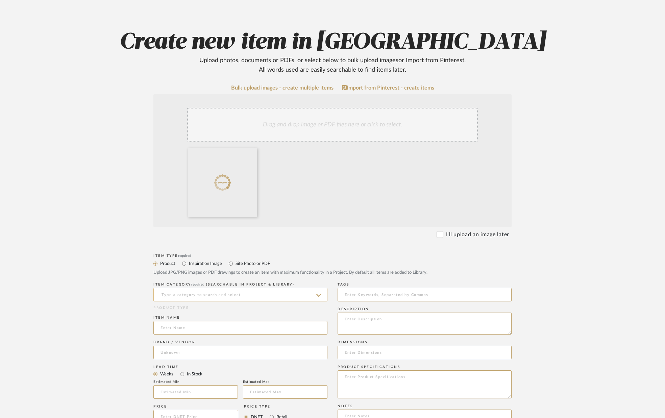
click at [223, 291] on input at bounding box center [240, 295] width 174 height 14
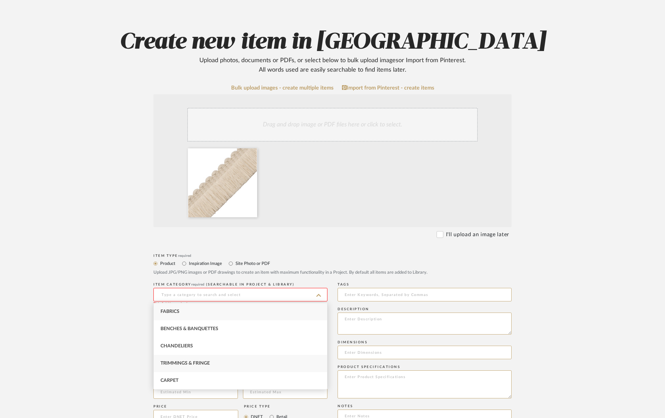
click at [209, 359] on div "Trimmings & Fringe" at bounding box center [240, 363] width 173 height 17
type input "Trimmings & Fringe"
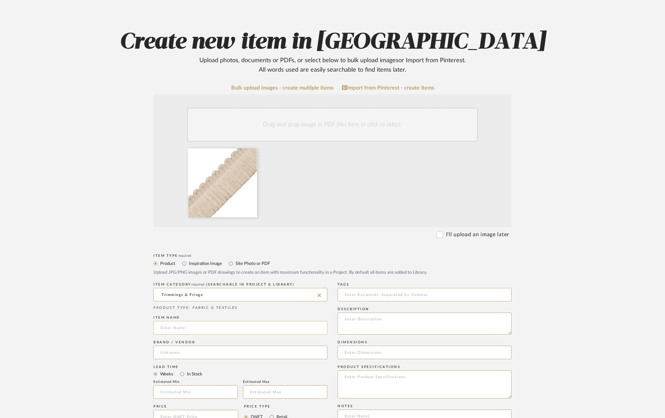
click at [195, 328] on input at bounding box center [240, 328] width 174 height 14
type input "Trim for the Cushion"
click at [196, 349] on input at bounding box center [240, 353] width 174 height 14
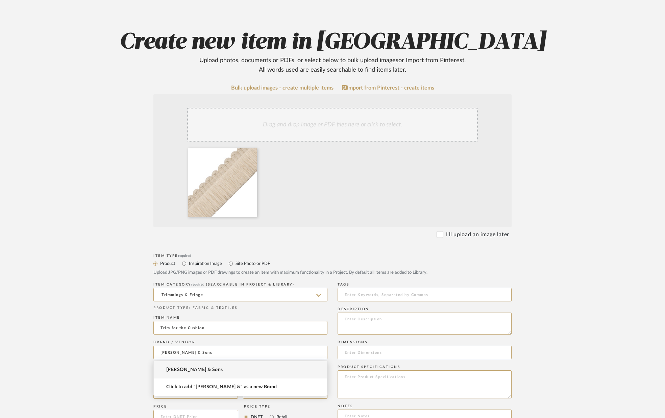
type input "[PERSON_NAME] & Sons"
click at [189, 364] on mat-option "[PERSON_NAME] & Sons" at bounding box center [240, 369] width 173 height 17
click at [183, 375] on input "In Stock" at bounding box center [182, 374] width 8 height 8
radio input "true"
click at [343, 327] on textarea at bounding box center [425, 324] width 174 height 22
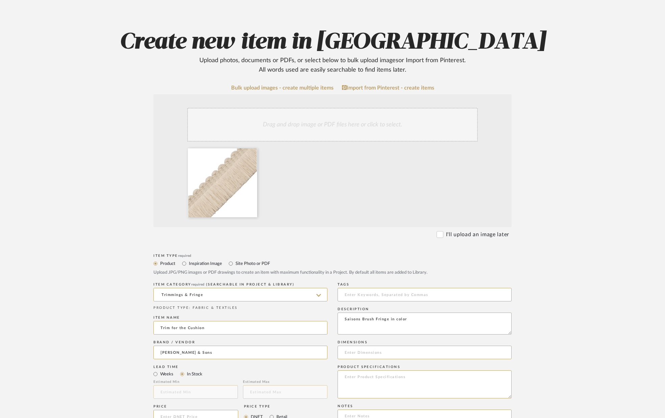
scroll to position [54, 0]
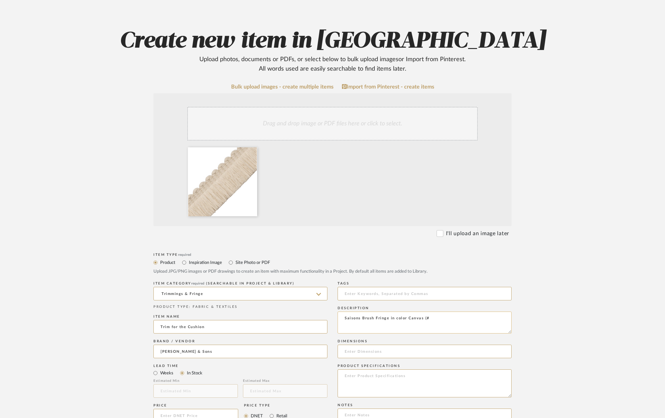
click at [433, 320] on textarea "Saisons Brush Fringe in color Canvas (#" at bounding box center [425, 323] width 174 height 22
paste textarea "BR-57463-15"
type textarea "Saisons Brush Fringe in color Canvas (BR-57463-15). To be applied only on top p…"
click at [397, 349] on input at bounding box center [425, 352] width 174 height 14
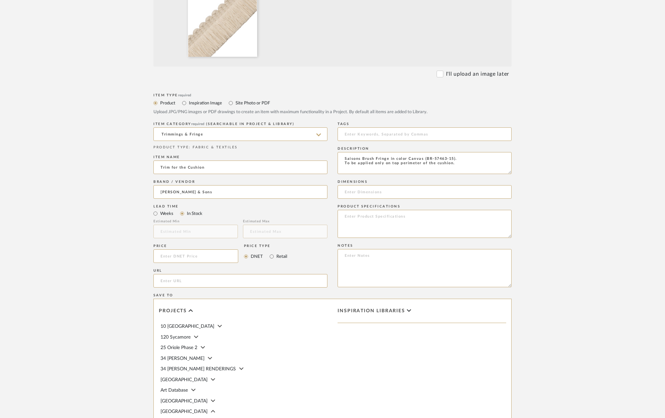
scroll to position [214, 0]
paste input "https://samuelandsons.com/en/product/57463/15"
type input "https://samuelandsons.com/en/product/57463/15"
click at [210, 257] on input at bounding box center [195, 256] width 85 height 14
type input "$24.00"
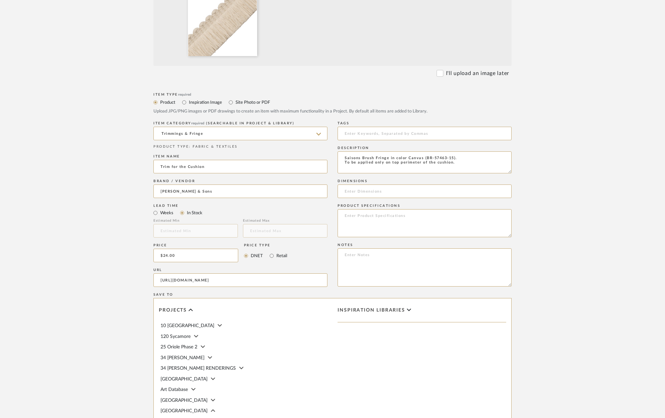
click at [280, 273] on div "URL https://samuelandsons.com/en/product/57463/15" at bounding box center [240, 278] width 174 height 25
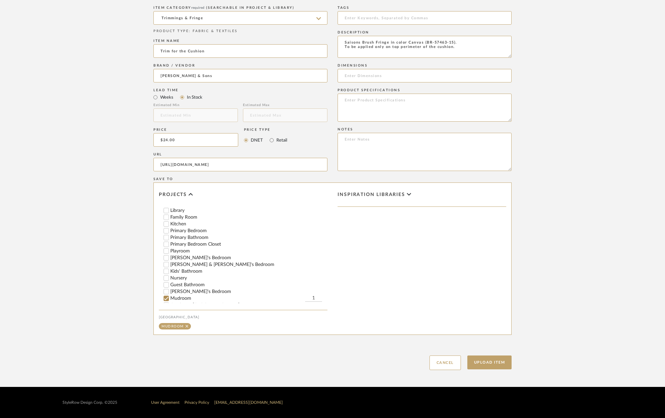
scroll to position [139, 0]
click at [316, 280] on input "1" at bounding box center [313, 283] width 17 height 7
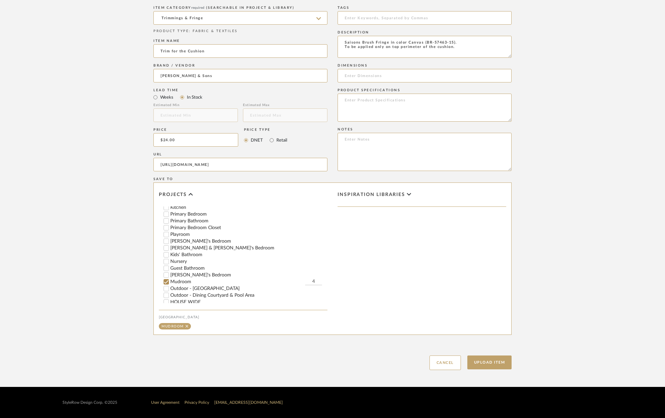
type input "4"
click at [371, 282] on div "Inspiration libraries" at bounding box center [422, 259] width 179 height 152
drag, startPoint x: 494, startPoint y: 363, endPoint x: 488, endPoint y: 354, distance: 11.3
click at [493, 362] on button "Upload Item" at bounding box center [489, 363] width 45 height 14
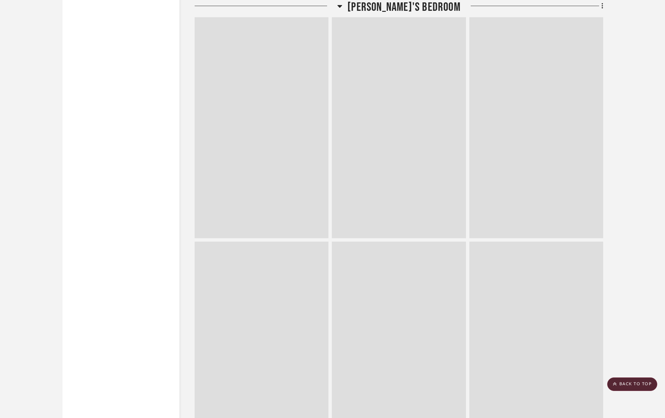
scroll to position [11696, 0]
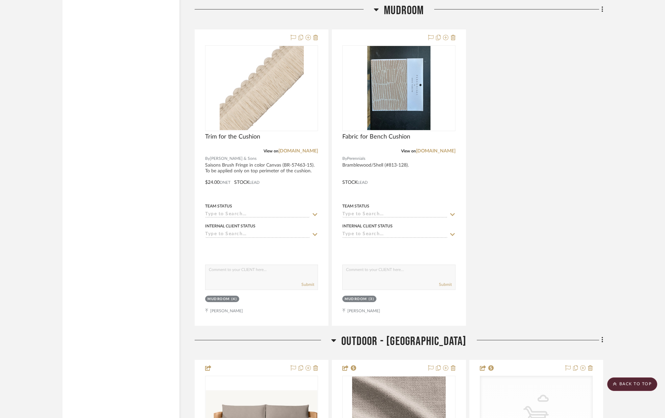
click at [603, 11] on icon at bounding box center [603, 9] width 2 height 7
click at [582, 20] on button "Add New Item" at bounding box center [572, 24] width 64 height 17
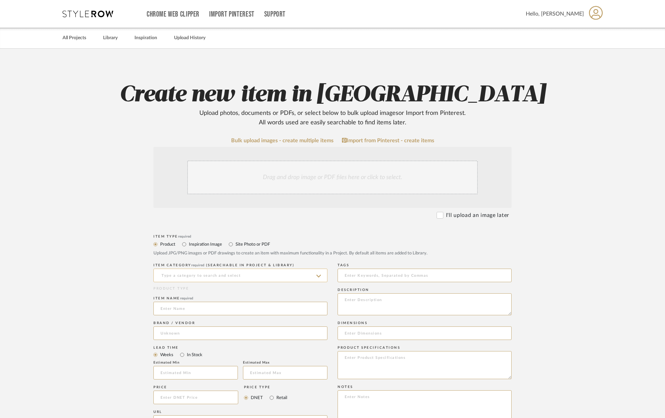
click at [198, 274] on input at bounding box center [240, 276] width 174 height 14
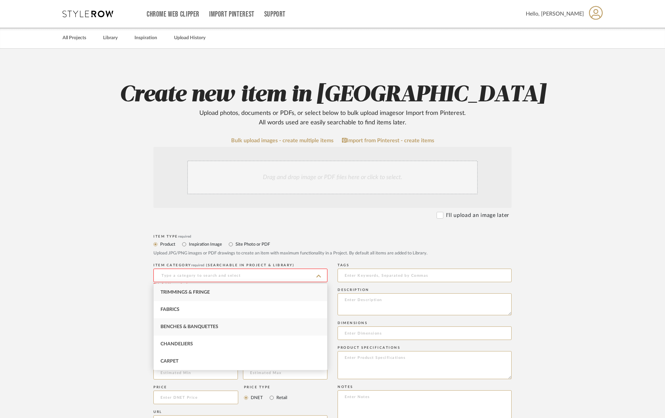
click at [190, 329] on span "Benches & Banquettes" at bounding box center [190, 326] width 58 height 5
type input "Benches & Banquettes"
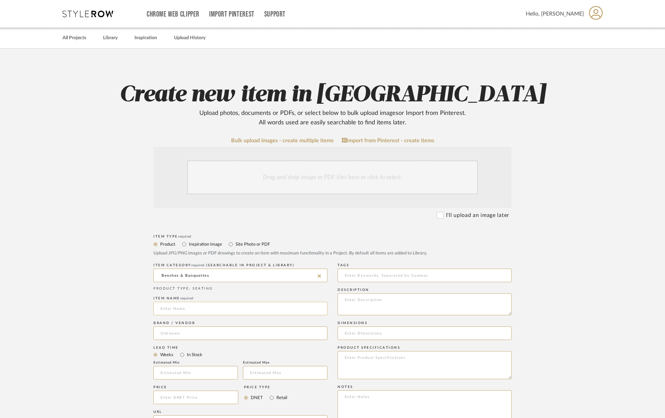
click at [188, 310] on input at bounding box center [240, 309] width 174 height 14
type input "C"
type input "Bench Cushion (labor only)"
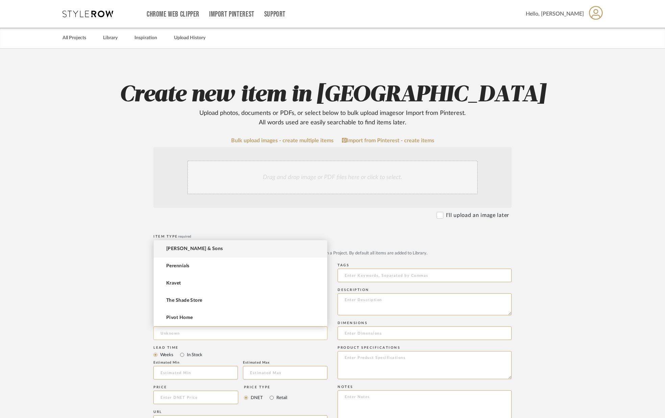
click at [183, 332] on input at bounding box center [240, 333] width 174 height 14
click at [185, 316] on span "Pivot Home" at bounding box center [179, 318] width 26 height 6
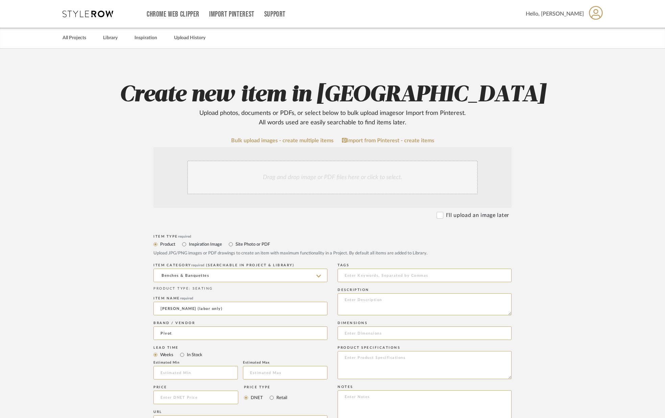
type input "Pivot Home"
click at [181, 371] on input "text" at bounding box center [195, 373] width 84 height 14
type input "4"
click at [265, 371] on input at bounding box center [285, 373] width 84 height 14
type input "6"
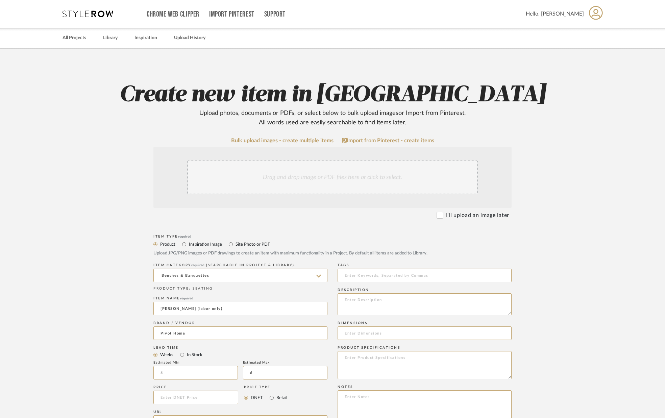
click at [258, 350] on mat-radio-group "Weeks In Stock" at bounding box center [240, 354] width 174 height 8
click at [199, 398] on input at bounding box center [195, 398] width 85 height 14
type input "$625.00"
click at [362, 305] on textarea at bounding box center [425, 304] width 174 height 22
type textarea "Size; 42.5`` x 20``x 2`` with velcro bottom Fabric - additional cost. Delivery …"
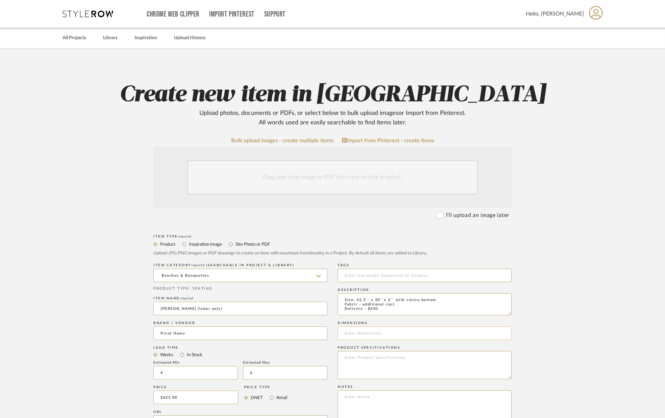
click at [369, 334] on input at bounding box center [425, 333] width 174 height 14
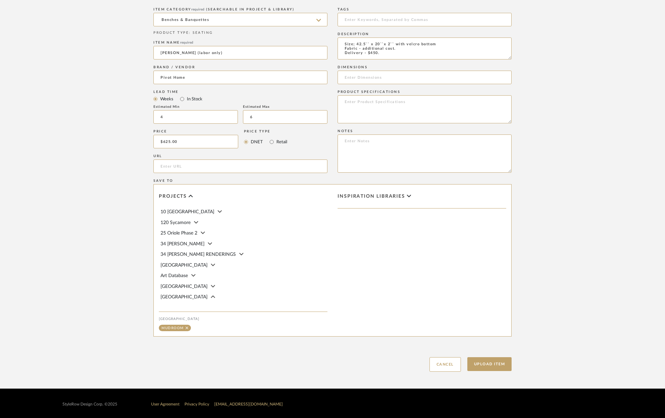
scroll to position [258, 0]
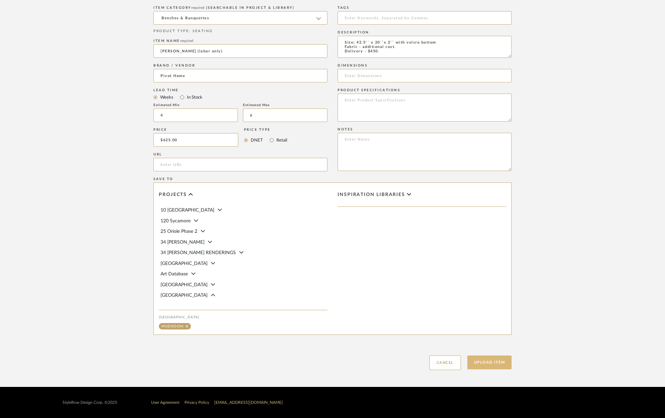
click at [479, 366] on button "Upload Item" at bounding box center [489, 363] width 45 height 14
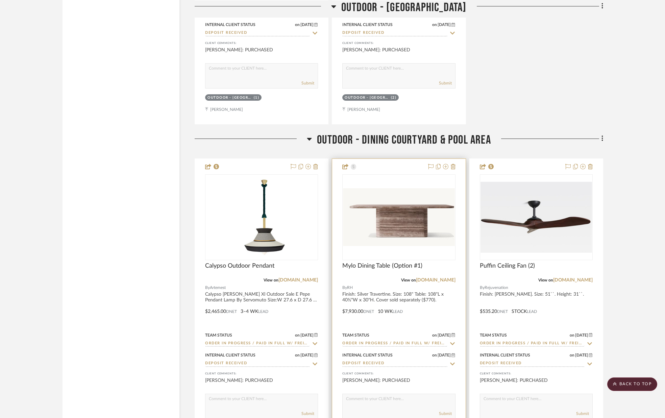
scroll to position [12550, 0]
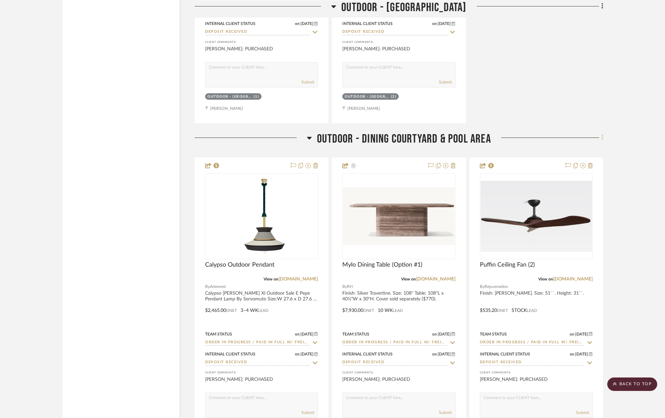
click at [602, 139] on icon at bounding box center [603, 137] width 2 height 7
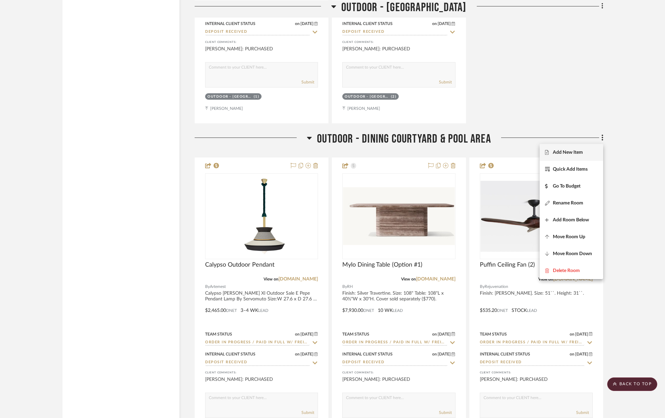
click at [575, 152] on span "Add New Item" at bounding box center [568, 152] width 30 height 6
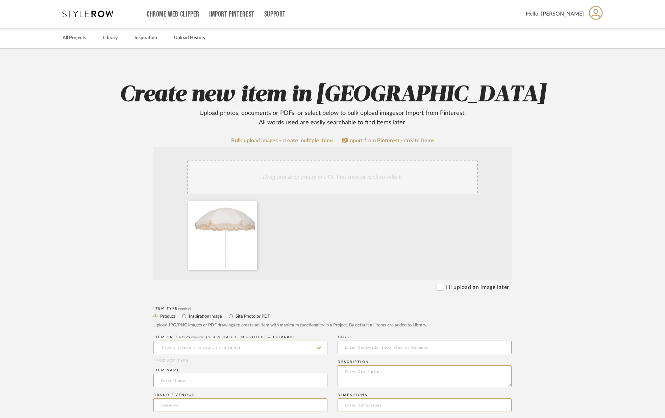
click at [263, 347] on input at bounding box center [240, 348] width 174 height 14
click at [217, 327] on div "Outdoor Umbrellas" at bounding box center [240, 330] width 173 height 17
type input "Outdoor Umbrellas"
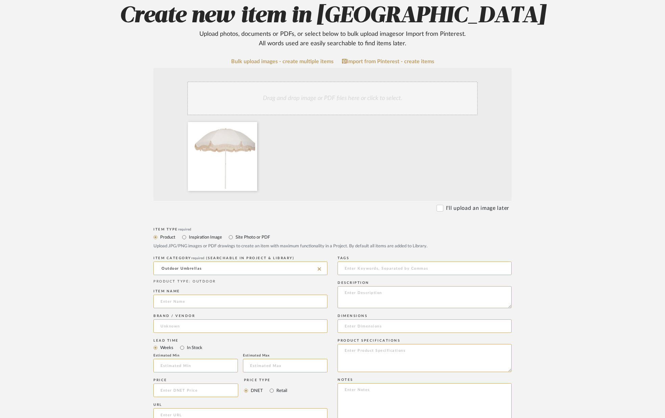
scroll to position [81, 0]
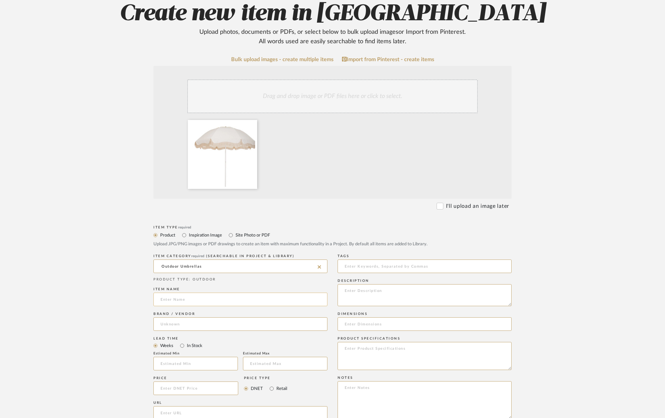
click at [222, 298] on input at bounding box center [240, 300] width 174 height 14
type input "Patio Umbrella"
type input "Business & Pleasure"
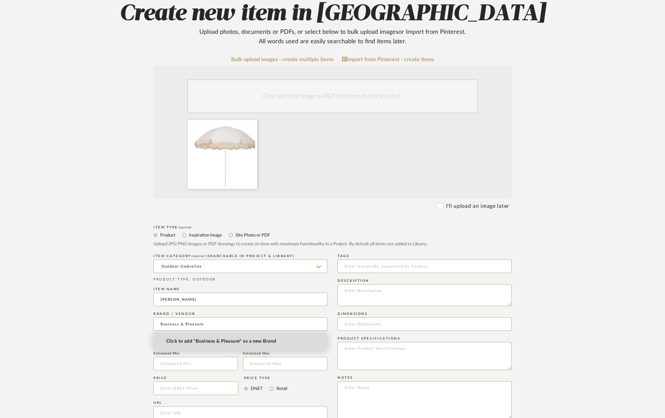
click at [236, 340] on span "Click to add "Business & Pleasure" as a new Brand" at bounding box center [221, 342] width 110 height 6
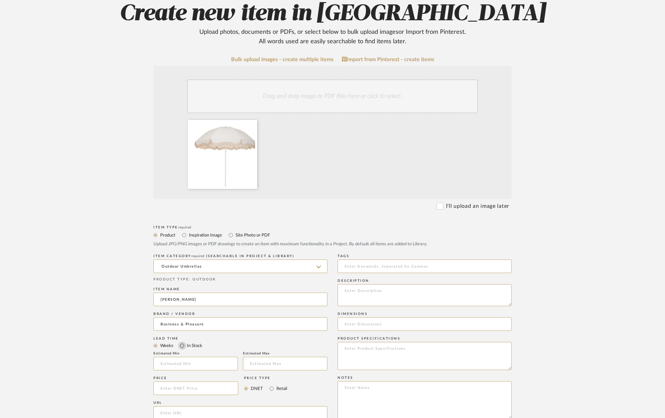
click at [183, 348] on input "In Stock" at bounding box center [182, 346] width 8 height 8
radio input "true"
click at [199, 388] on input at bounding box center [195, 389] width 85 height 14
click at [398, 300] on textarea at bounding box center [425, 295] width 174 height 22
click at [406, 323] on input at bounding box center [425, 324] width 174 height 14
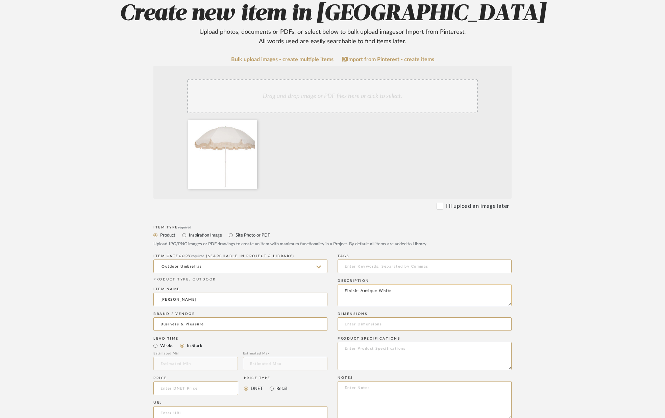
click at [393, 292] on textarea "Finish: Antique White" at bounding box center [425, 295] width 174 height 22
paste textarea "8'3" H x 7'6" W (2.5m H x 2.35m W) 16lbs (7.25kg) Pole Diameter: 1.5" (38mm)"
click at [393, 290] on textarea "Finish: Antique White.8'3" H x 7'6" W (2.5m H x 2.35m W) 16lbs (7.25kg) Pole Di…" at bounding box center [425, 295] width 174 height 22
click at [415, 304] on textarea "Finish: Antique White. Size: 8'3" H x 7'6" W (2.5m H x 2.35m W) 16lbs (7.25kg) …" at bounding box center [425, 295] width 174 height 22
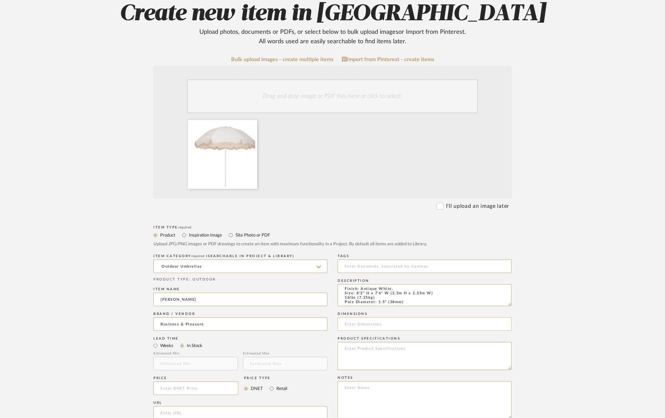
type textarea "Finish: Antique White. Size: 8'3" H x 7'6" W (2.5m H x 2.35m W) 16lbs (7.25kg) …"
click at [403, 321] on input at bounding box center [425, 324] width 174 height 14
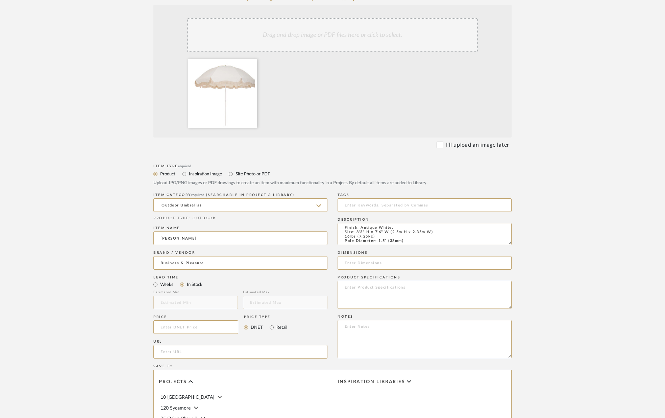
scroll to position [147, 0]
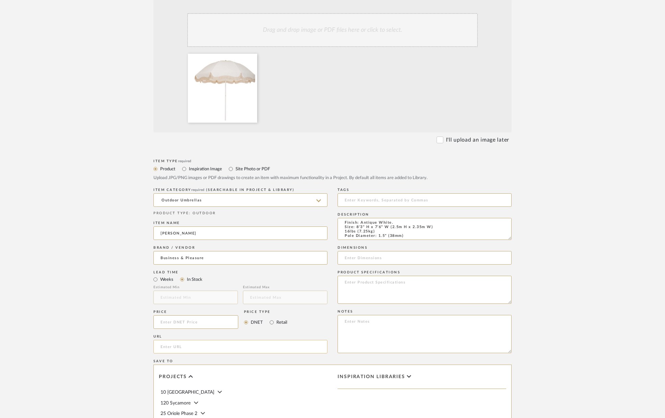
click at [215, 350] on input "url" at bounding box center [240, 347] width 174 height 14
paste input "https://businessandpleasureco.com/products/the-patio-umbrella-antique-white-1"
type input "https://businessandpleasureco.com/products/the-patio-umbrella-antique-white-1"
click at [176, 320] on input at bounding box center [195, 322] width 85 height 14
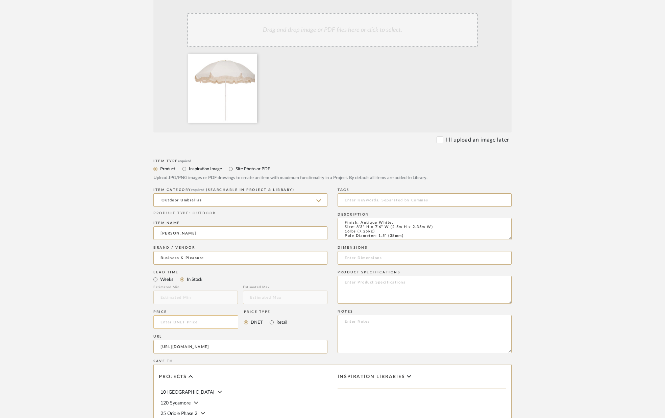
scroll to position [0, 0]
type input "$1,199.00"
click at [227, 334] on div "URL https://businessandpleasureco.com/products/the-patio-umbrella-antique-white…" at bounding box center [240, 345] width 174 height 25
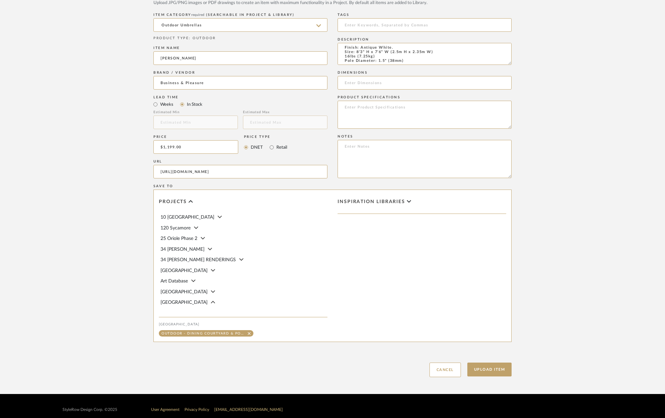
scroll to position [330, 0]
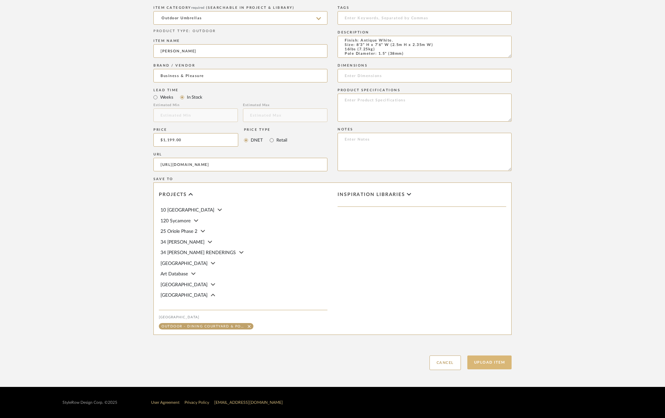
click at [482, 362] on button "Upload Item" at bounding box center [489, 363] width 45 height 14
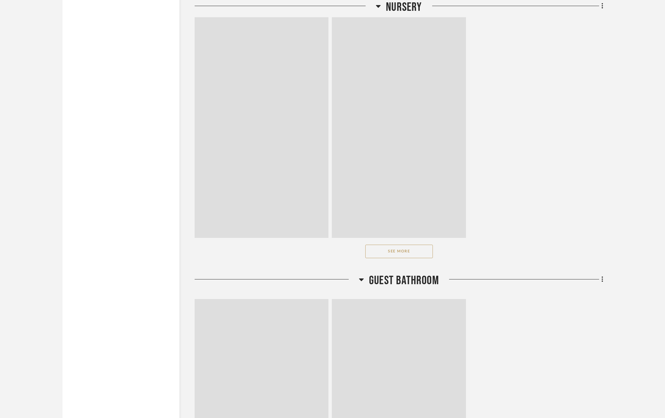
scroll to position [12656, 0]
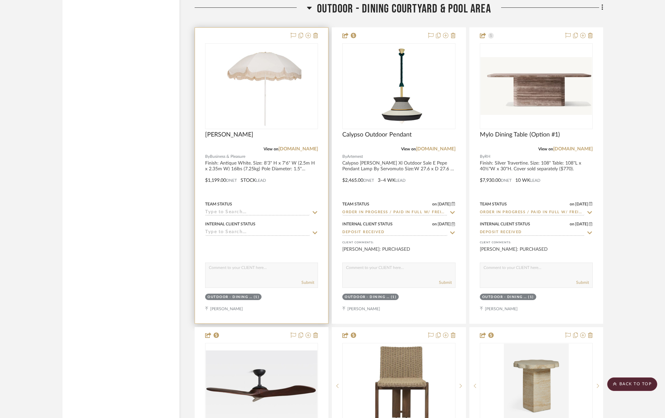
click at [312, 209] on div "Team Status" at bounding box center [261, 208] width 113 height 16
click at [314, 212] on icon at bounding box center [315, 212] width 5 height 3
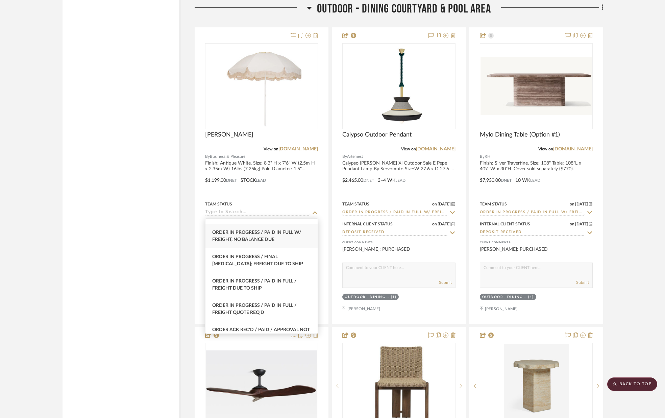
scroll to position [723, 0]
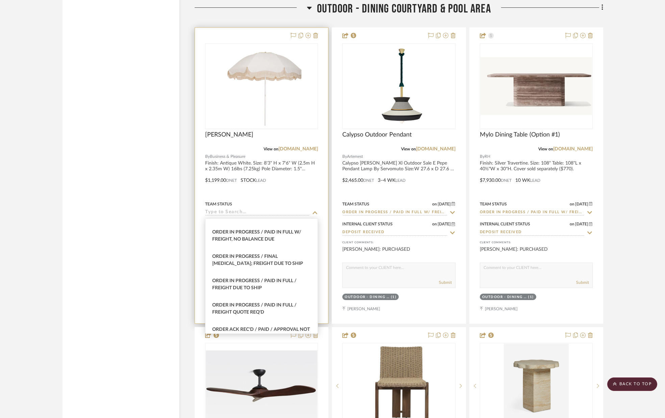
drag, startPoint x: 273, startPoint y: 242, endPoint x: 277, endPoint y: 245, distance: 4.9
click at [273, 242] on span "Order In Progress / Paid In Full w/ Freight, No Balance due" at bounding box center [256, 236] width 89 height 12
type input "[DATE]"
type input "Order In Progress / Paid In Full w/ Freight, No Balance due"
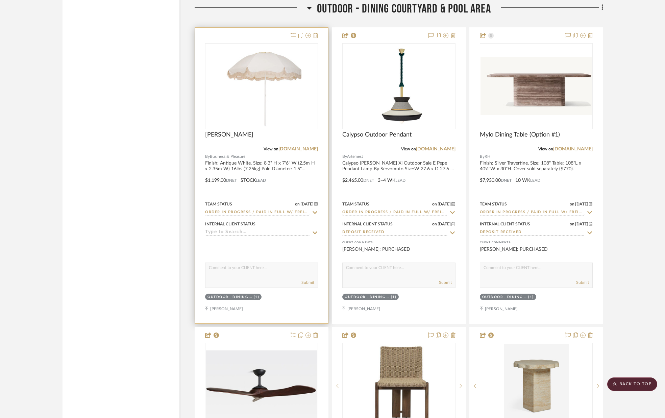
click at [314, 235] on icon at bounding box center [315, 232] width 6 height 5
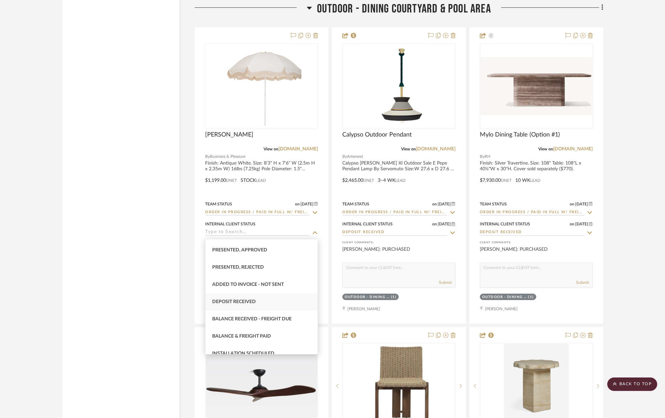
scroll to position [84, 0]
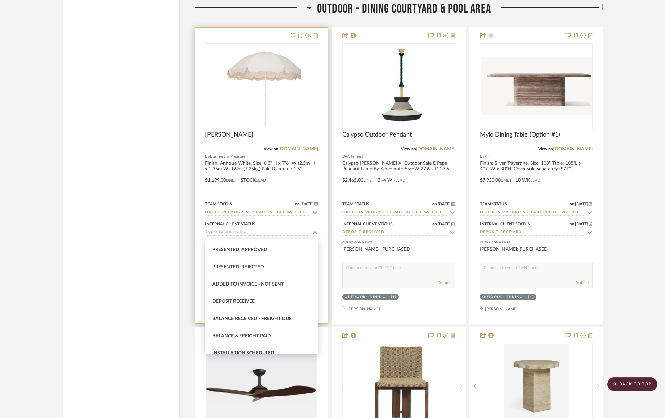
click at [272, 301] on div "Deposit Received" at bounding box center [261, 301] width 112 height 17
type input "[DATE]"
type input "Deposit Received"
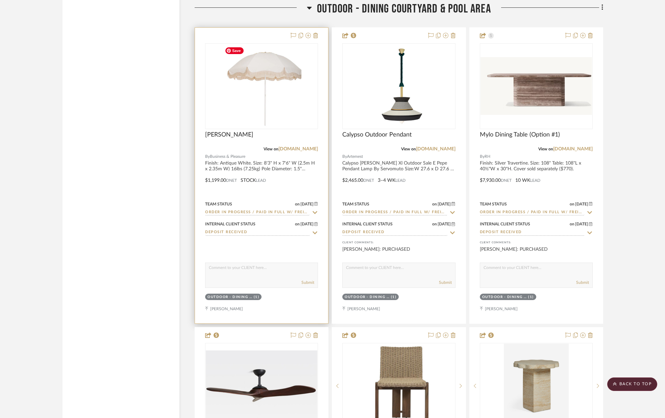
click at [269, 96] on img "0" at bounding box center [261, 86] width 79 height 84
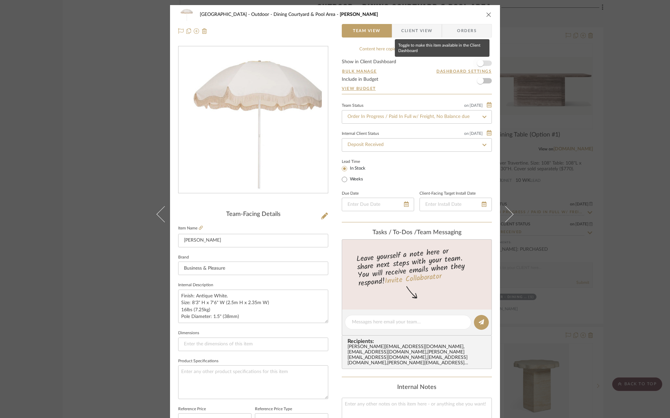
click at [484, 63] on span "button" at bounding box center [480, 63] width 15 height 15
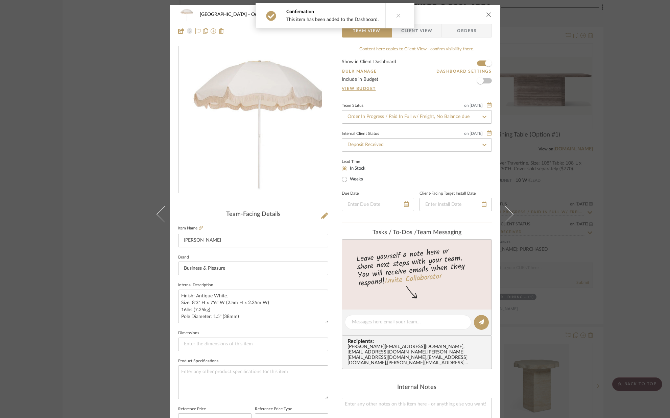
click at [486, 15] on icon "close" at bounding box center [488, 14] width 5 height 5
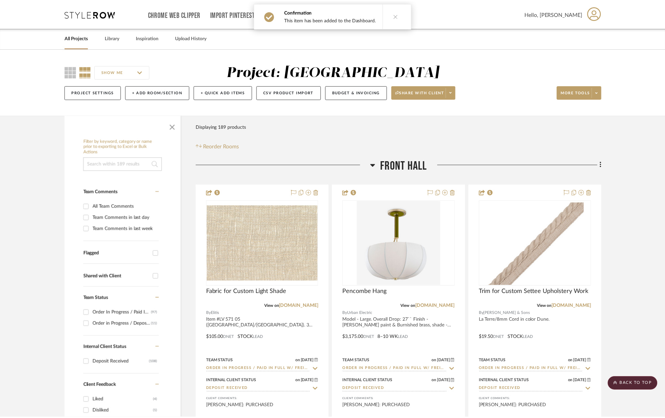
scroll to position [12656, 0]
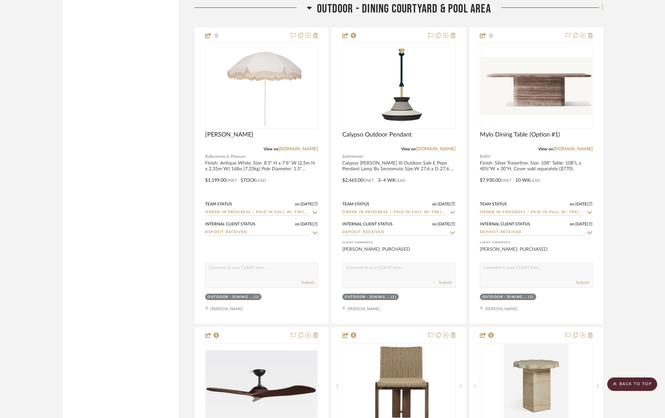
click at [602, 7] on icon at bounding box center [603, 7] width 2 height 7
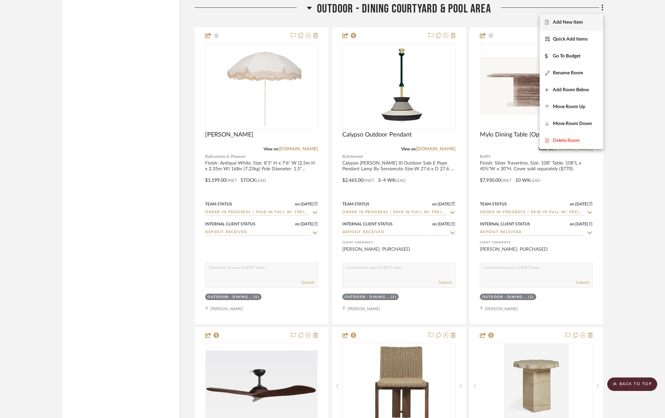
click at [586, 19] on span "Add New Item" at bounding box center [571, 22] width 53 height 6
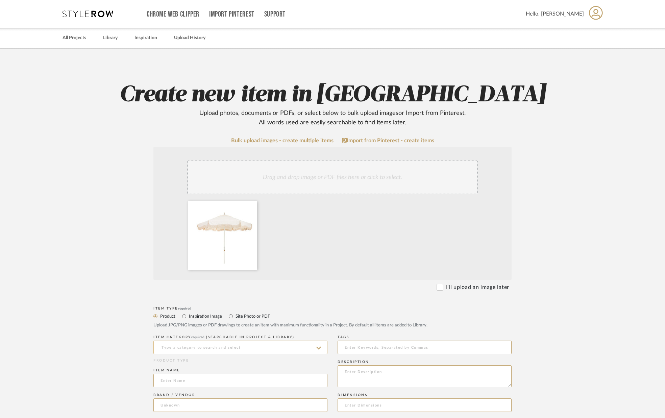
click at [214, 344] on input at bounding box center [240, 348] width 174 height 14
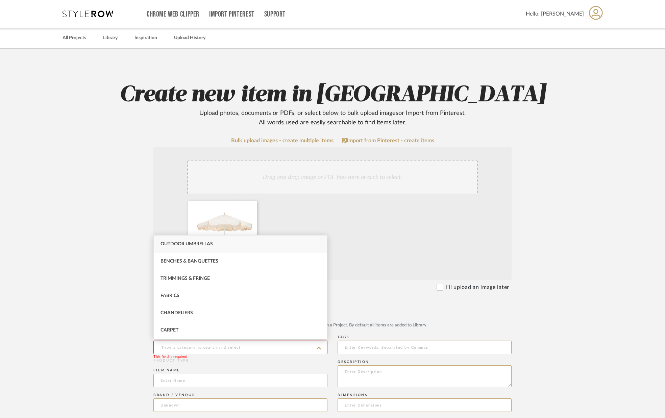
click at [210, 247] on div "Outdoor Umbrellas" at bounding box center [240, 244] width 173 height 17
type input "Outdoor Umbrellas"
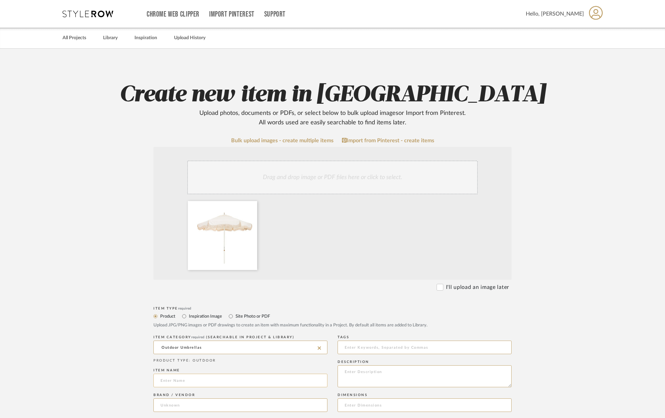
click at [192, 378] on input at bounding box center [240, 381] width 174 height 14
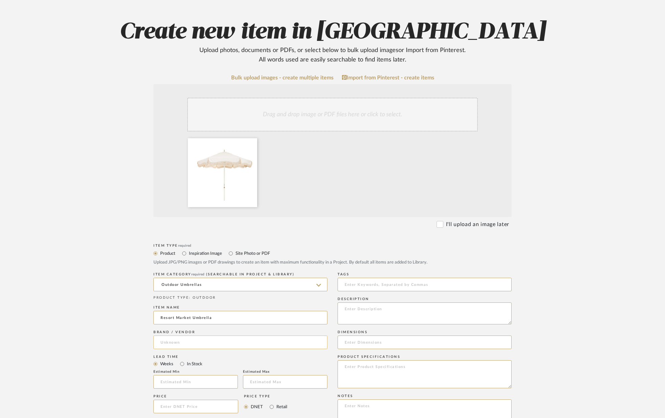
scroll to position [70, 0]
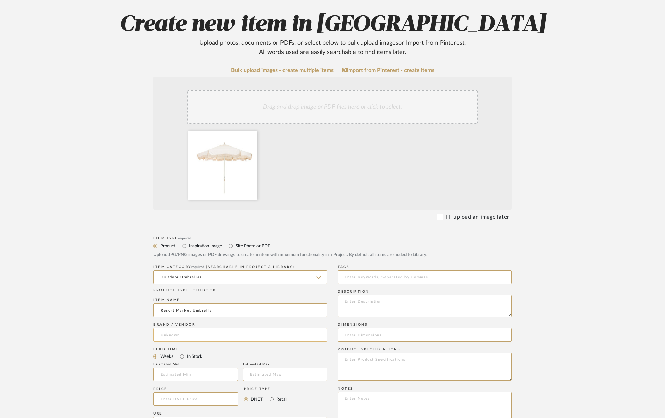
type input "Resort Market Umbrella"
click at [196, 333] on input at bounding box center [240, 335] width 174 height 14
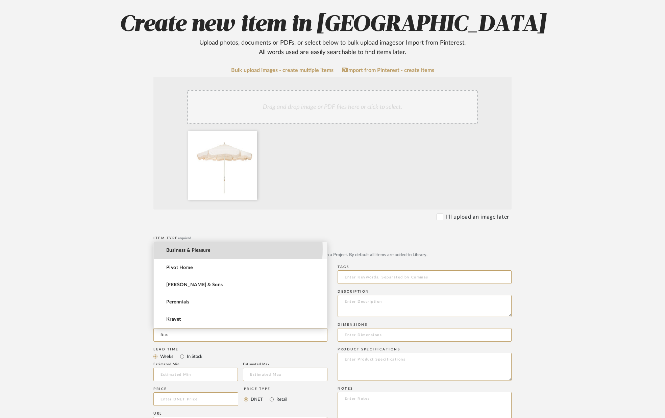
click at [214, 249] on mat-option "Business & Pleasure" at bounding box center [240, 250] width 173 height 17
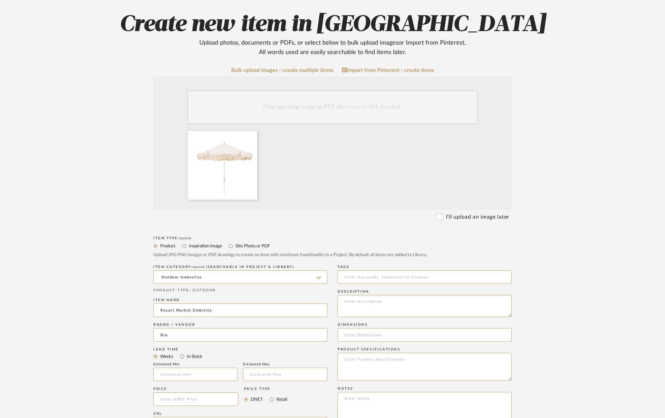
type input "Business & Pleasure"
click at [181, 358] on input "In Stock" at bounding box center [182, 357] width 8 height 8
radio input "true"
drag, startPoint x: 157, startPoint y: 360, endPoint x: 162, endPoint y: 366, distance: 8.2
click at [157, 360] on input "Weeks" at bounding box center [155, 357] width 8 height 8
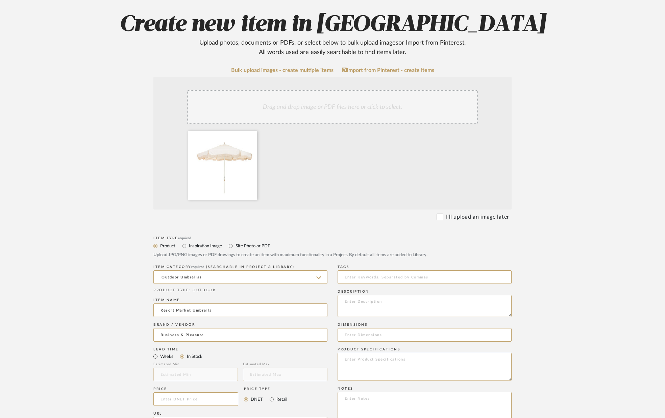
radio input "true"
click at [170, 374] on input "text" at bounding box center [195, 375] width 84 height 14
type input "2"
click at [264, 374] on input at bounding box center [285, 375] width 84 height 14
type input "2"
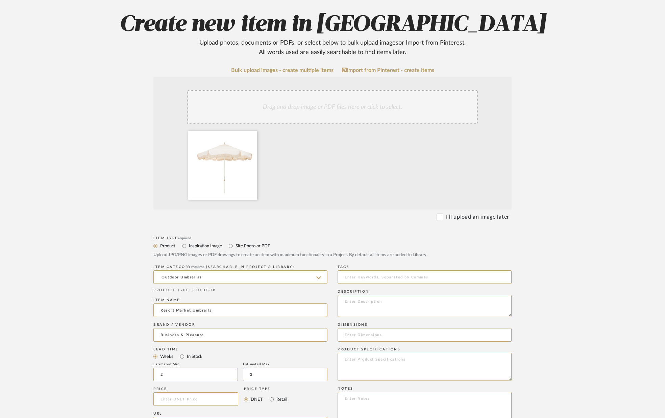
click at [283, 353] on mat-radio-group "Weeks In Stock" at bounding box center [240, 356] width 174 height 8
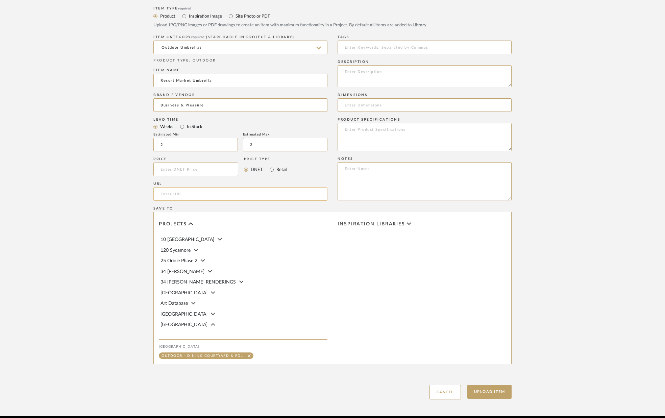
scroll to position [300, 0]
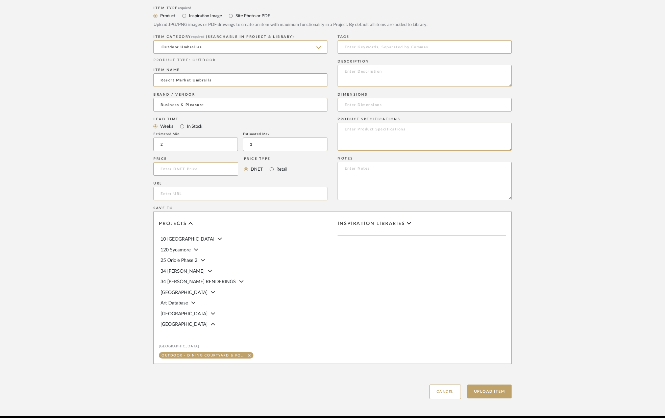
click at [204, 196] on input "url" at bounding box center [240, 194] width 174 height 14
paste input "https://businessandpleasureco.com/products/the-resort-market-umbrella-in-antiqu…"
type input "https://businessandpleasureco.com/products/the-resort-market-umbrella-in-antiqu…"
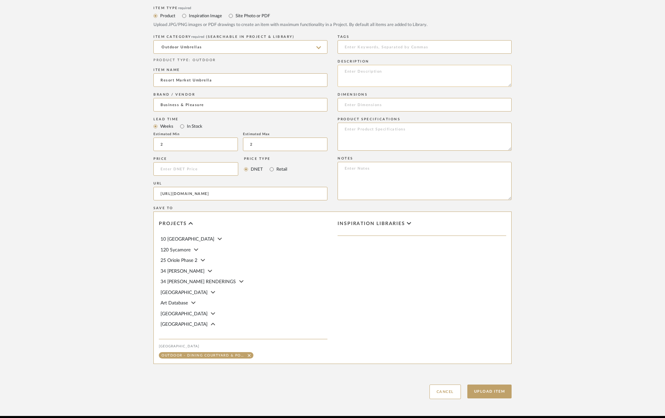
click at [389, 72] on textarea at bounding box center [425, 76] width 174 height 22
paste textarea "Canopy Span: 8' (244cm) Total Height: 8.5' (259cm) Pole Diameter: 2" (5cm)"
type textarea "Canopy Span: 8' (244cm) Total Height: 8.5' (259cm) Pole Diameter: 2" (5cm)"
click at [372, 102] on input at bounding box center [425, 105] width 174 height 14
click at [220, 168] on input at bounding box center [195, 169] width 85 height 14
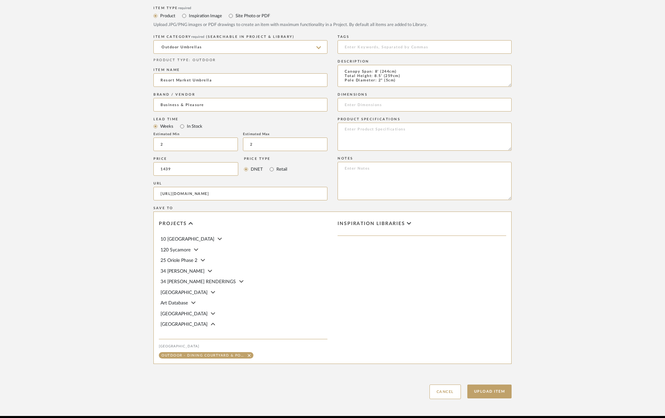
type input "$1,439.00"
click at [241, 181] on div "URL https://businessandpleasureco.com/products/the-resort-market-umbrella-in-an…" at bounding box center [240, 192] width 174 height 25
click at [406, 83] on textarea "Canopy Span: 8' (244cm) Total Height: 8.5' (259cm) Pole Diameter: 2" (5cm)" at bounding box center [425, 76] width 174 height 22
type textarea "Canopy Span: 8' (244cm) Total Height: 8.5' (259cm) Pole Diameter: 2" (5cm) Base…"
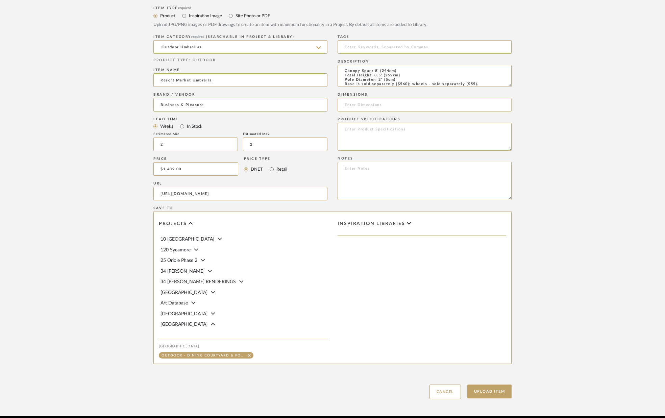
click at [372, 104] on input at bounding box center [425, 105] width 174 height 14
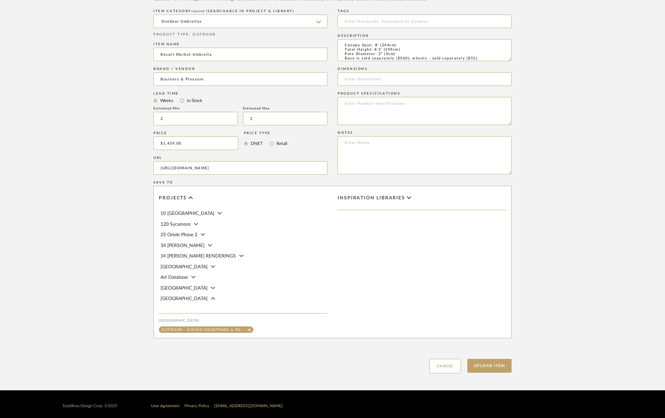
scroll to position [330, 0]
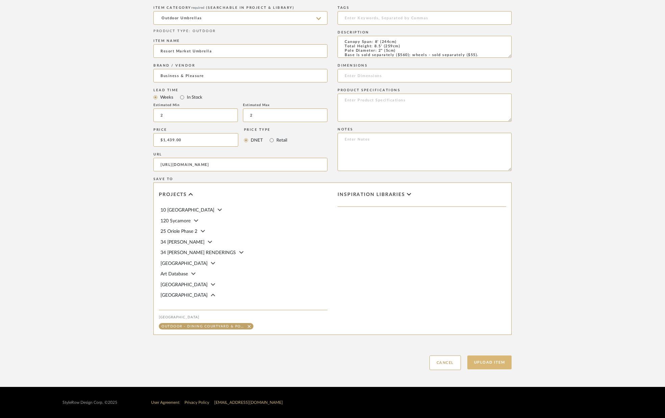
click at [487, 364] on button "Upload Item" at bounding box center [489, 363] width 45 height 14
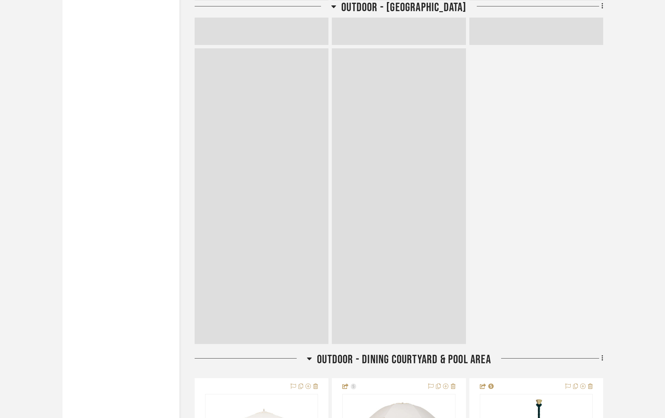
scroll to position [12655, 0]
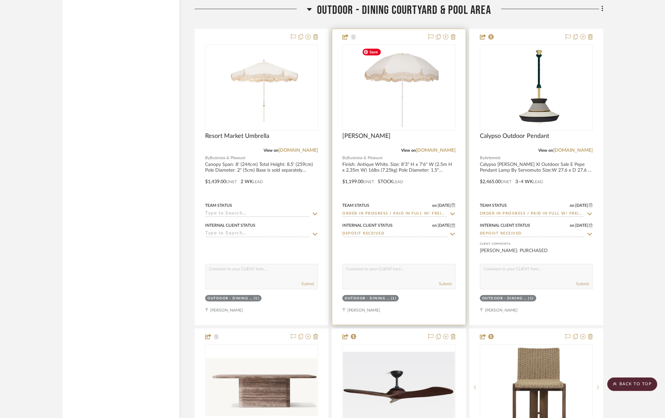
click at [0, 0] on img at bounding box center [0, 0] width 0 height 0
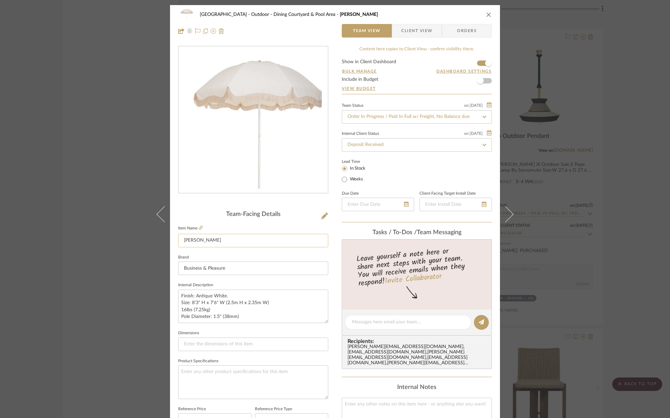
click at [270, 236] on input "Patio Umbrella" at bounding box center [253, 241] width 150 height 14
click at [255, 243] on input "Patio Umbrella" at bounding box center [253, 241] width 150 height 14
type input "Patio Umbrella (placement - Pool shelf)"
click at [279, 259] on fieldset "Brand Business & Pleasure" at bounding box center [253, 264] width 150 height 23
click at [489, 12] on button "close" at bounding box center [489, 14] width 6 height 6
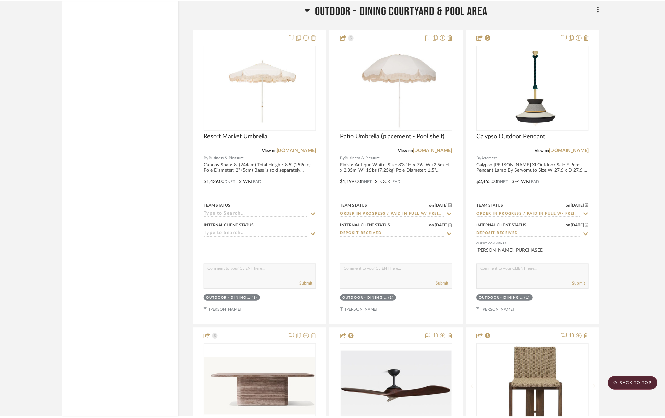
scroll to position [12655, 0]
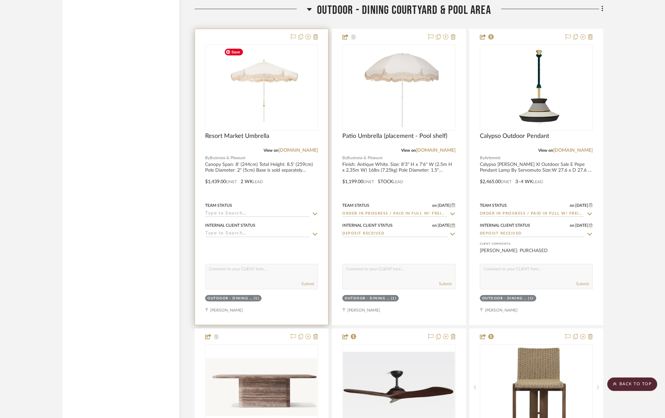
click at [275, 92] on img "0" at bounding box center [261, 87] width 81 height 84
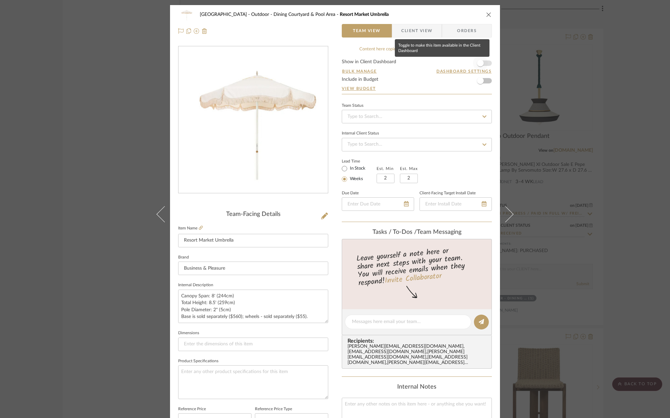
click at [484, 64] on span "button" at bounding box center [480, 63] width 15 height 15
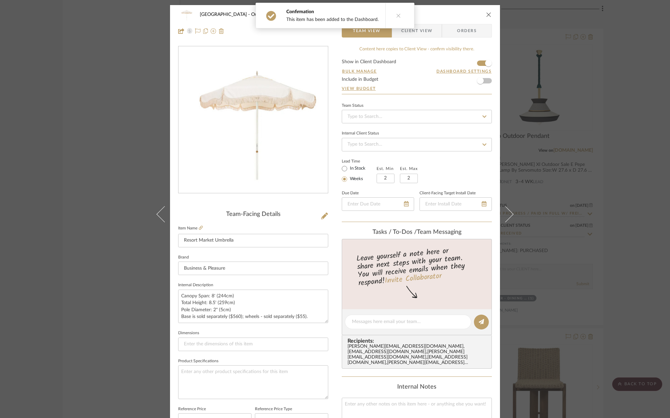
click at [429, 35] on span "Client View" at bounding box center [416, 31] width 31 height 14
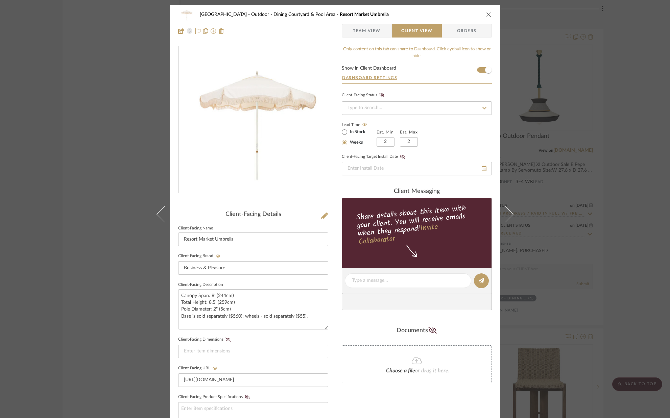
click at [486, 16] on icon "close" at bounding box center [488, 14] width 5 height 5
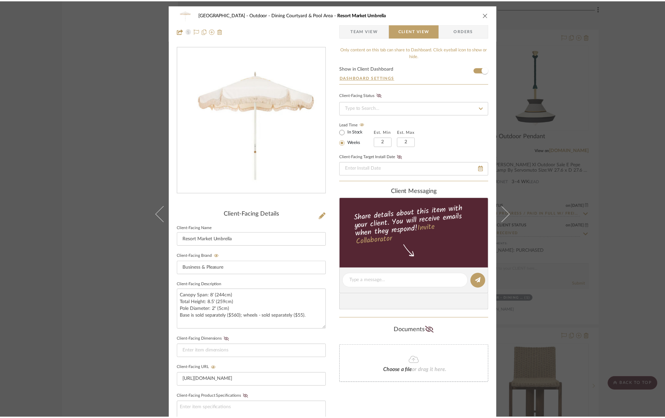
scroll to position [12655, 0]
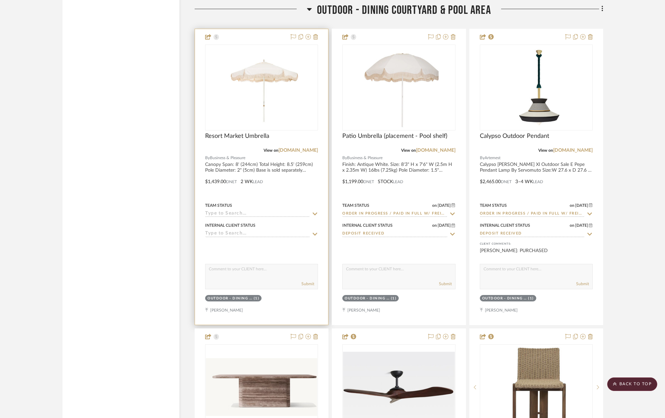
click at [311, 213] on sr-typeahead at bounding box center [261, 214] width 113 height 6
click at [312, 213] on icon at bounding box center [315, 213] width 6 height 5
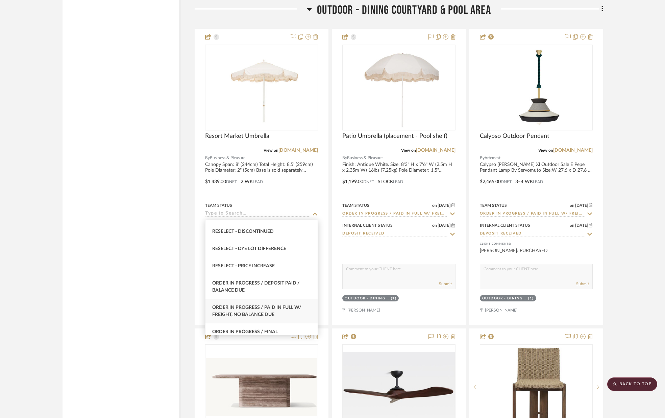
scroll to position [650, 0]
click at [278, 307] on span "Order In Progress / Paid In Full w/ Freight, No Balance due" at bounding box center [256, 311] width 89 height 12
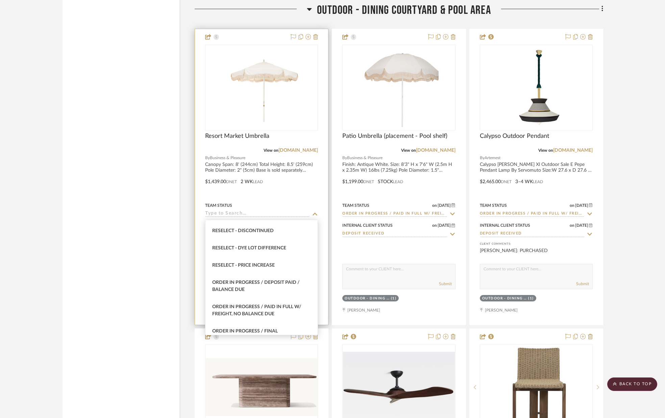
type input "[DATE]"
type input "Order In Progress / Paid In Full w/ Freight, No Balance due"
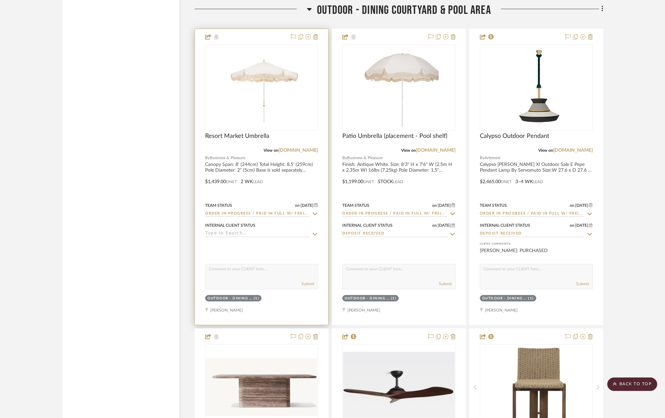
click at [312, 235] on icon at bounding box center [315, 234] width 6 height 5
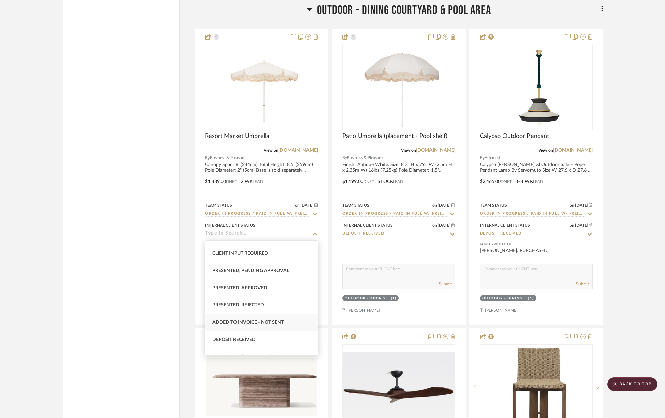
scroll to position [48, 0]
click at [251, 331] on div "Deposit Received" at bounding box center [261, 338] width 112 height 17
type input "[DATE]"
type input "Deposit Received"
